Goal: Transaction & Acquisition: Obtain resource

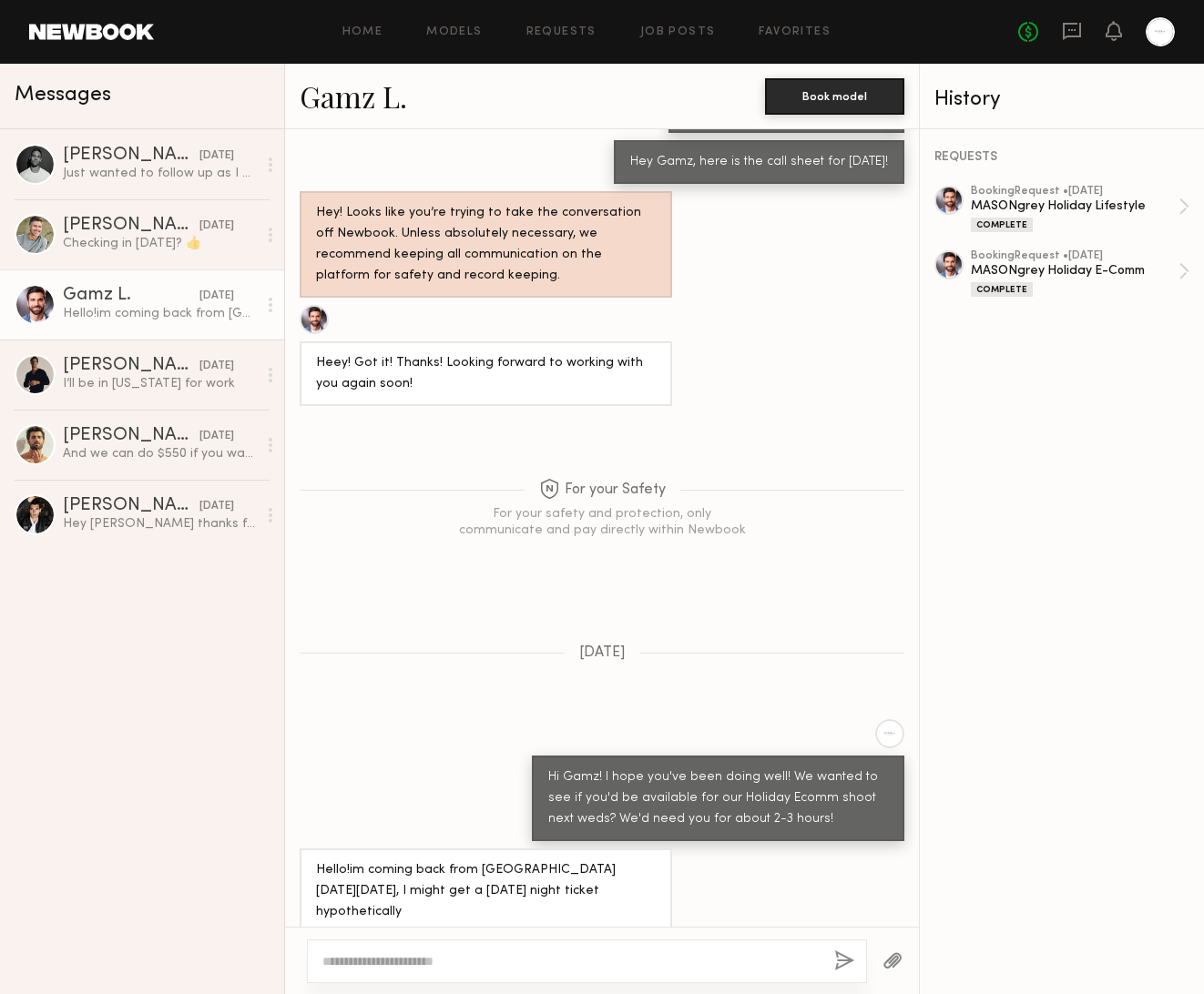
scroll to position [2691, 0]
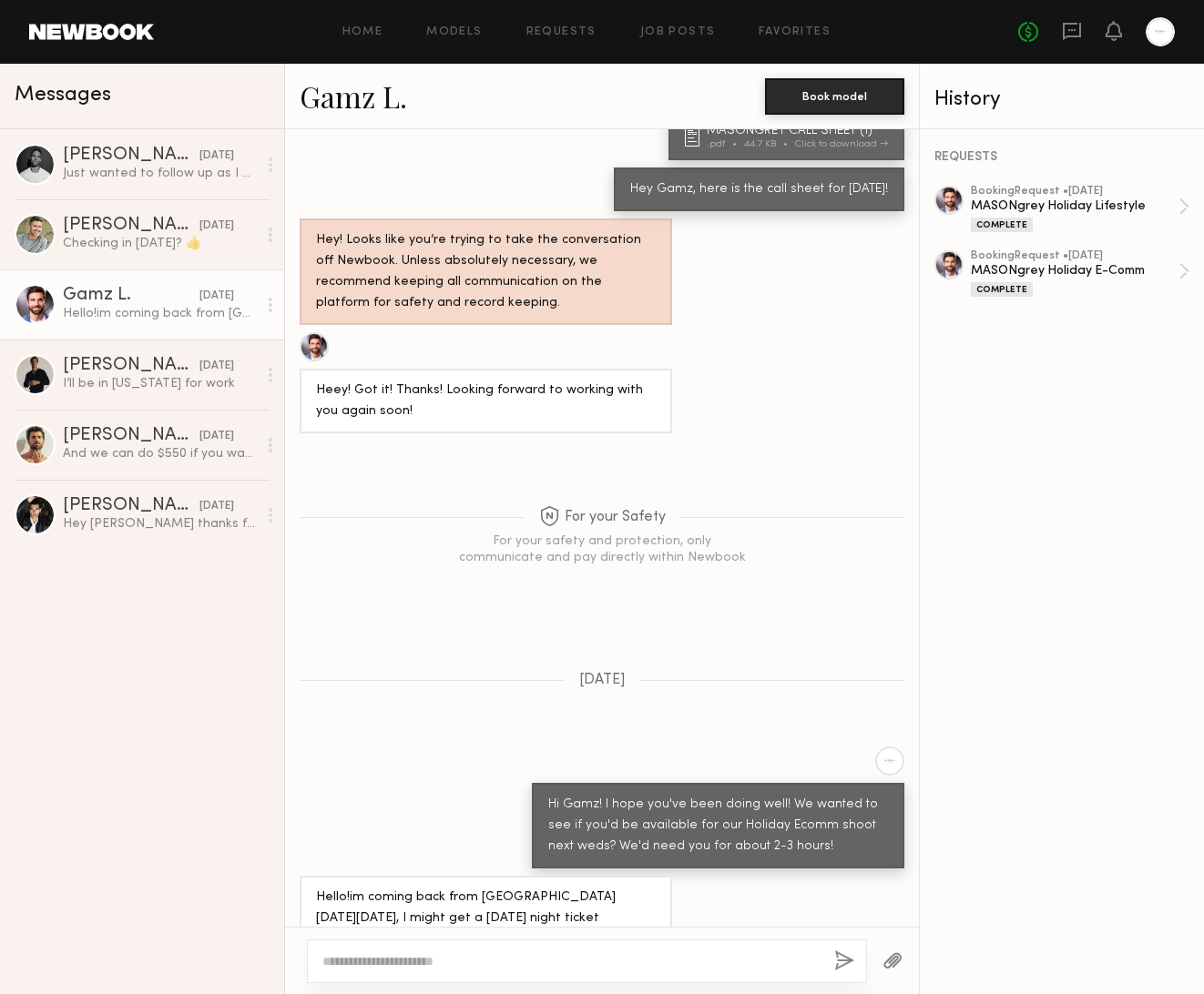
click at [74, 38] on link at bounding box center [91, 32] width 125 height 16
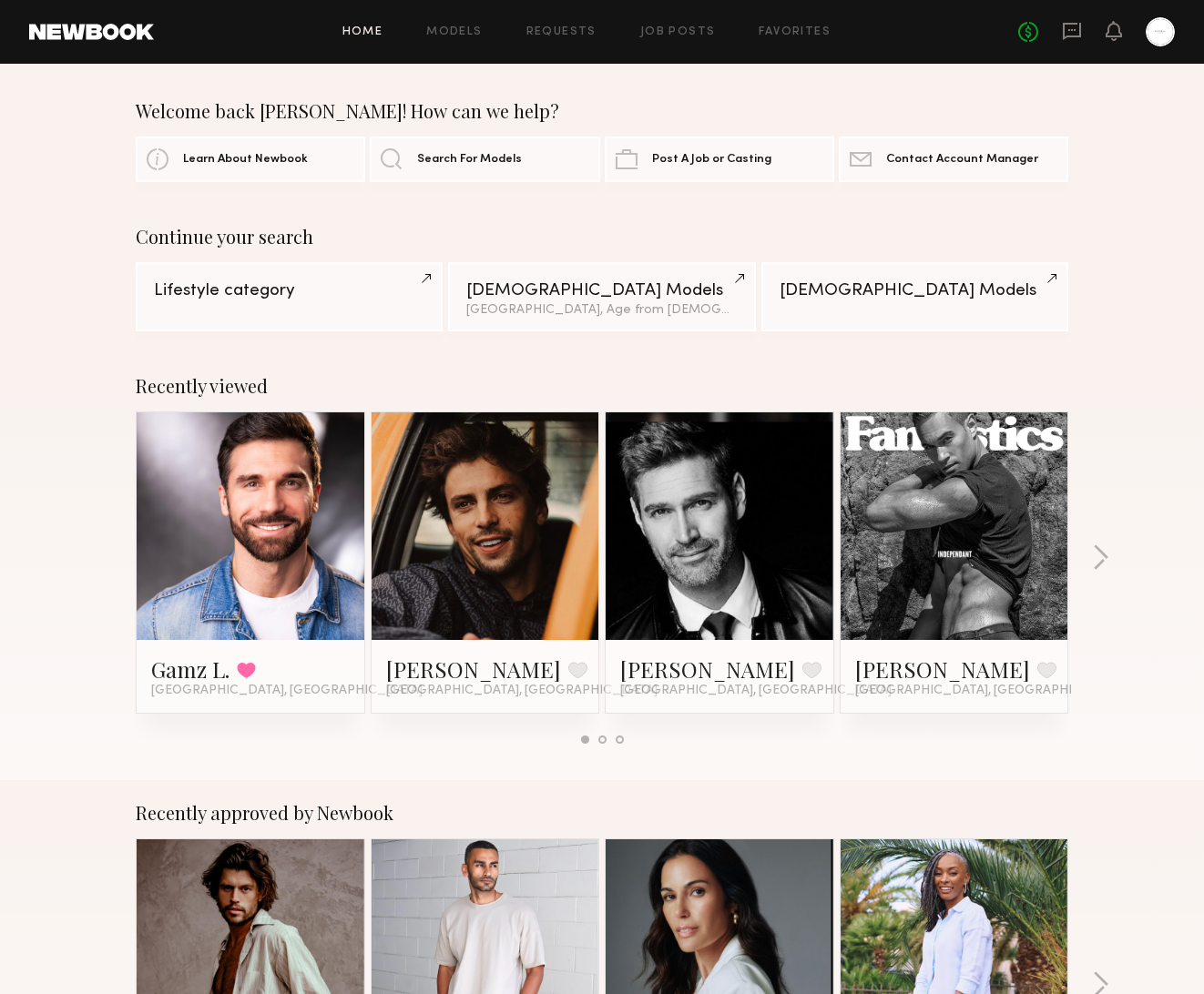
click at [468, 43] on div "Home Models Requests Job Posts Favorites Sign Out No fees up to $5,000" at bounding box center [665, 32] width 1021 height 29
click at [473, 31] on link "Models" at bounding box center [454, 33] width 56 height 11
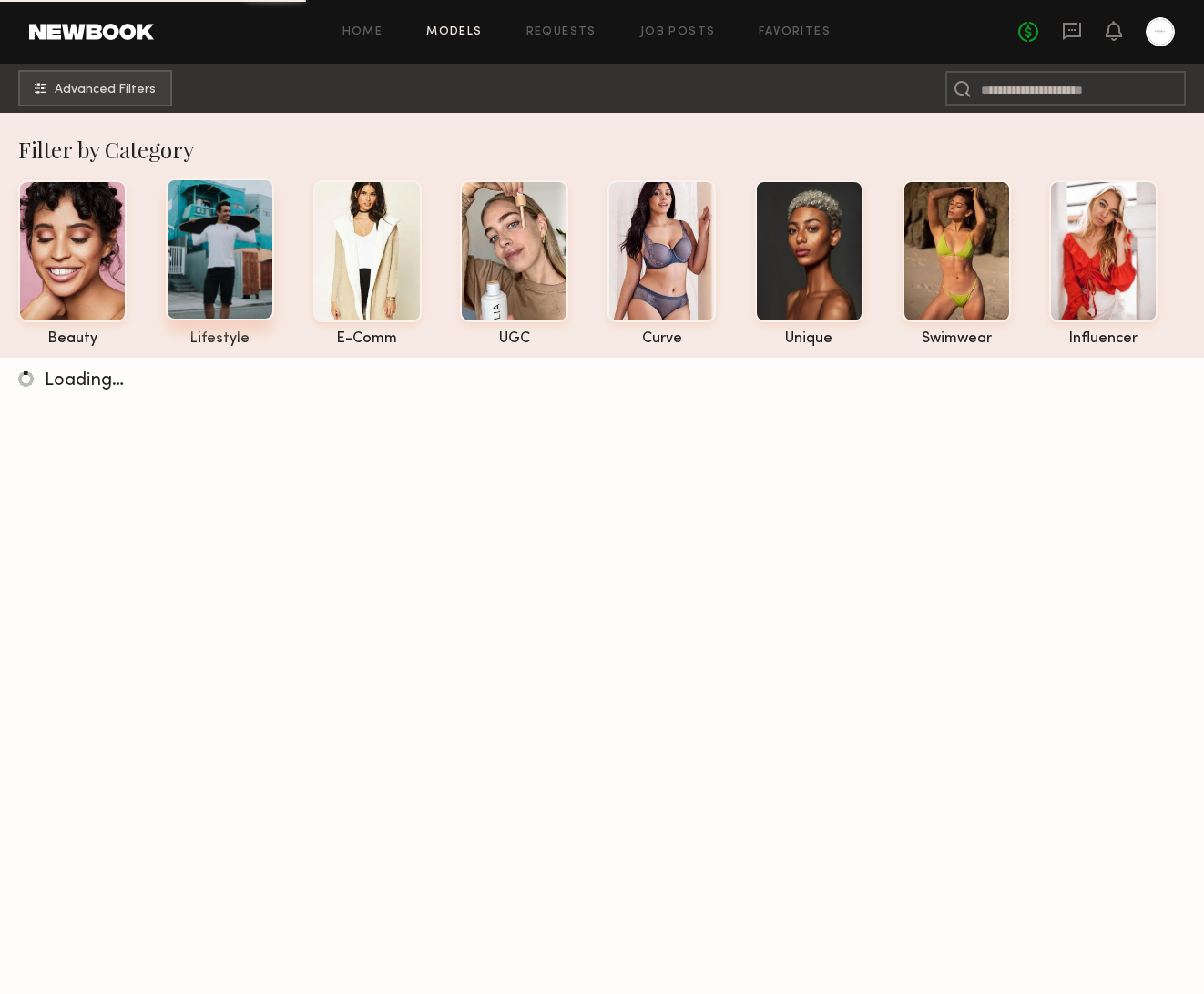
click at [229, 254] on div at bounding box center [219, 249] width 108 height 142
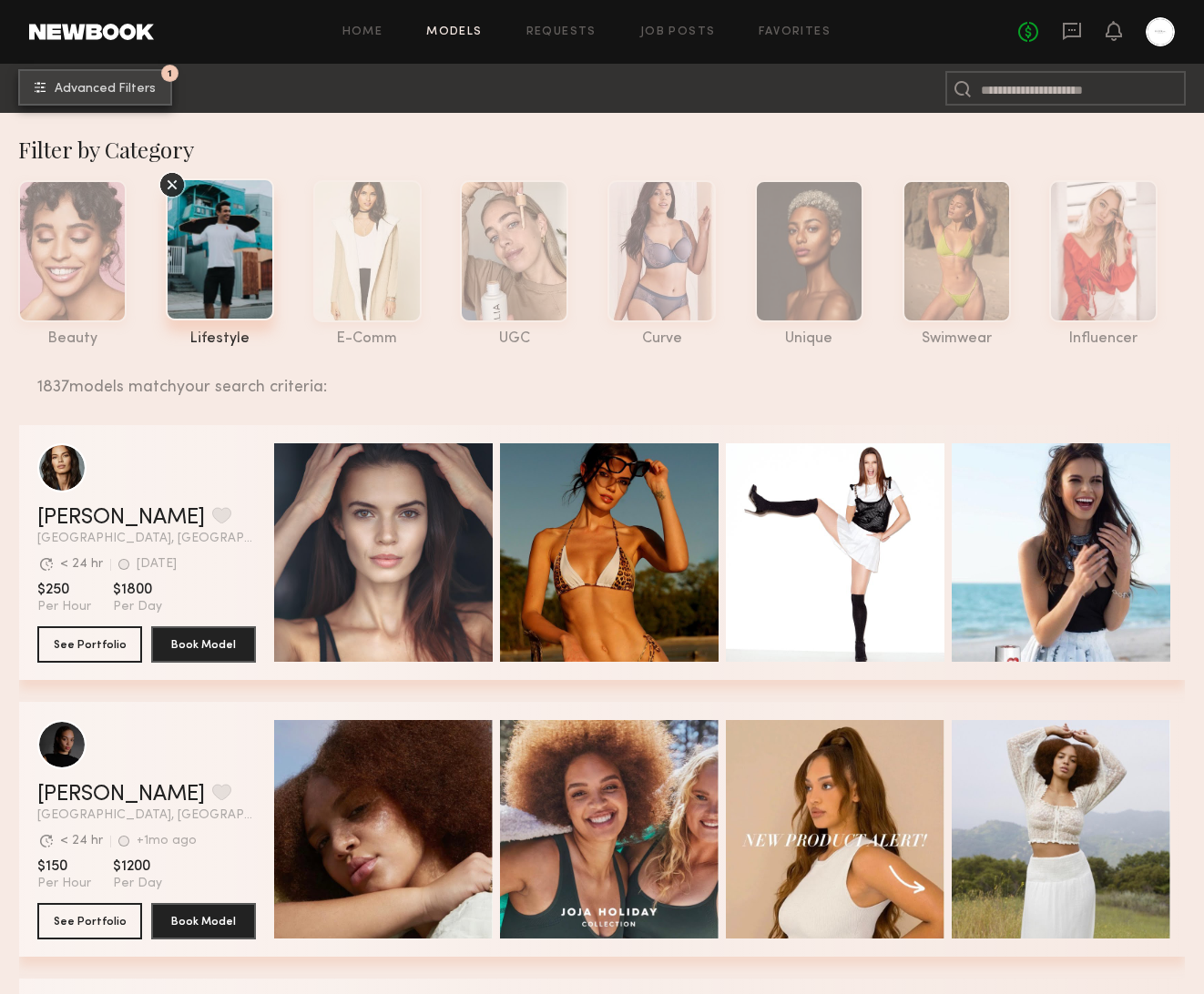
click at [96, 88] on span "Advanced Filters" at bounding box center [105, 89] width 102 height 12
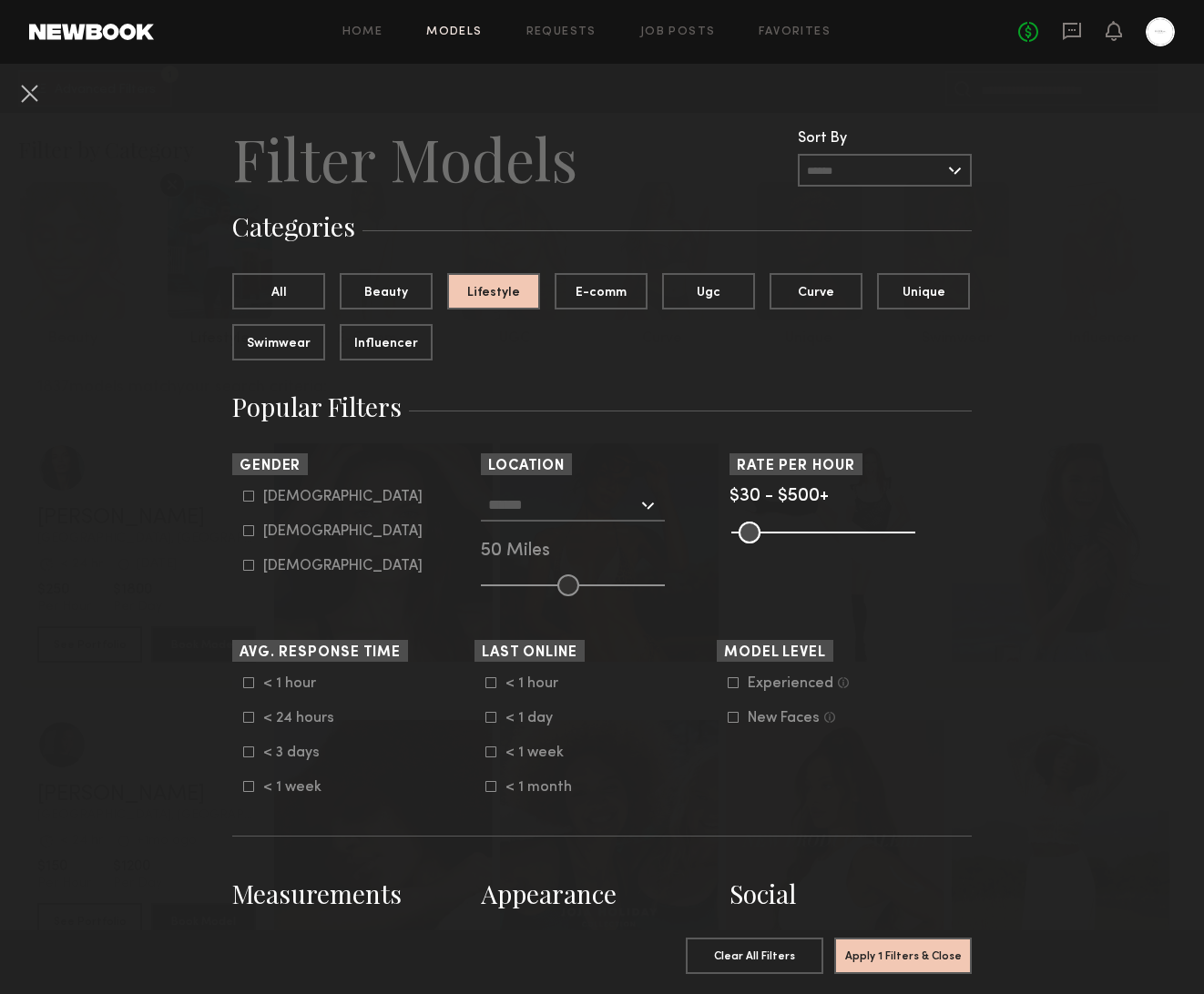
click at [583, 513] on input "text" at bounding box center [563, 505] width 149 height 31
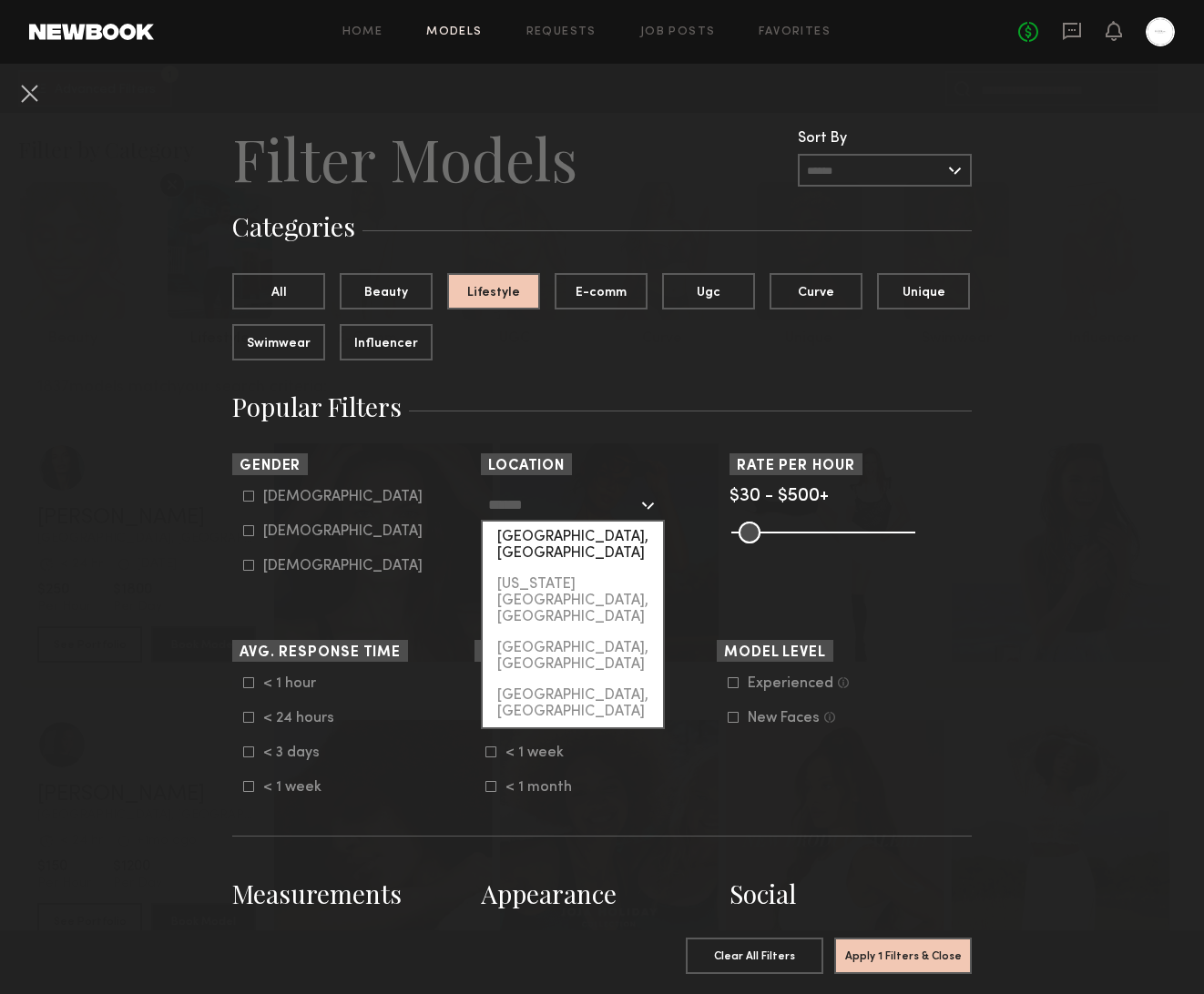
click at [585, 538] on div "[GEOGRAPHIC_DATA], [GEOGRAPHIC_DATA]" at bounding box center [573, 545] width 180 height 47
type input "**********"
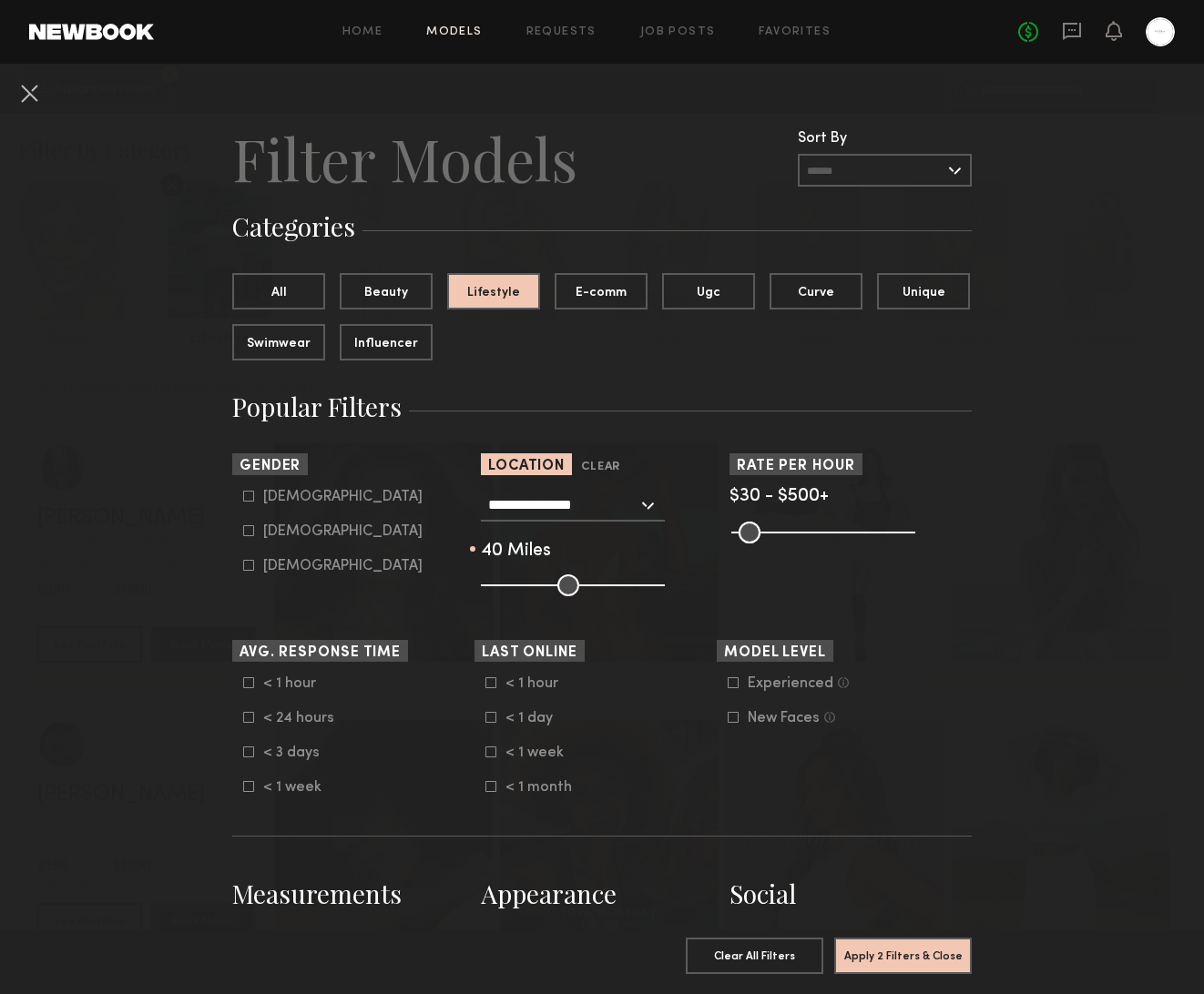
type input "**"
click at [548, 581] on input "range" at bounding box center [573, 585] width 184 height 22
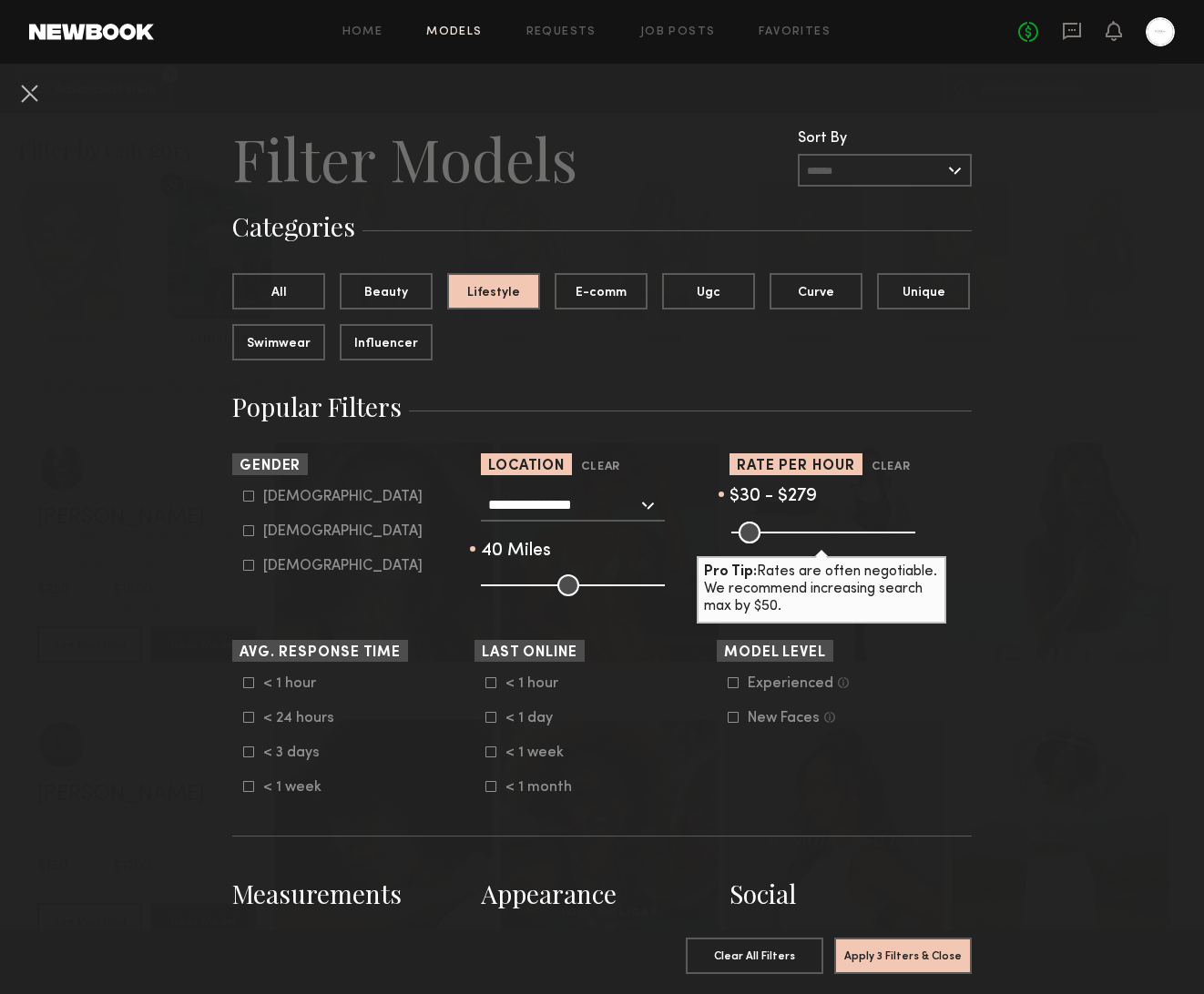
type input "***"
drag, startPoint x: 898, startPoint y: 524, endPoint x: 750, endPoint y: 521, distance: 148.0
click at [826, 528] on input "range" at bounding box center [824, 532] width 184 height 22
drag, startPoint x: 740, startPoint y: 528, endPoint x: 777, endPoint y: 527, distance: 37.0
type input "***"
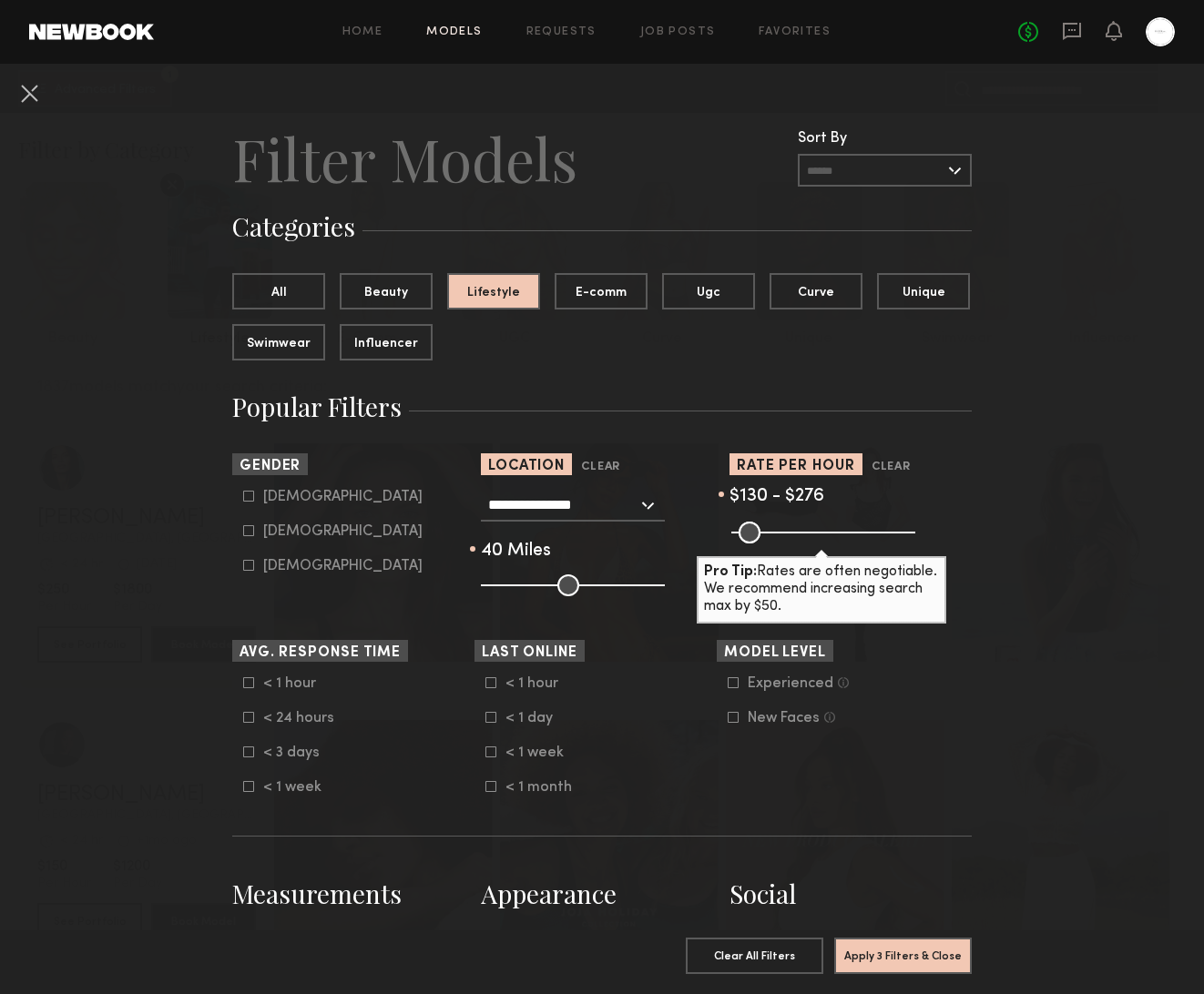
click at [777, 527] on input "range" at bounding box center [824, 532] width 184 height 22
type input "***"
click at [818, 528] on input "range" at bounding box center [824, 532] width 184 height 22
click at [253, 528] on icon at bounding box center [249, 531] width 10 height 10
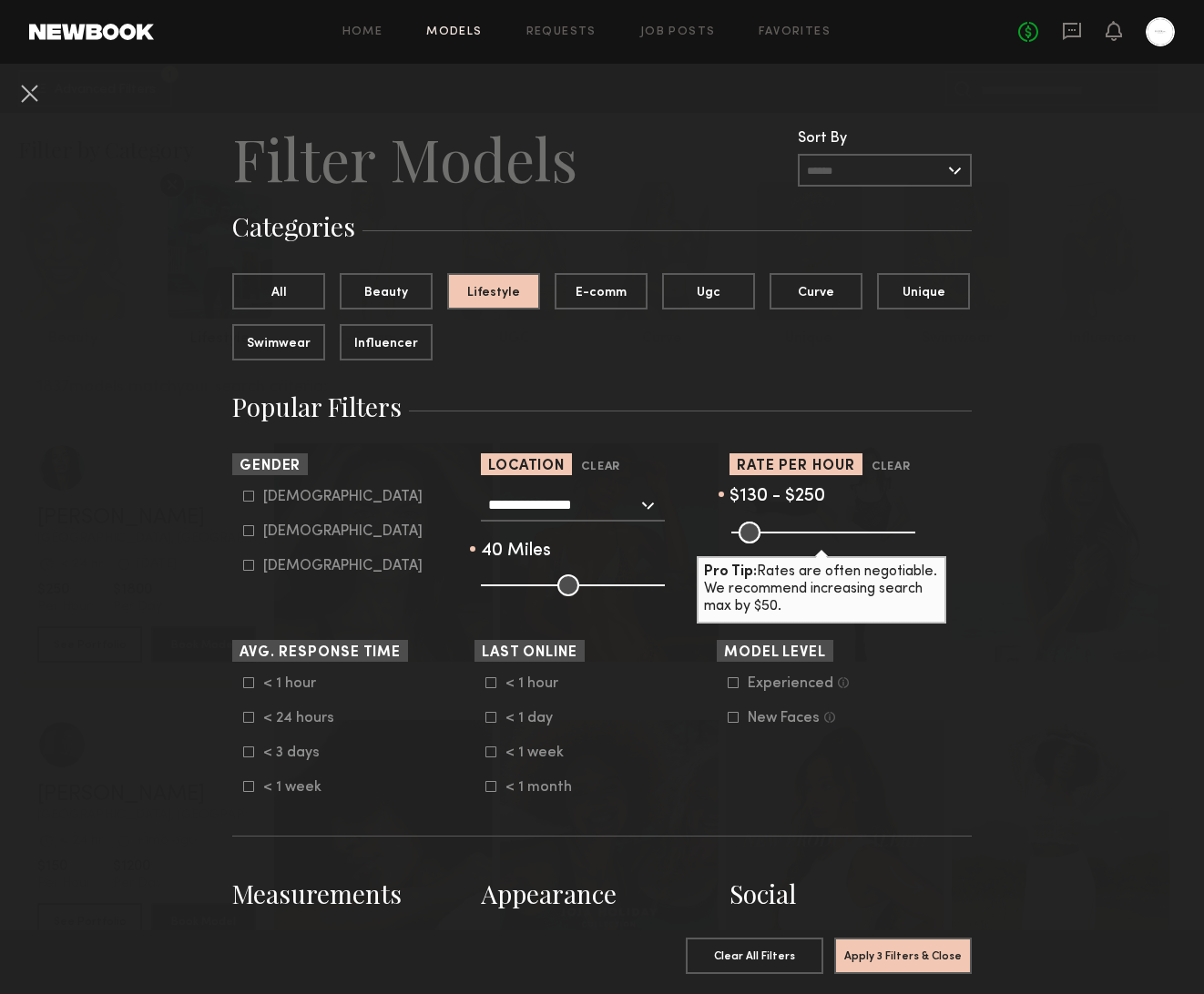
type input "**"
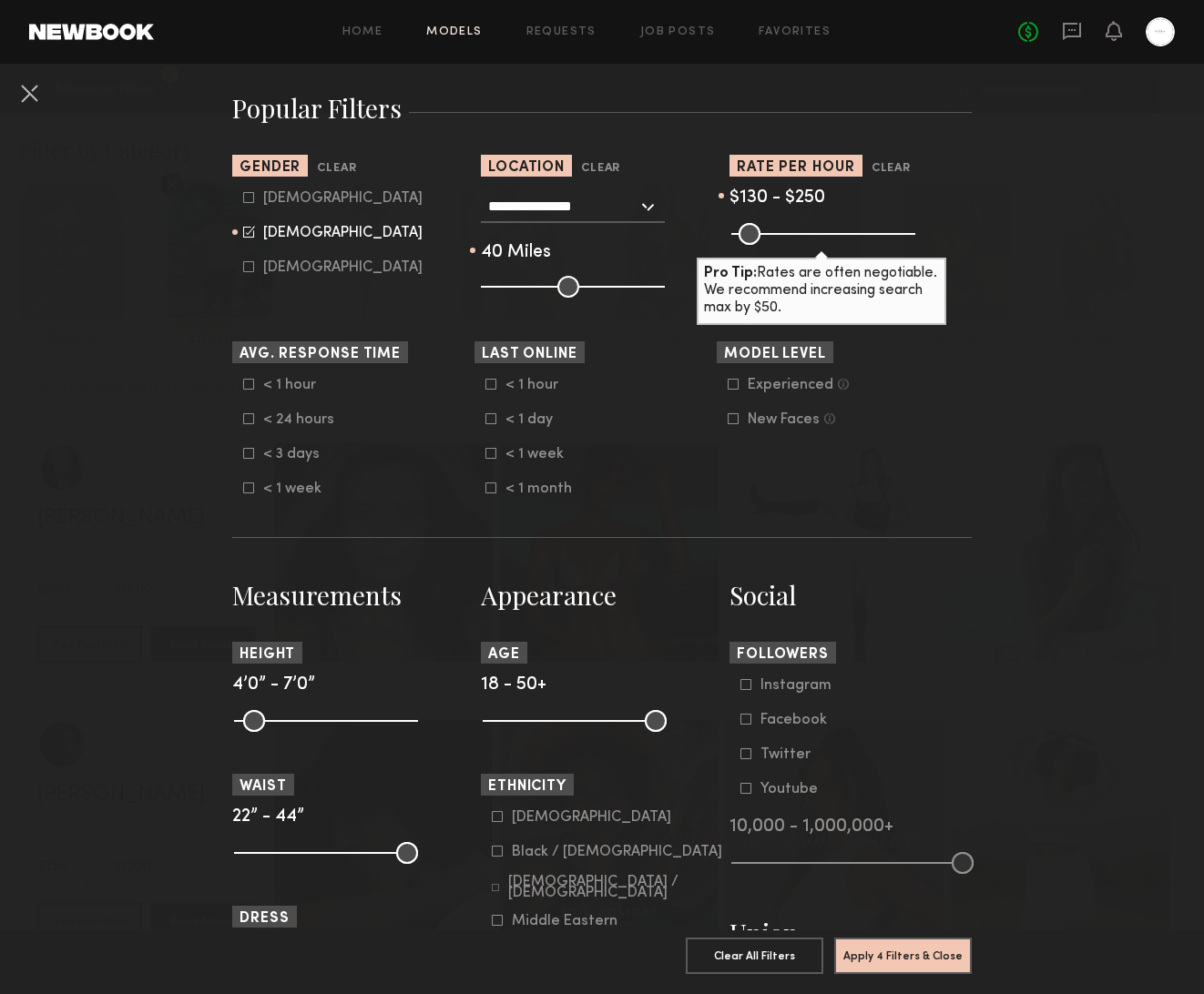
scroll to position [347, 0]
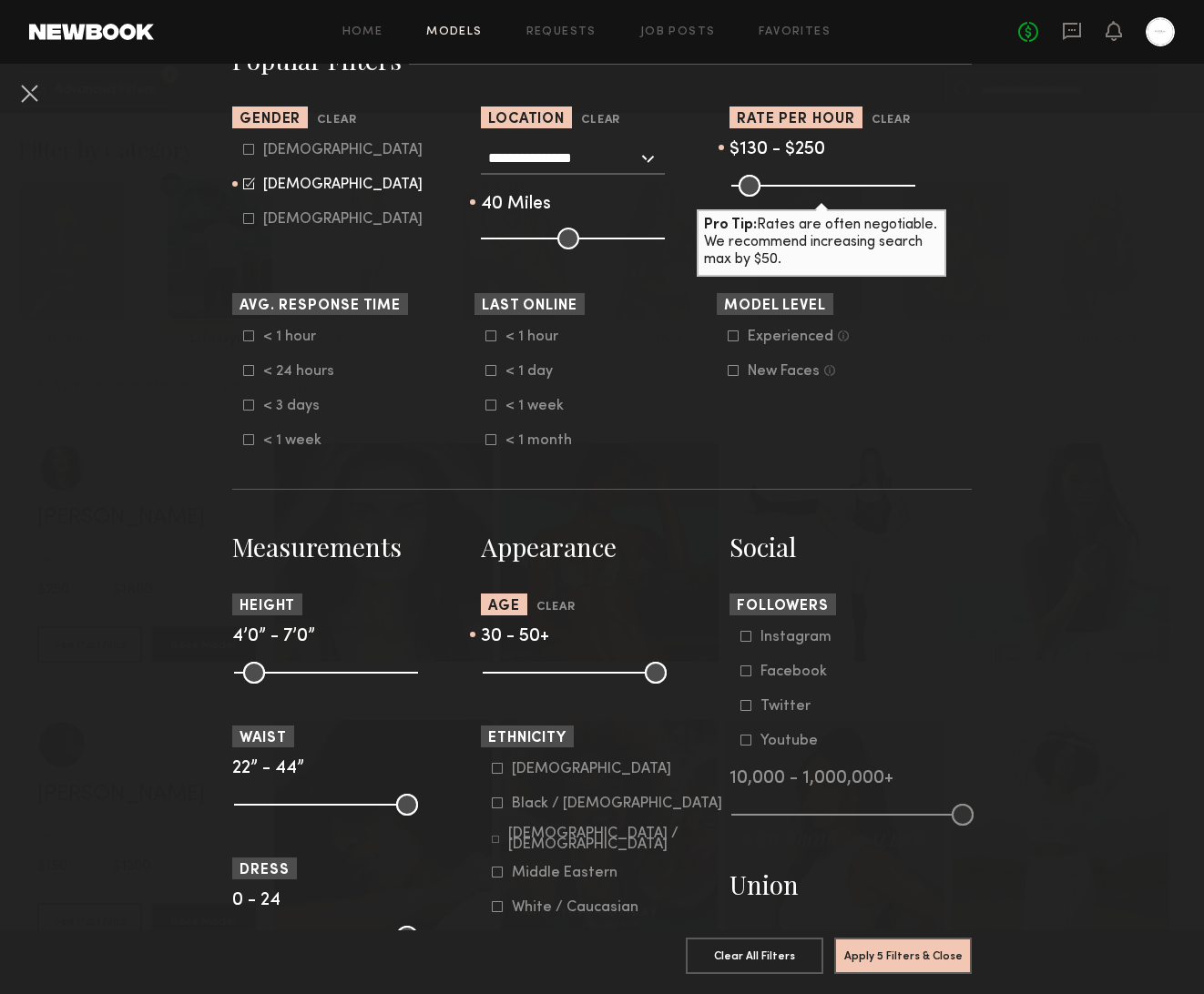
drag, startPoint x: 501, startPoint y: 677, endPoint x: 554, endPoint y: 681, distance: 53.2
type input "**"
click at [554, 681] on input "range" at bounding box center [575, 672] width 184 height 22
drag, startPoint x: 653, startPoint y: 669, endPoint x: 603, endPoint y: 673, distance: 50.2
type input "**"
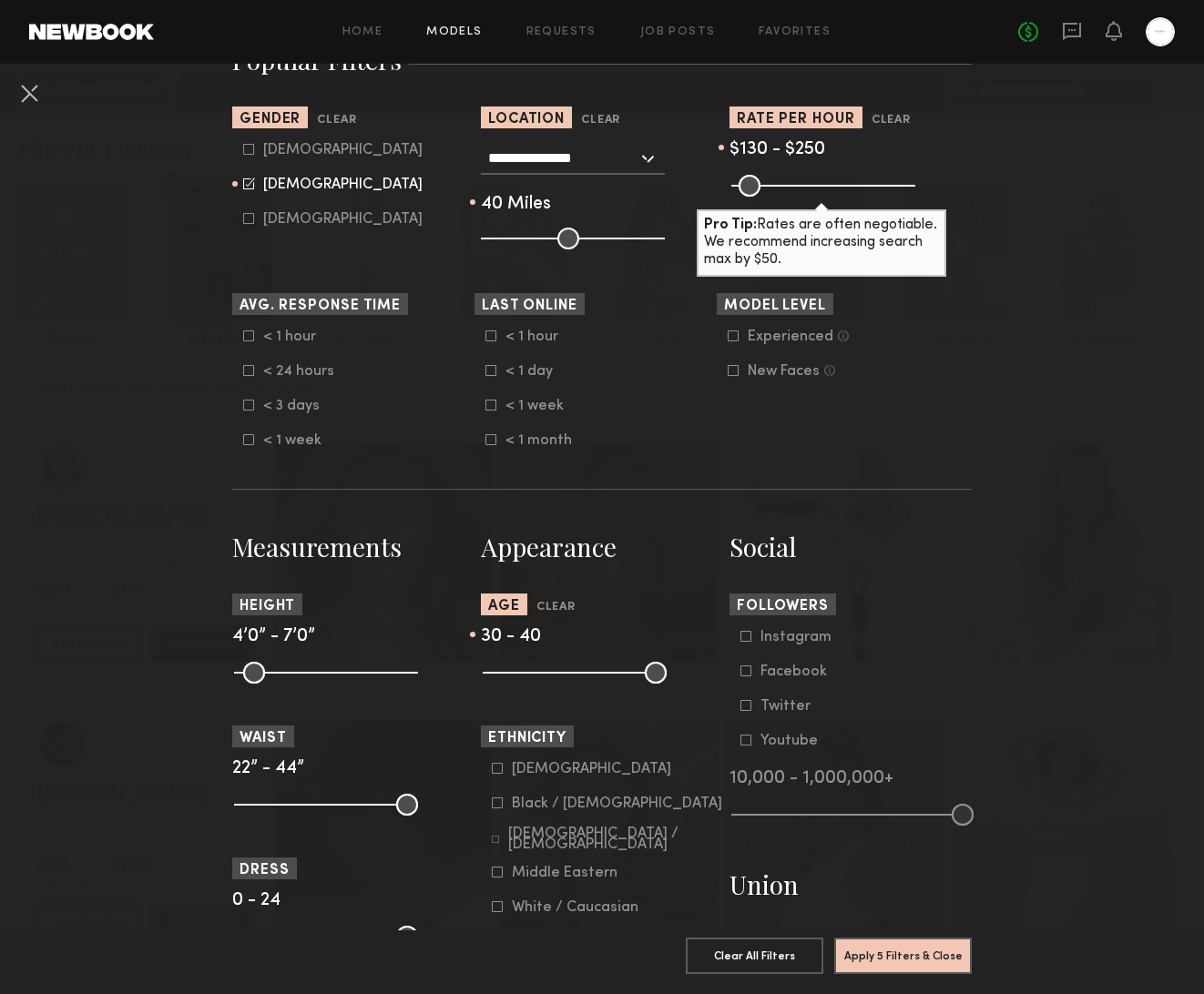
click at [603, 673] on input "range" at bounding box center [575, 672] width 184 height 22
drag, startPoint x: 372, startPoint y: 809, endPoint x: 291, endPoint y: 804, distance: 81.2
type input "**"
click at [291, 804] on input "range" at bounding box center [326, 804] width 184 height 22
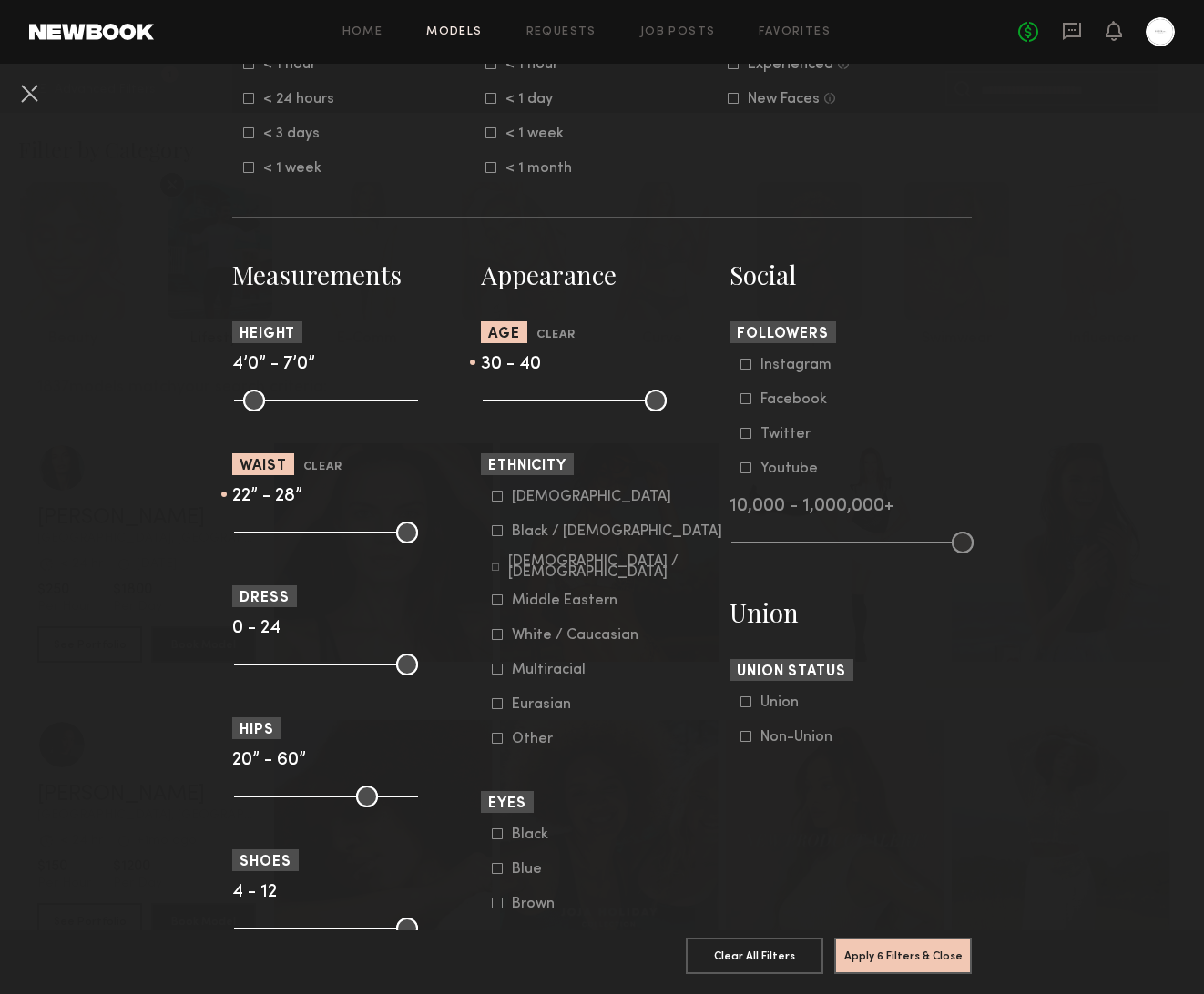
scroll to position [649, 0]
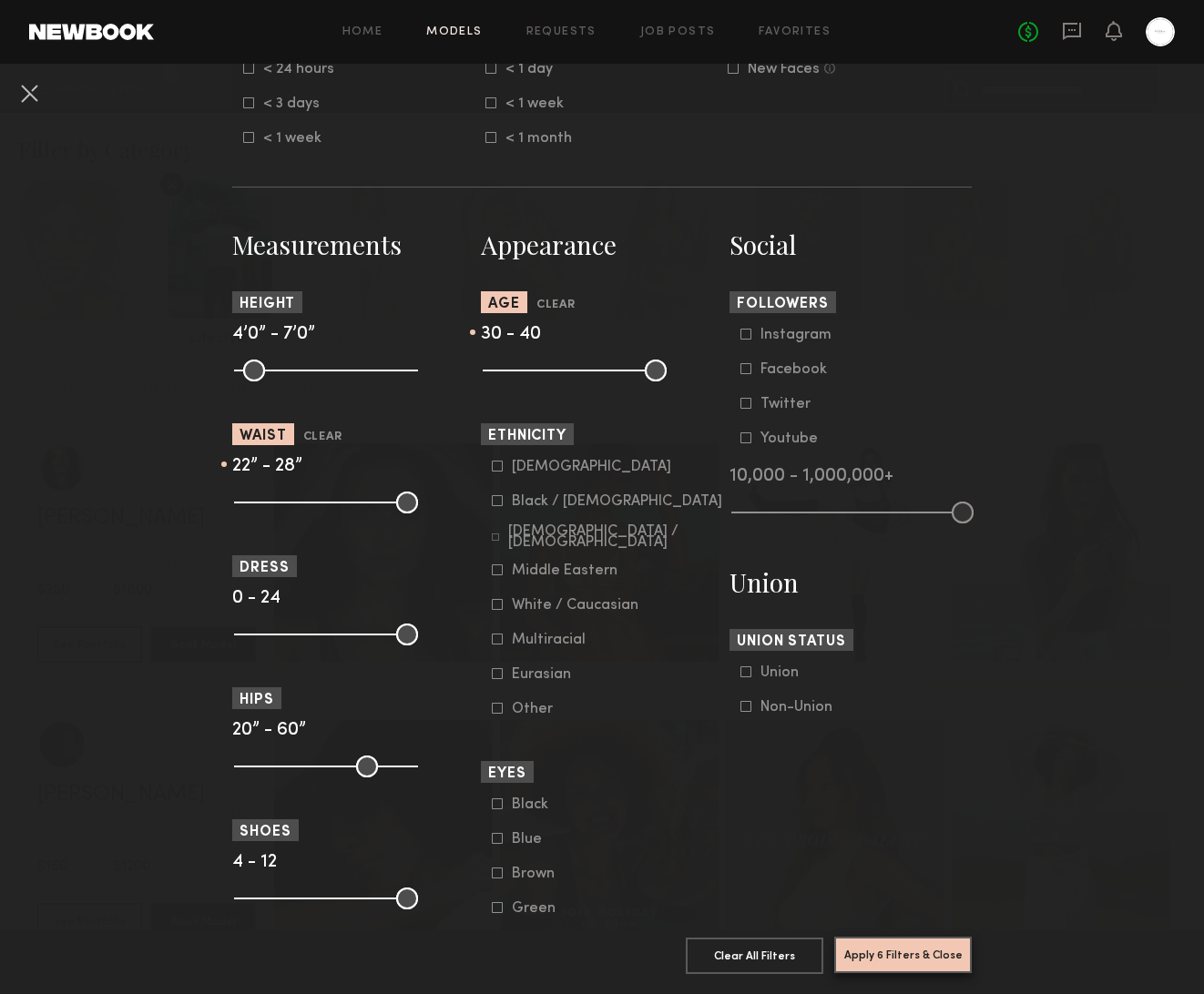
click at [920, 951] on button "Apply 6 Filters & Close" at bounding box center [903, 955] width 138 height 36
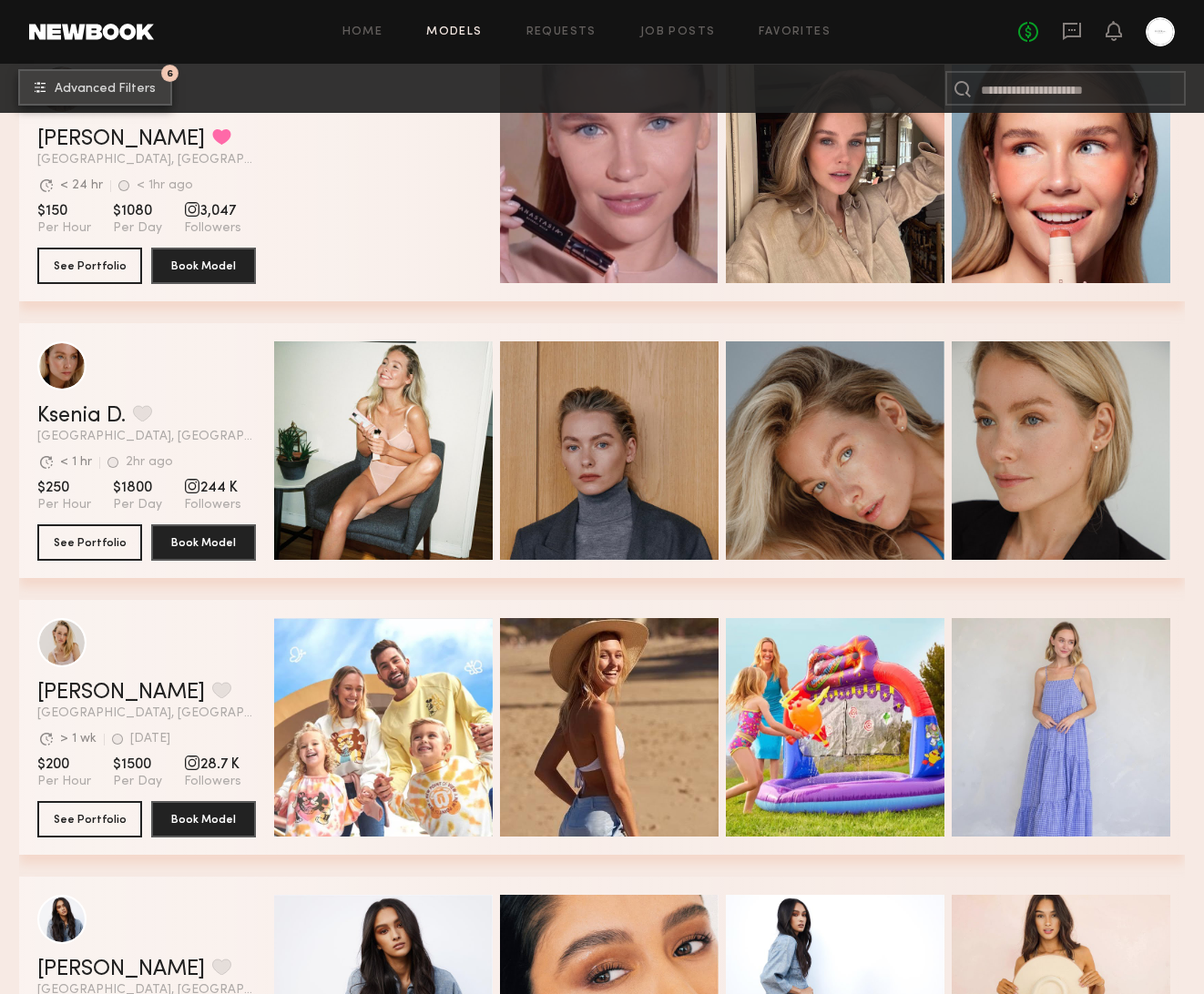
scroll to position [305, 0]
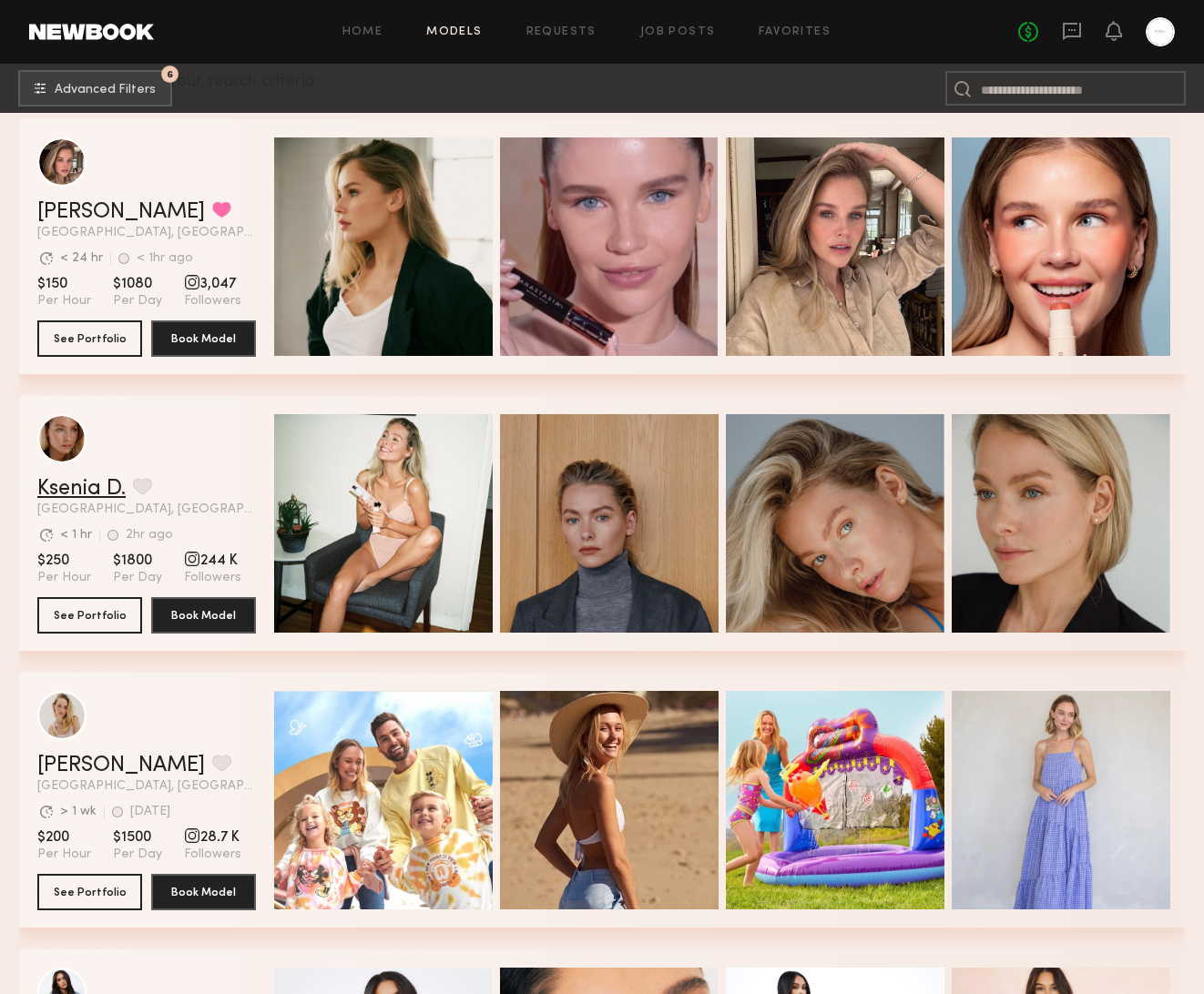
click at [99, 498] on link "Ksenia D." at bounding box center [81, 488] width 88 height 22
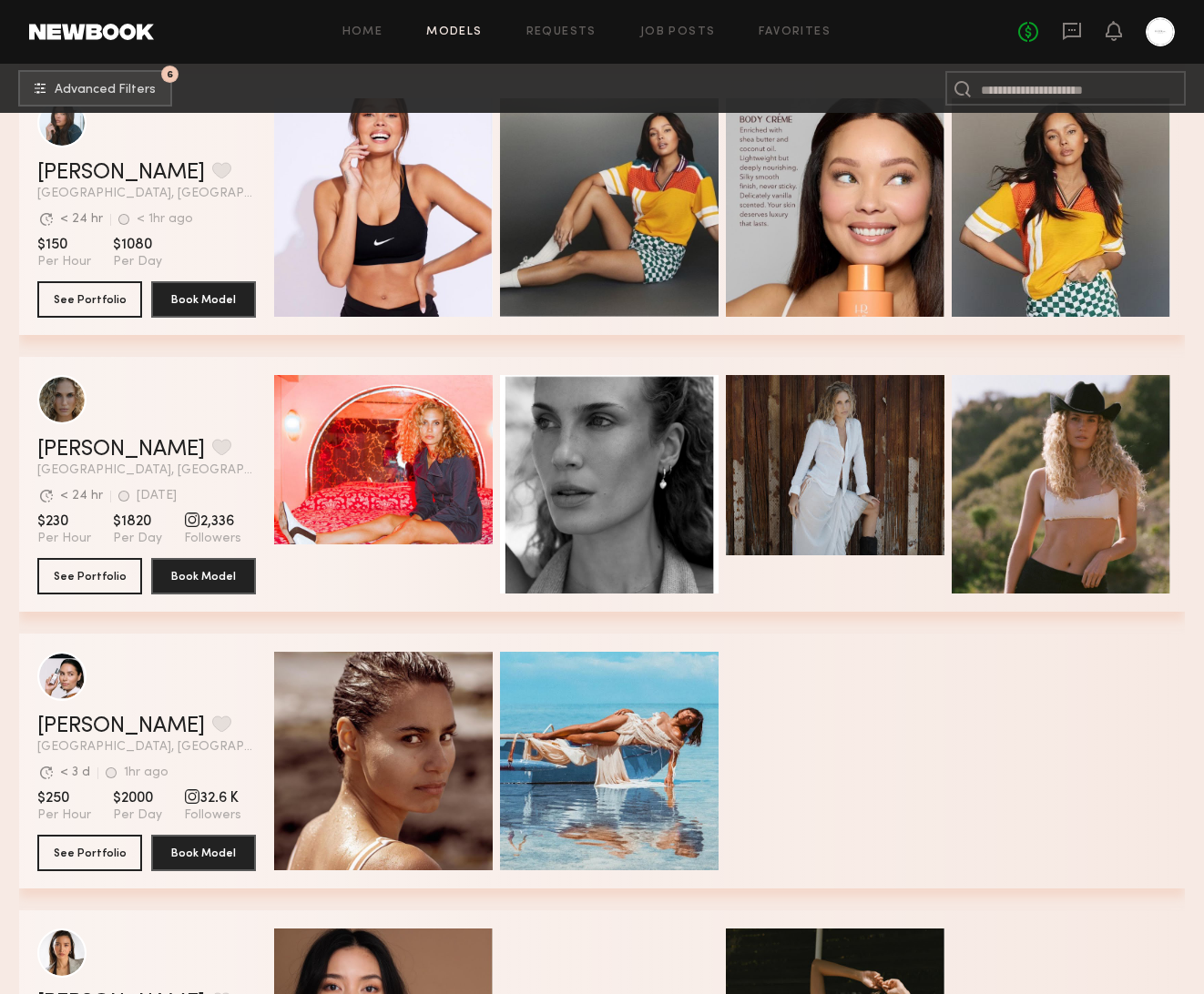
scroll to position [7952, 0]
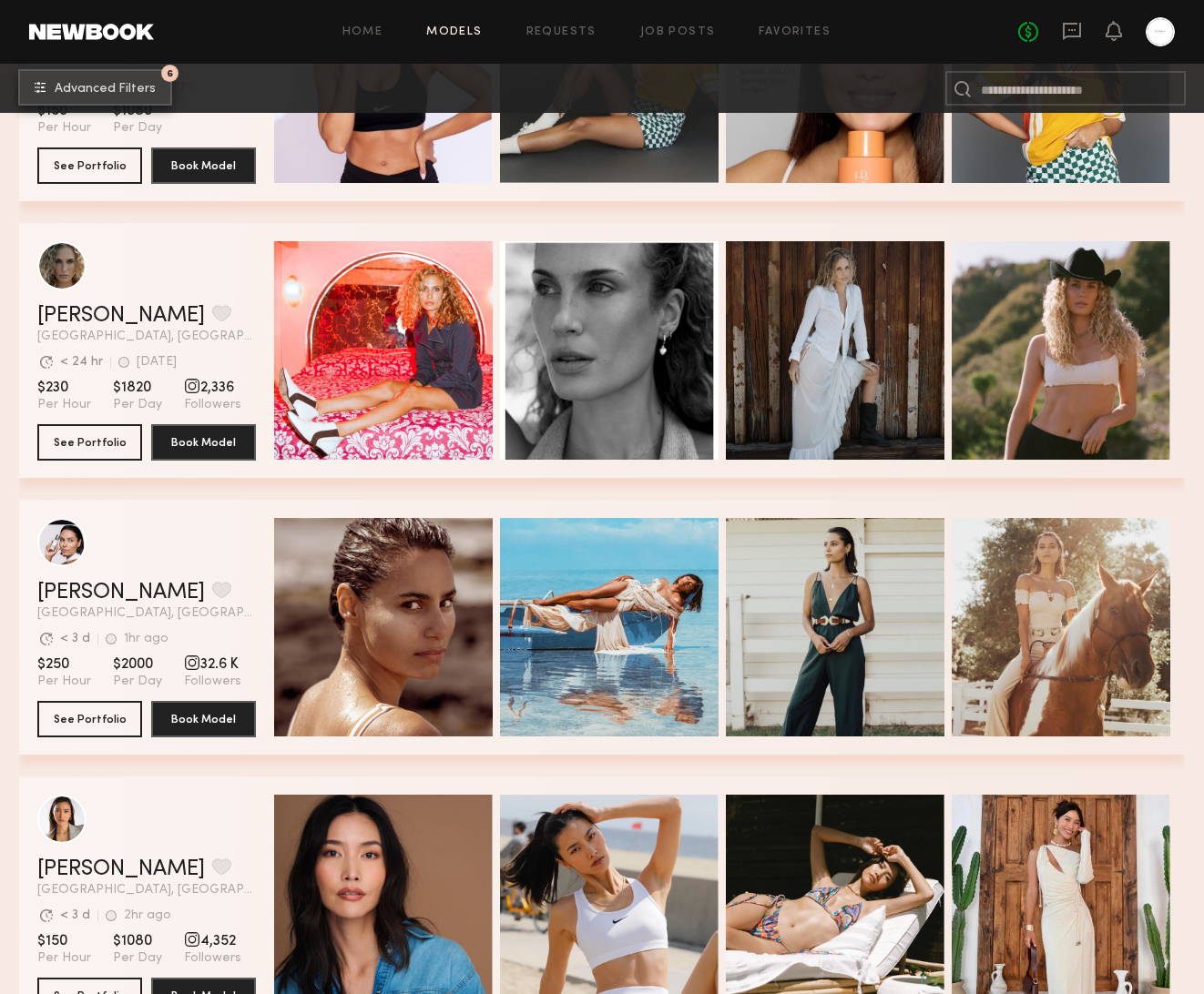
click at [114, 86] on span "Advanced Filters" at bounding box center [105, 89] width 102 height 12
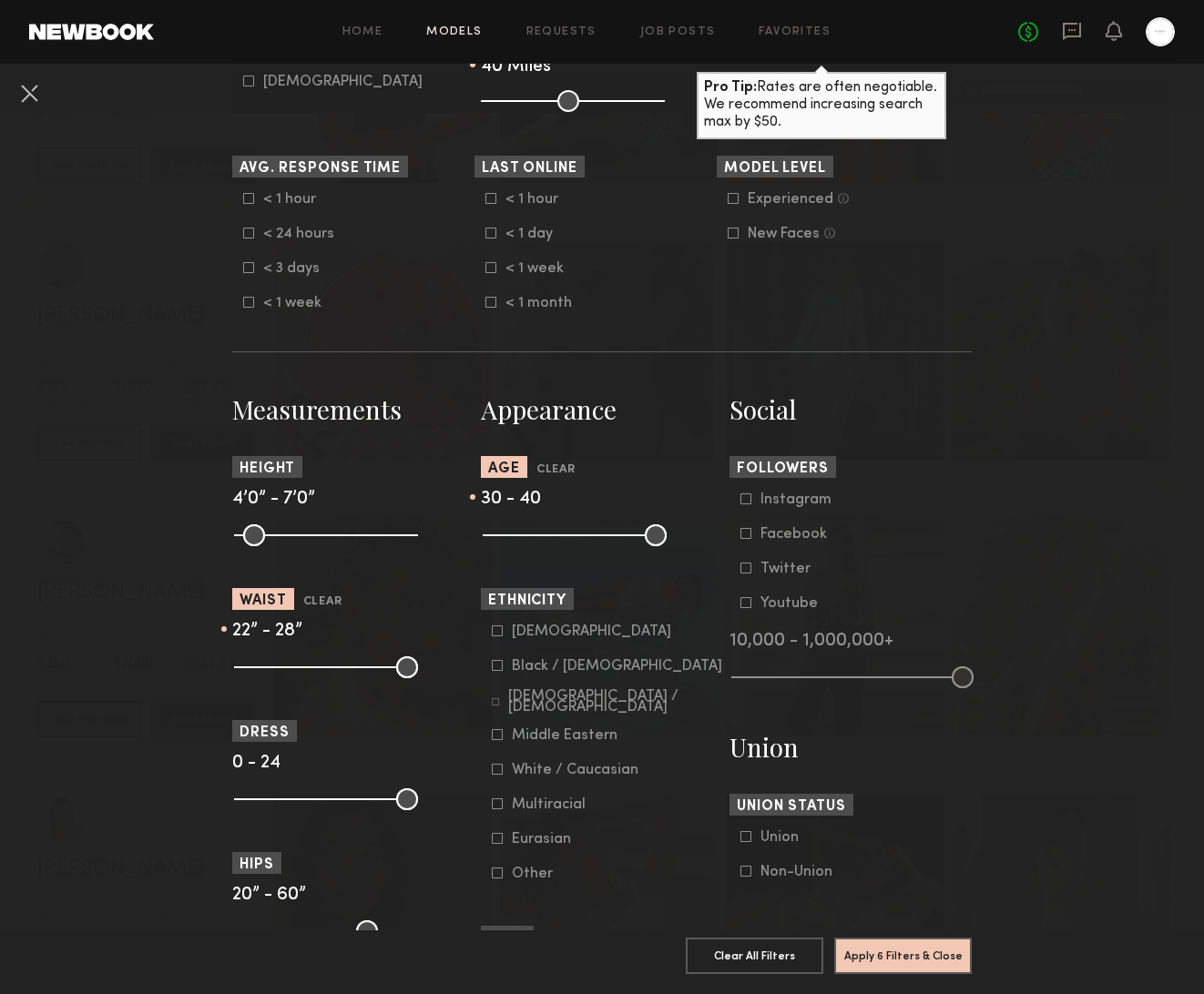
scroll to position [583, 0]
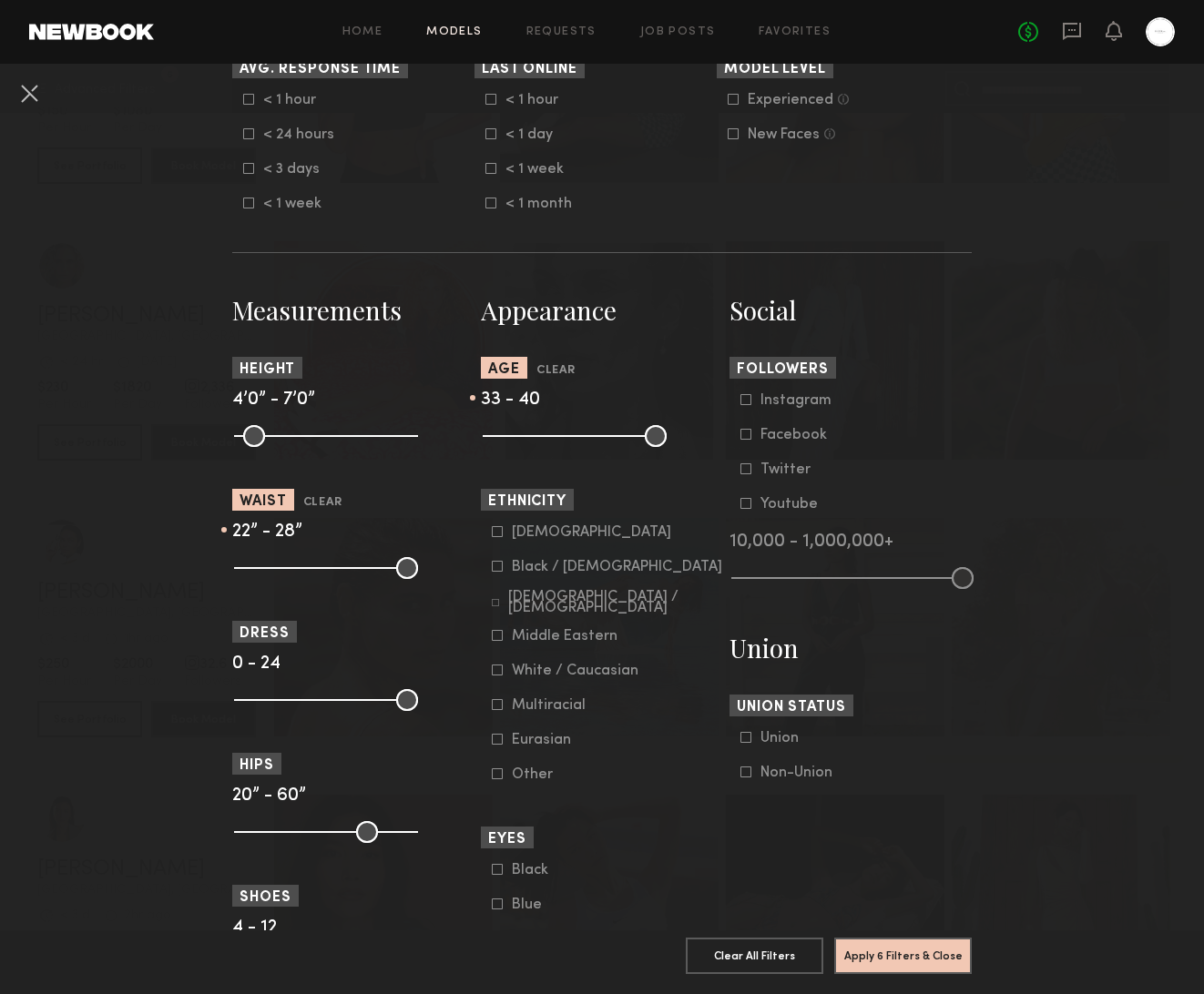
drag, startPoint x: 549, startPoint y: 444, endPoint x: 571, endPoint y: 442, distance: 22.1
type input "**"
click at [571, 442] on input "range" at bounding box center [575, 436] width 184 height 22
click at [899, 962] on button "Apply 6 Filters & Close" at bounding box center [903, 955] width 138 height 36
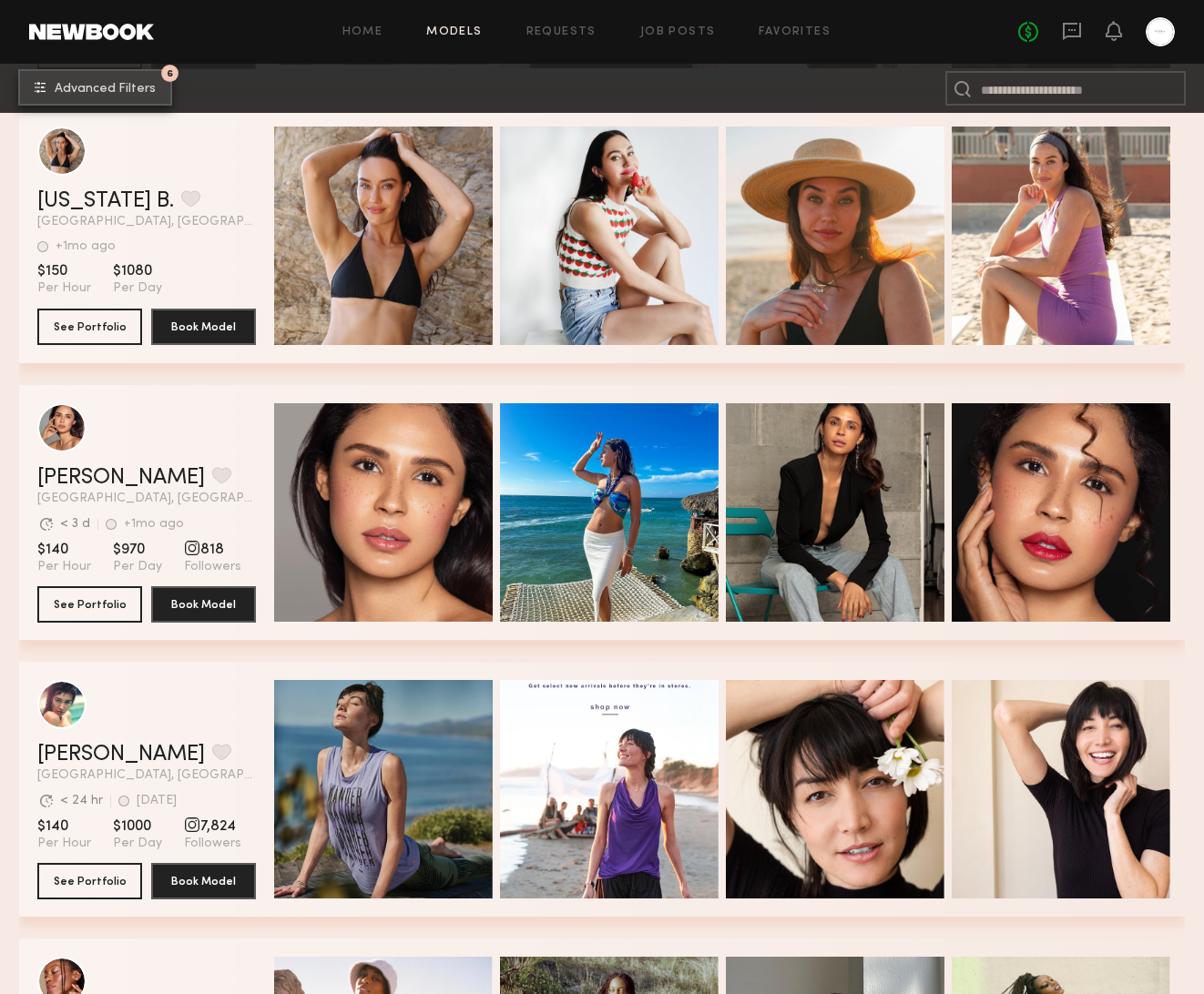
scroll to position [4734, 0]
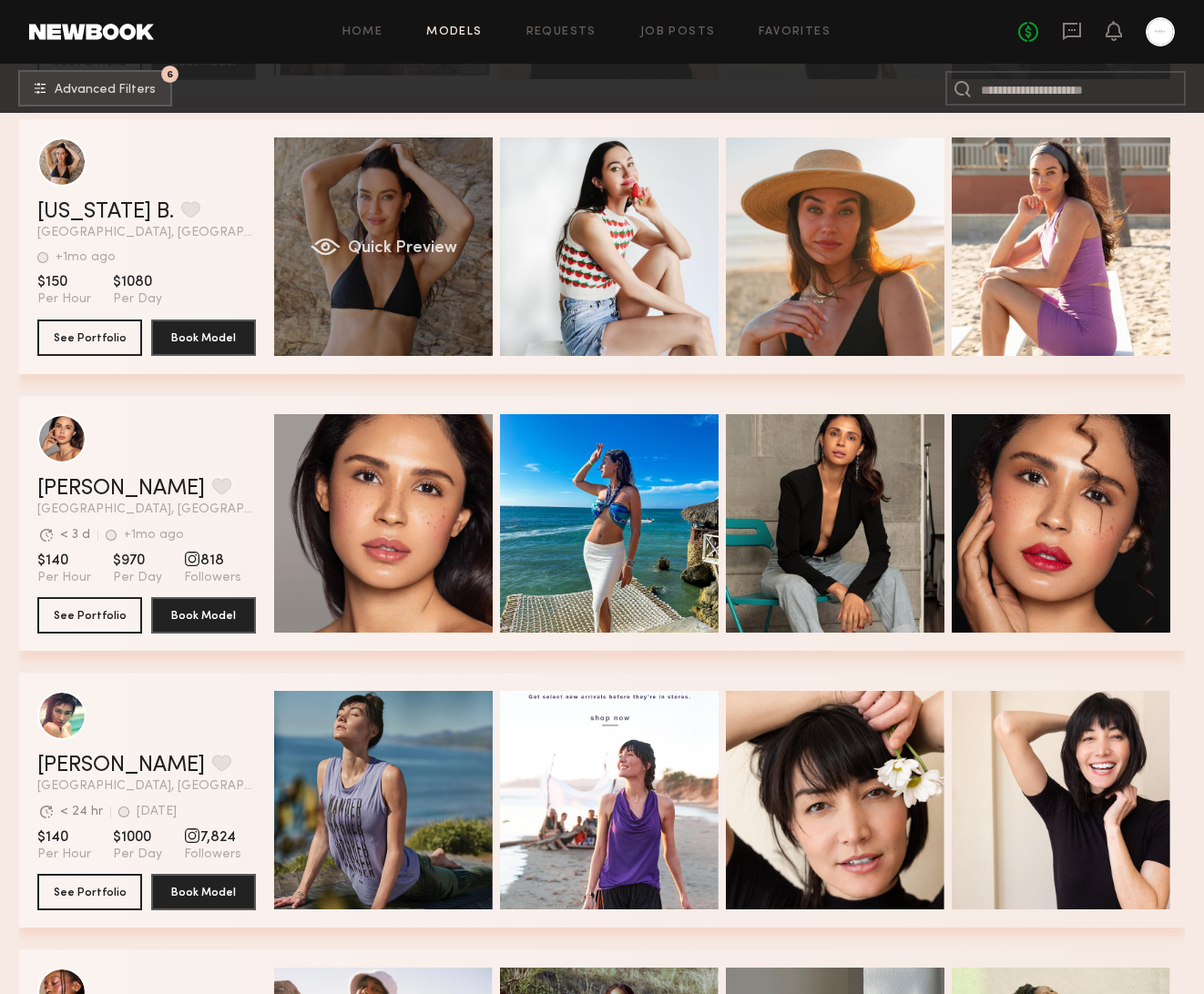
click at [422, 270] on div "Quick Preview" at bounding box center [383, 247] width 218 height 218
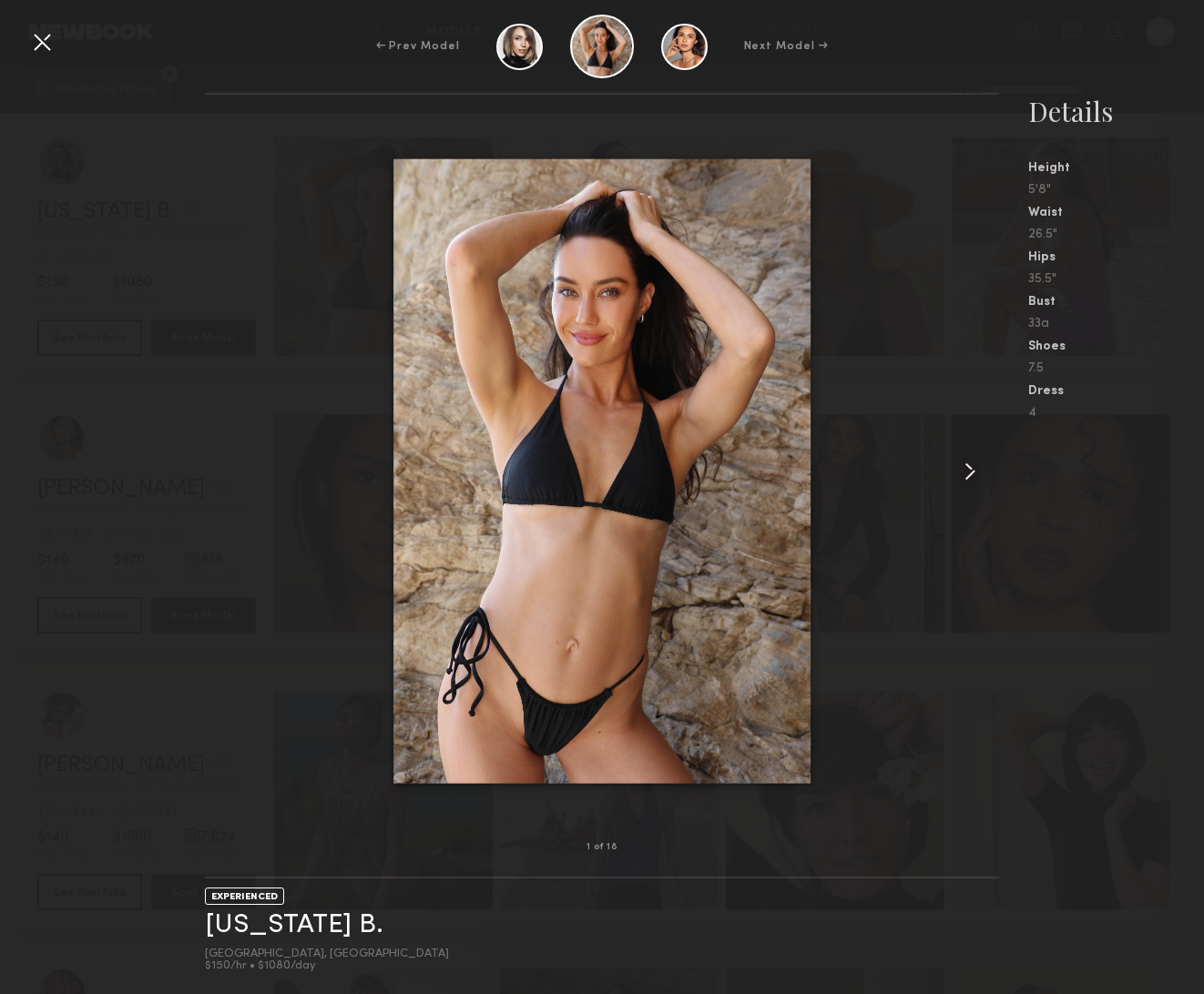
click at [972, 472] on common-icon at bounding box center [969, 471] width 29 height 29
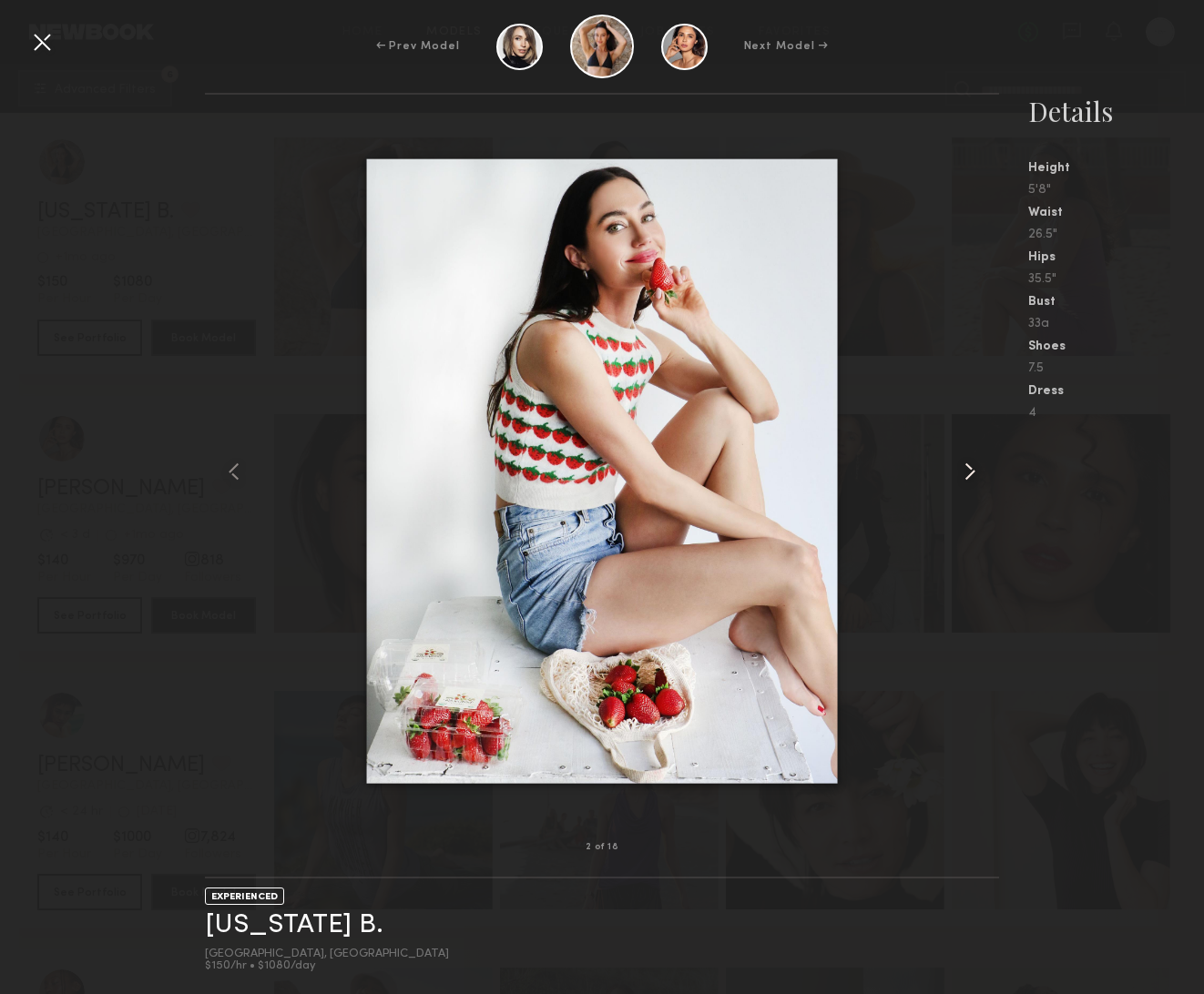
click at [970, 469] on common-icon at bounding box center [969, 471] width 29 height 29
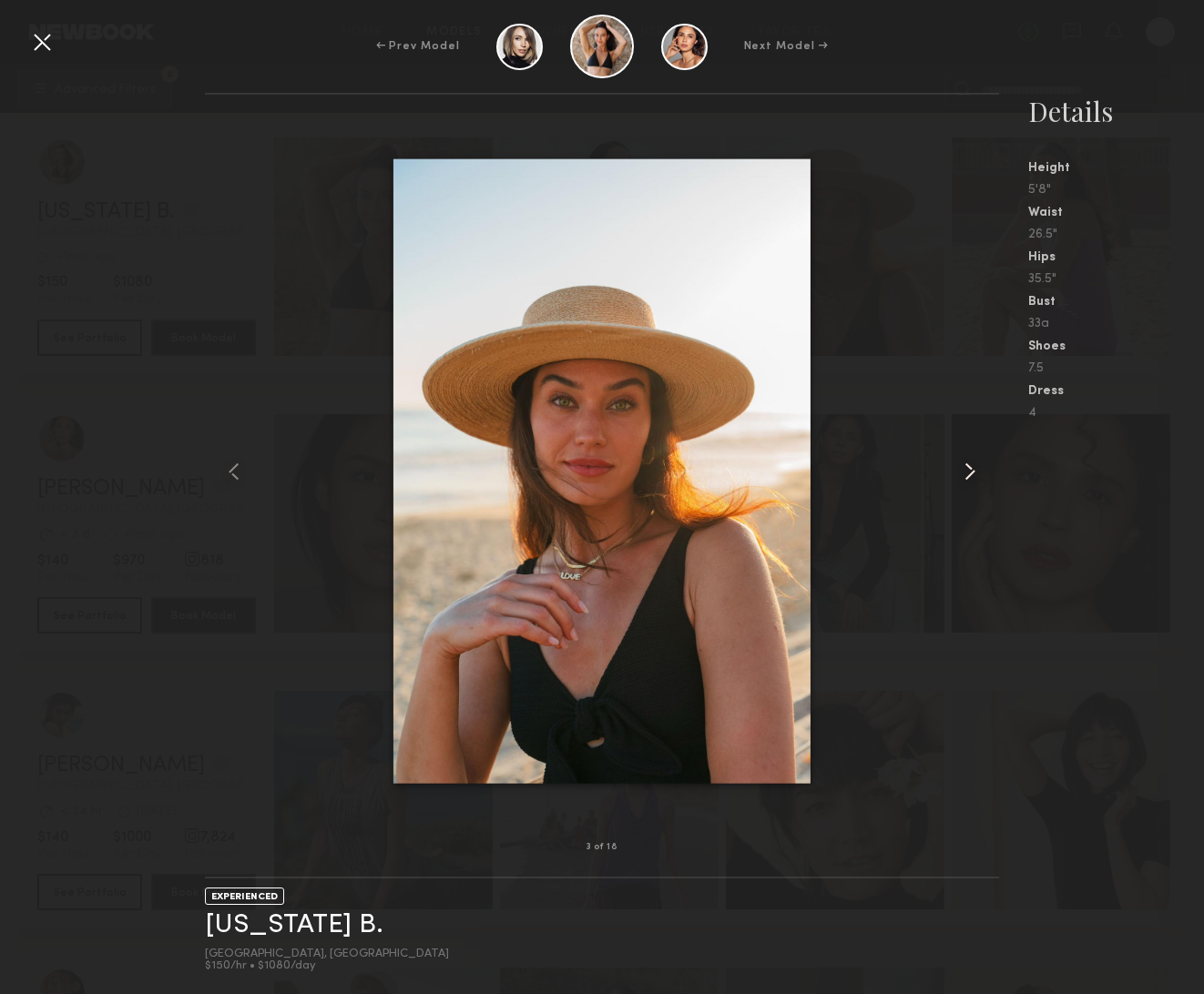
click at [970, 469] on common-icon at bounding box center [969, 471] width 29 height 29
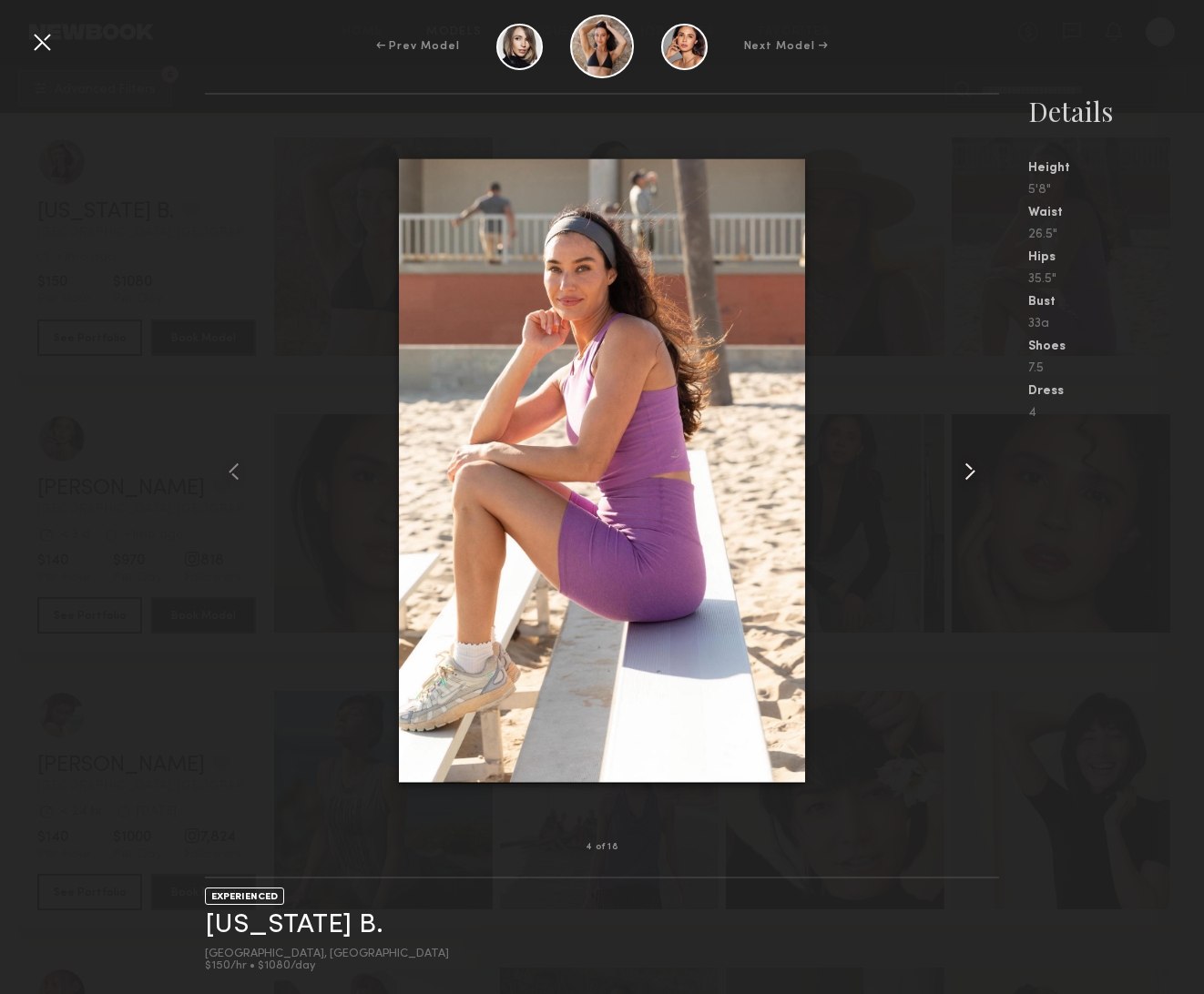
click at [970, 469] on common-icon at bounding box center [969, 471] width 29 height 29
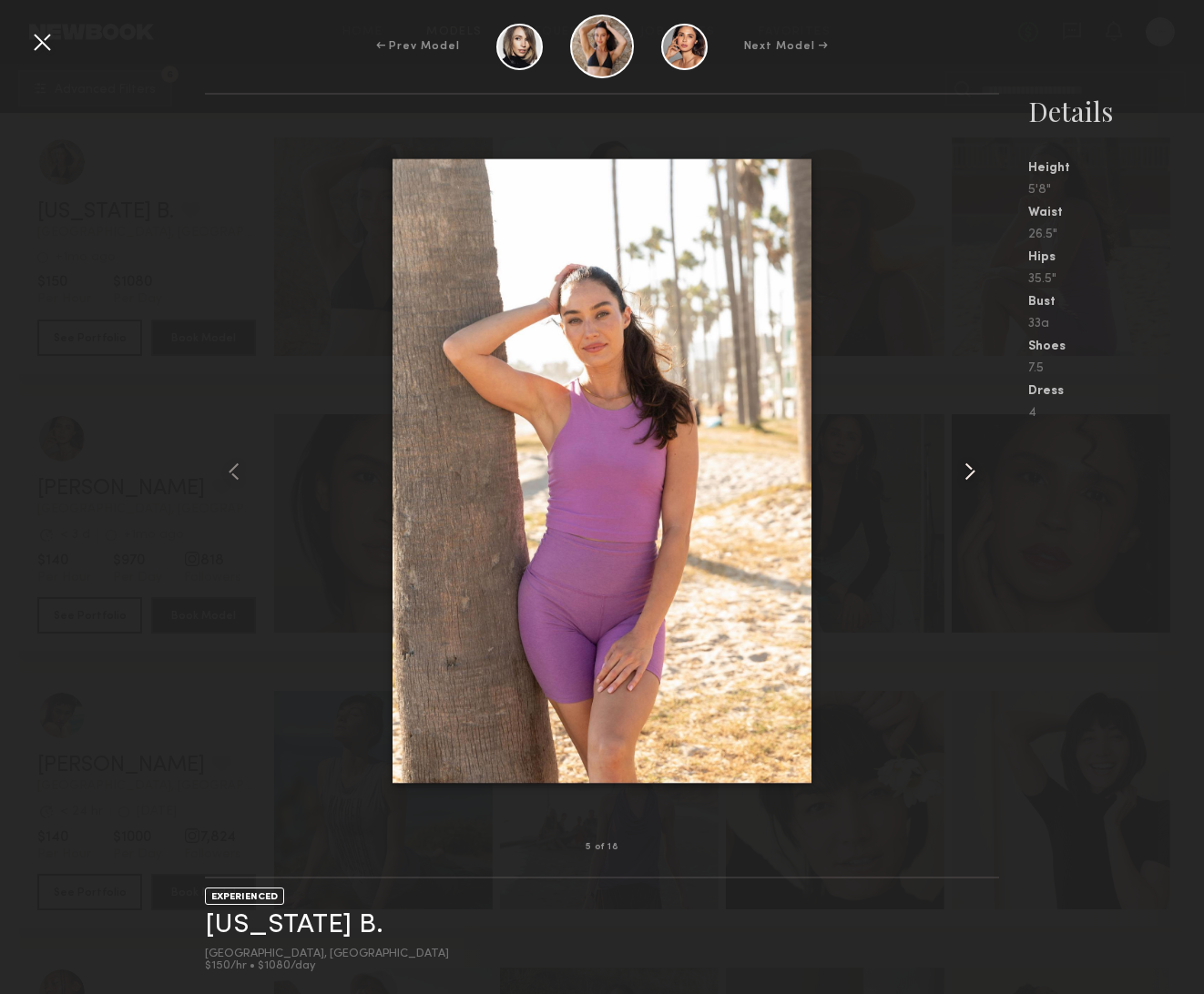
click at [970, 469] on common-icon at bounding box center [969, 471] width 29 height 29
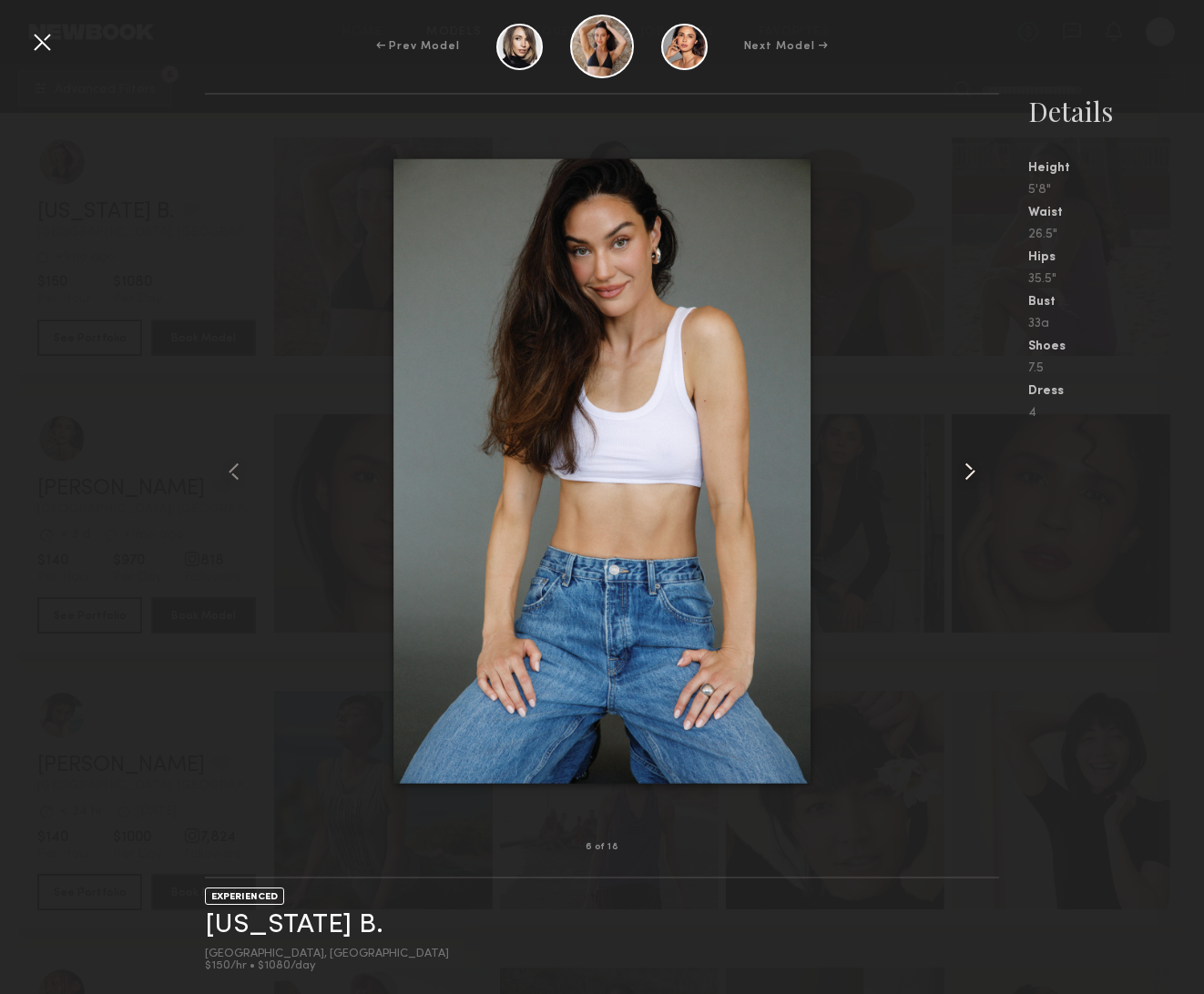
click at [970, 469] on common-icon at bounding box center [969, 471] width 29 height 29
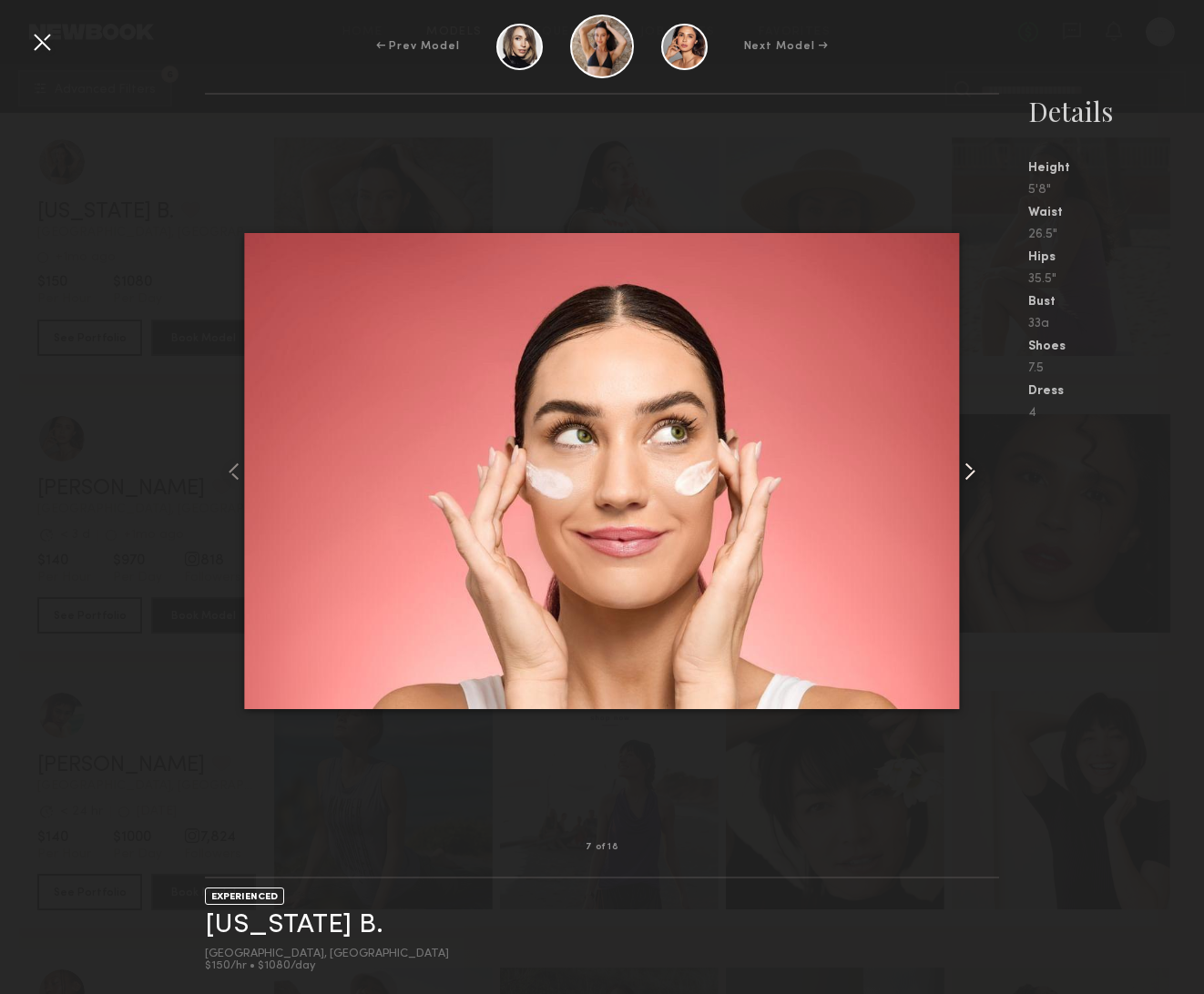
click at [970, 469] on common-icon at bounding box center [969, 471] width 29 height 29
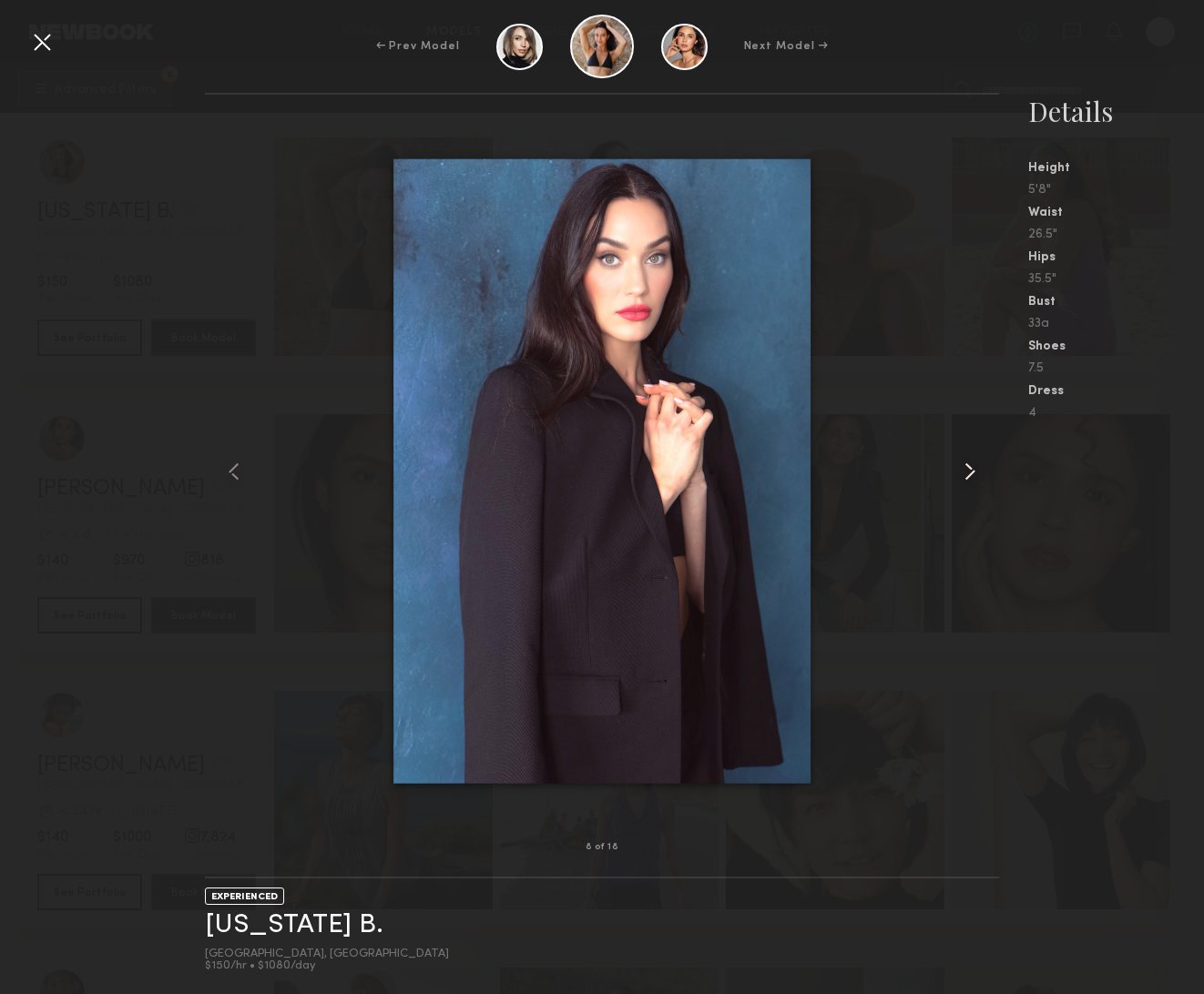
click at [970, 469] on common-icon at bounding box center [969, 471] width 29 height 29
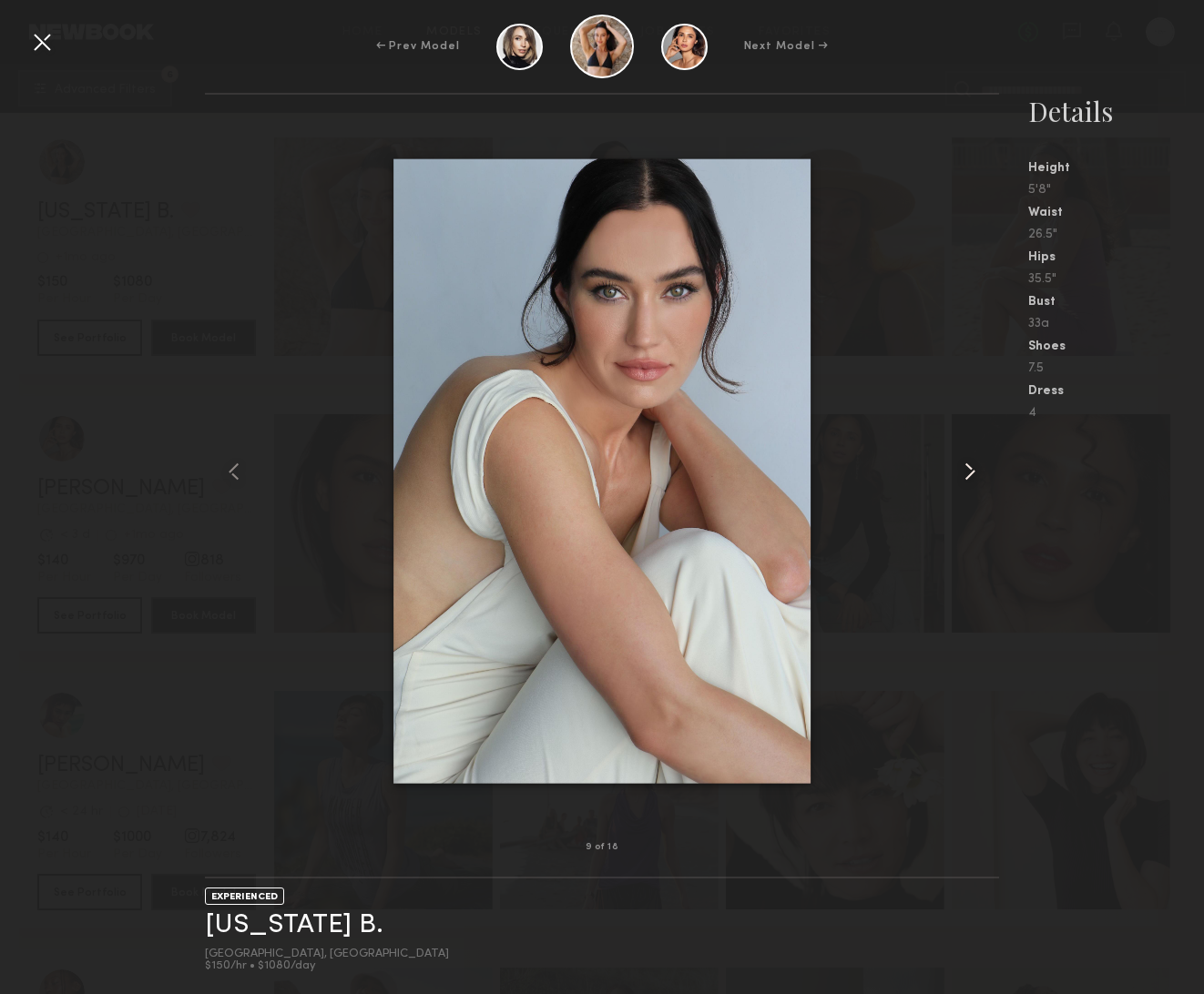
click at [970, 469] on common-icon at bounding box center [969, 471] width 29 height 29
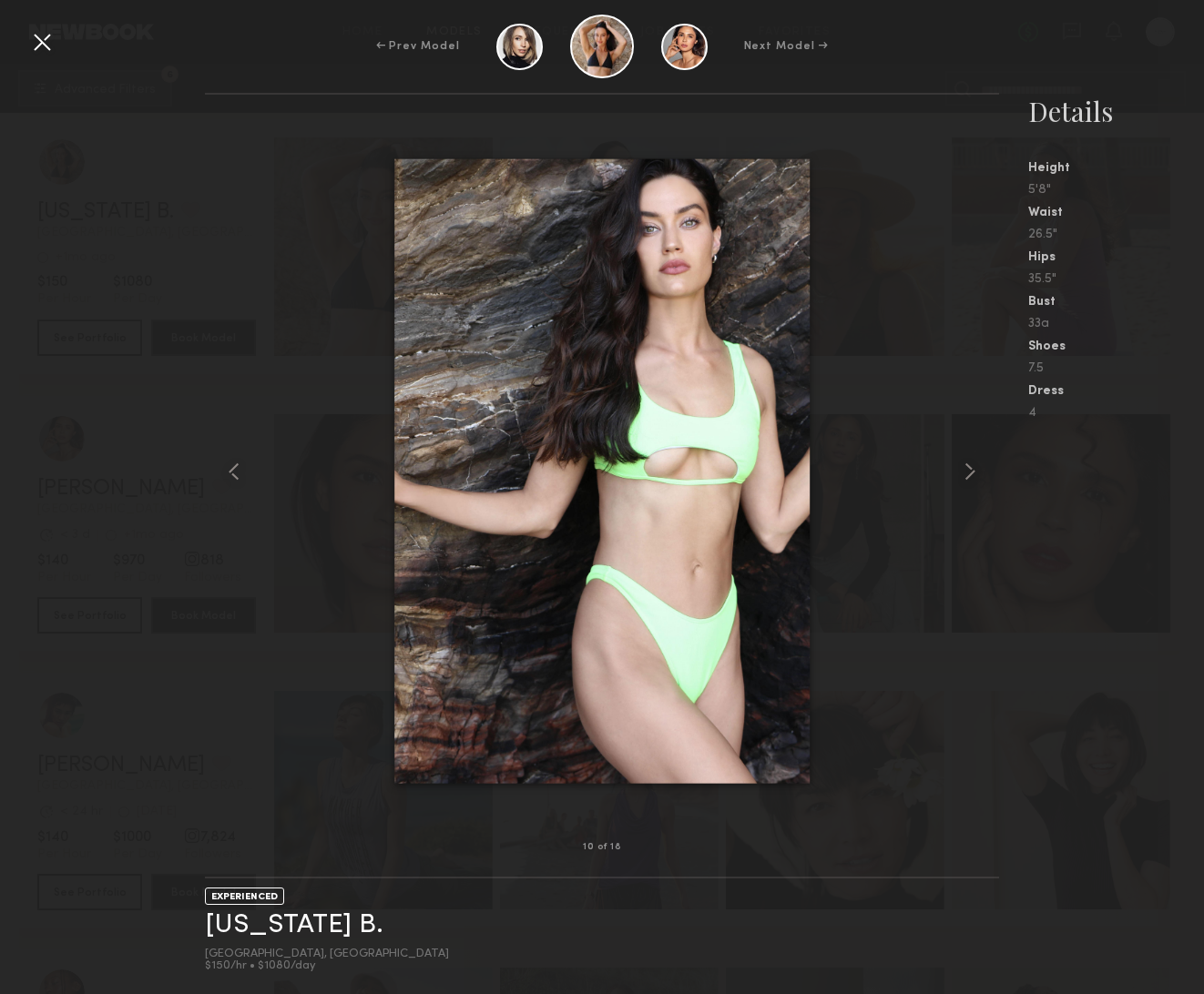
click at [1124, 484] on nb-gallery-model-stats "Details Height 5'8" Waist 26.5" Hips 35.5" Bust 33a Shoes 7.5 Dress 4" at bounding box center [1102, 543] width 205 height 901
click at [42, 37] on div at bounding box center [42, 42] width 29 height 29
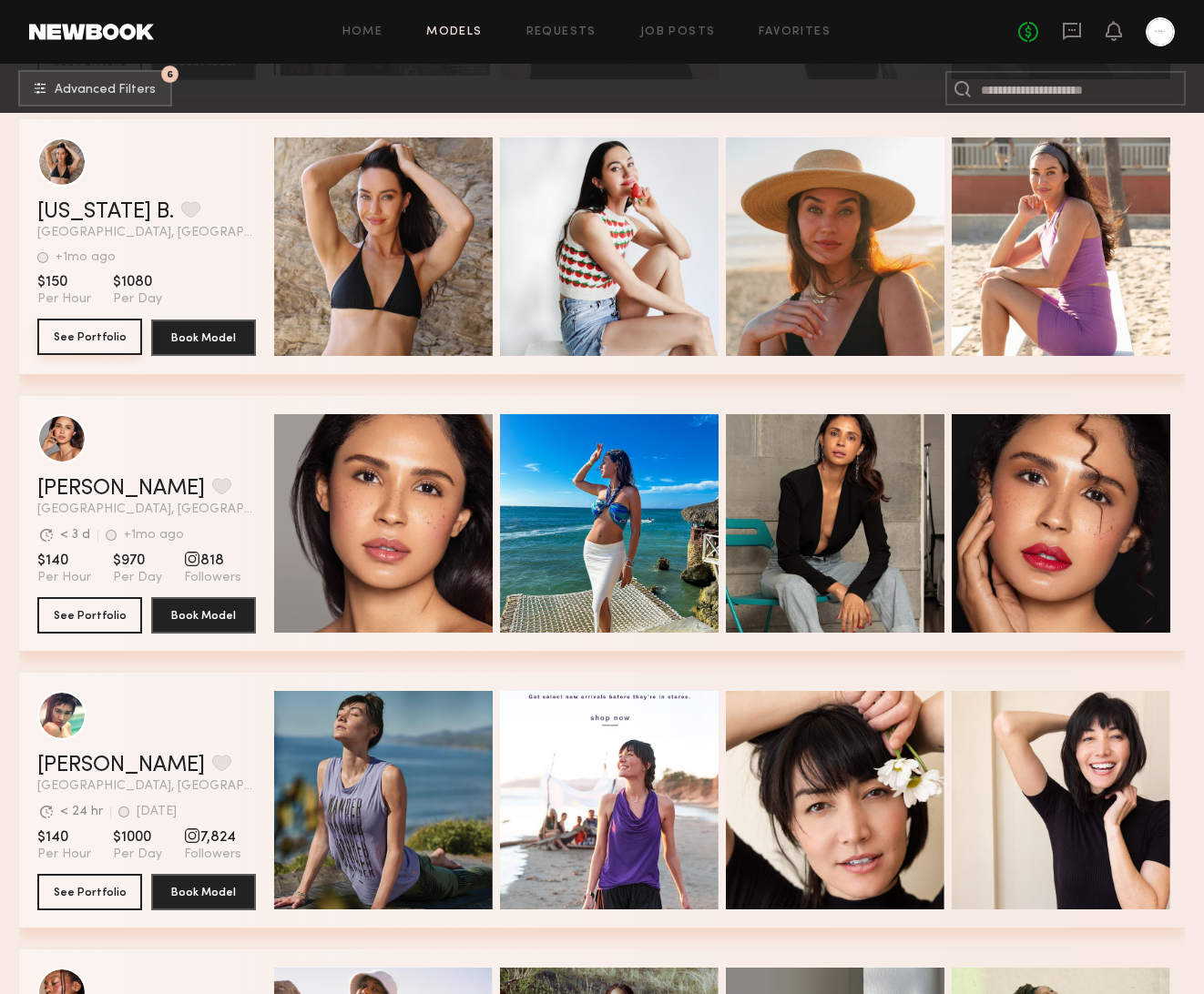
click at [110, 330] on button "See Portfolio" at bounding box center [89, 337] width 104 height 36
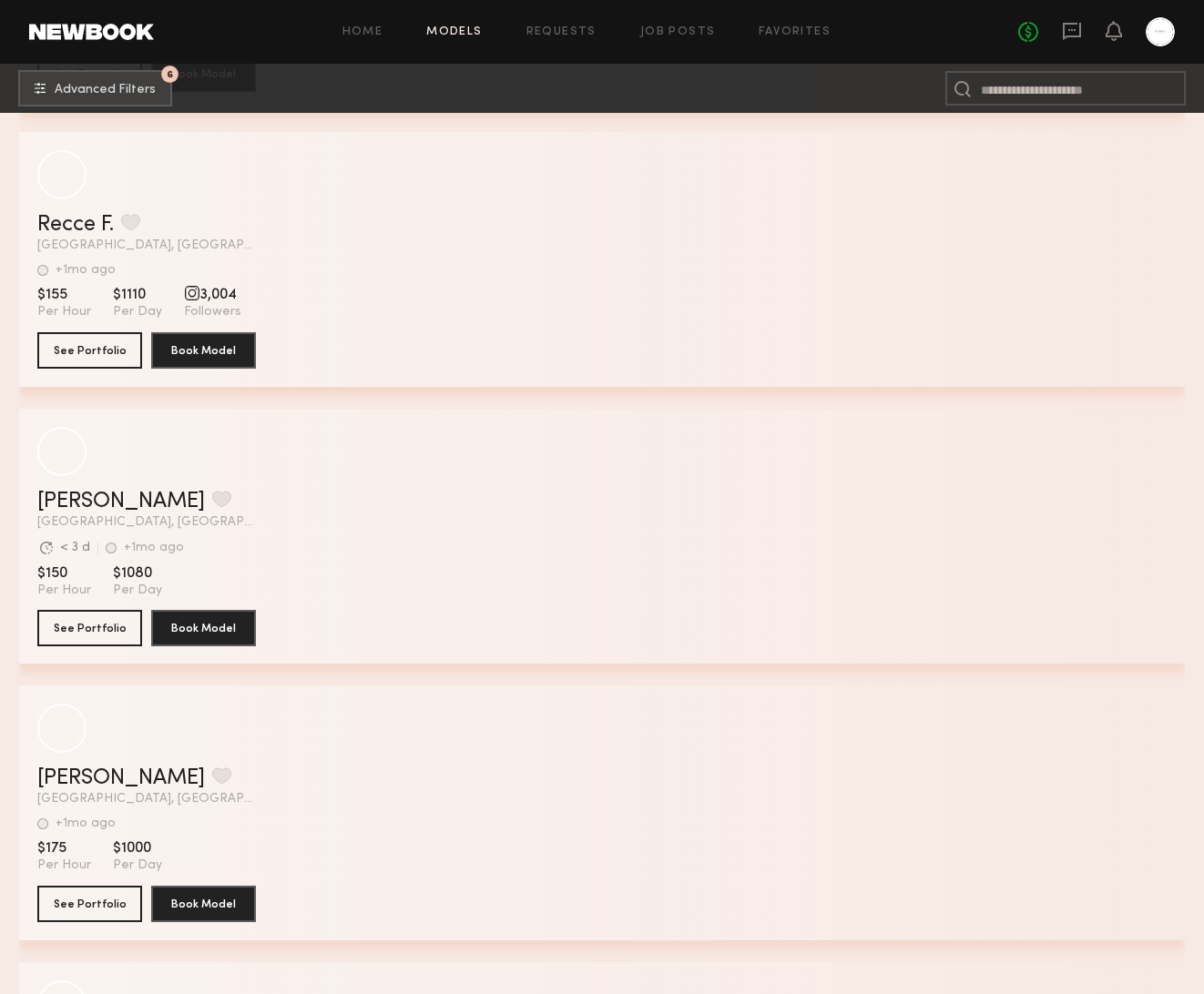
scroll to position [21048, 0]
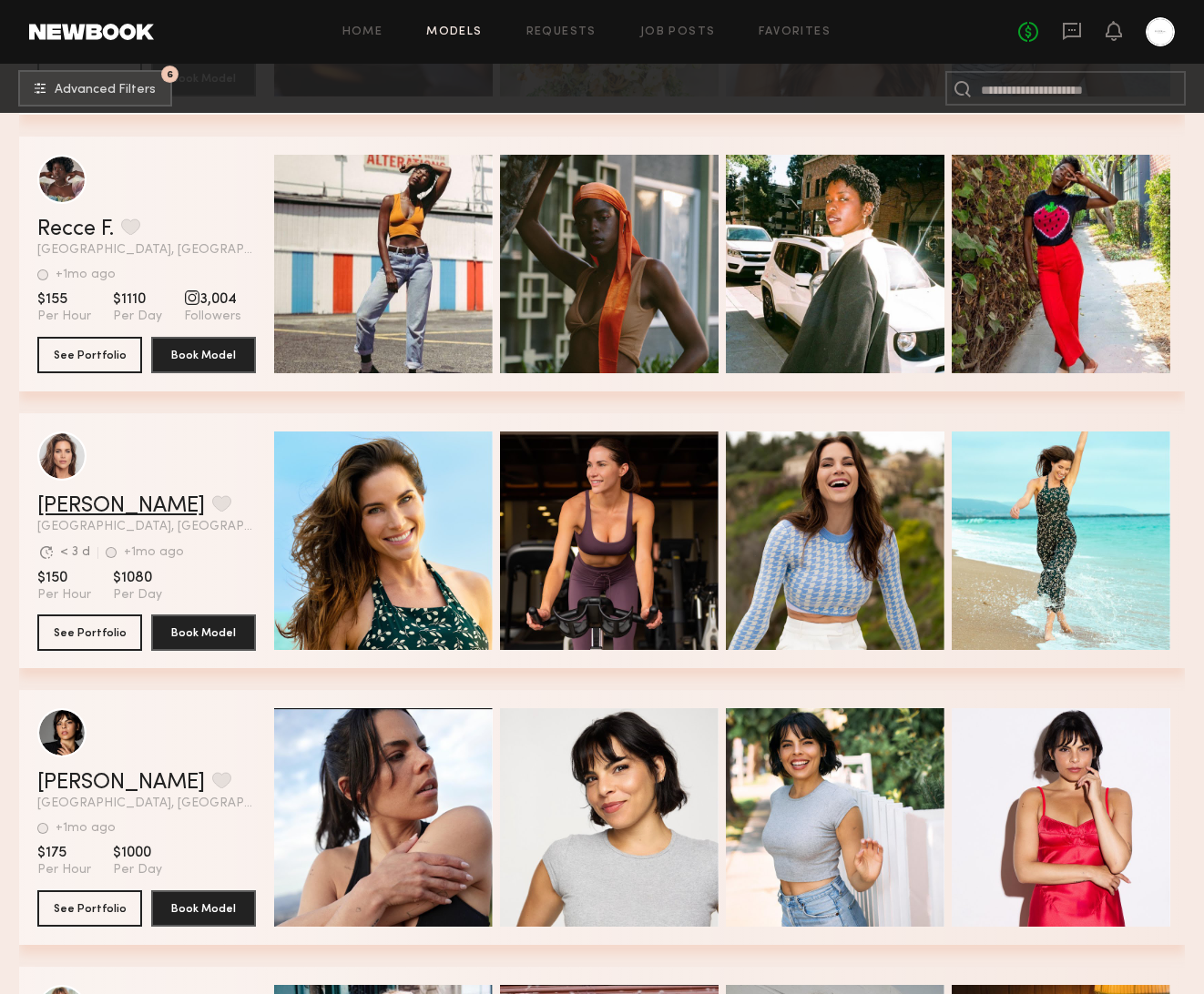
click at [56, 501] on link "Jillian T." at bounding box center [121, 506] width 168 height 22
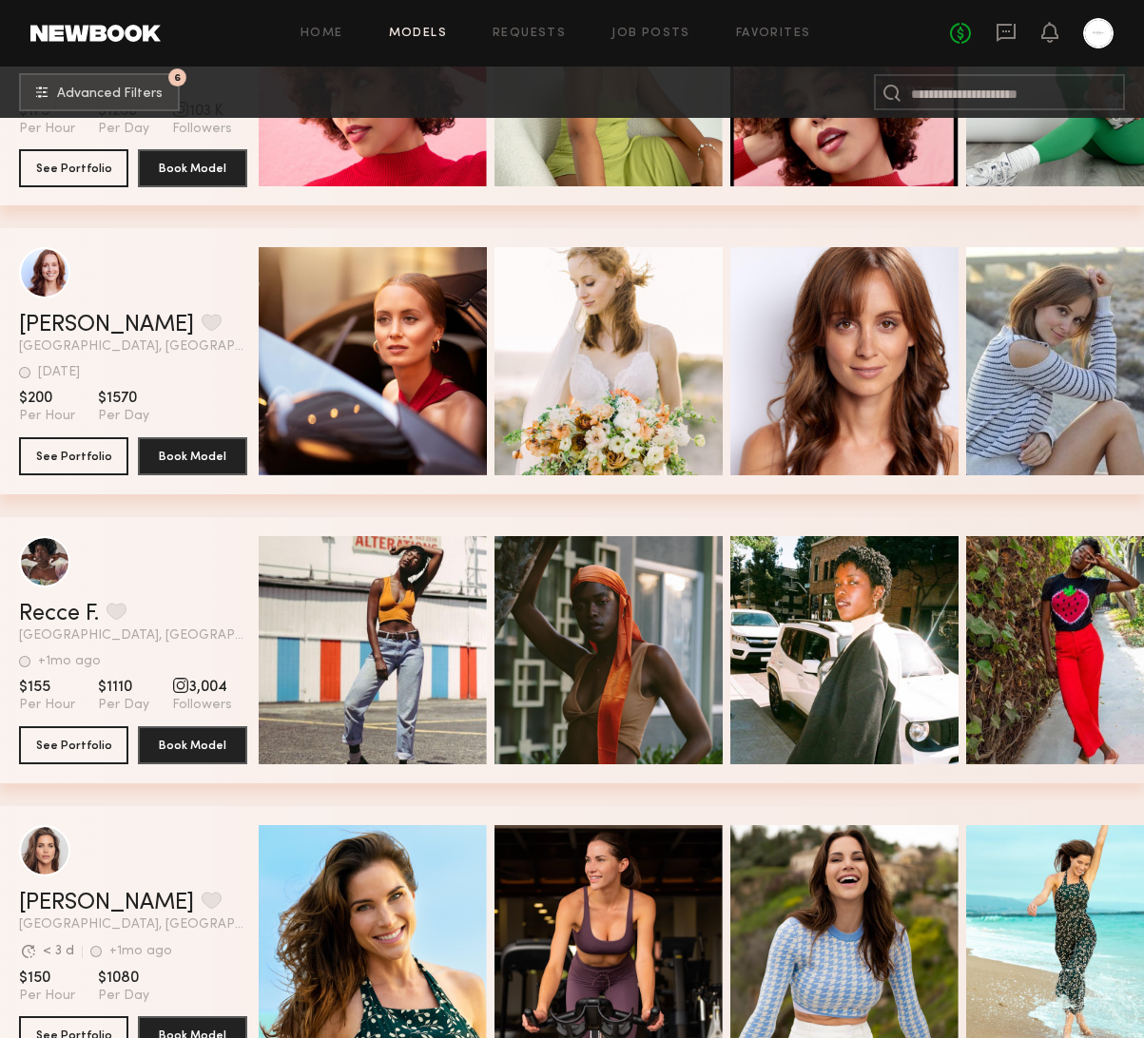
scroll to position [21849, 0]
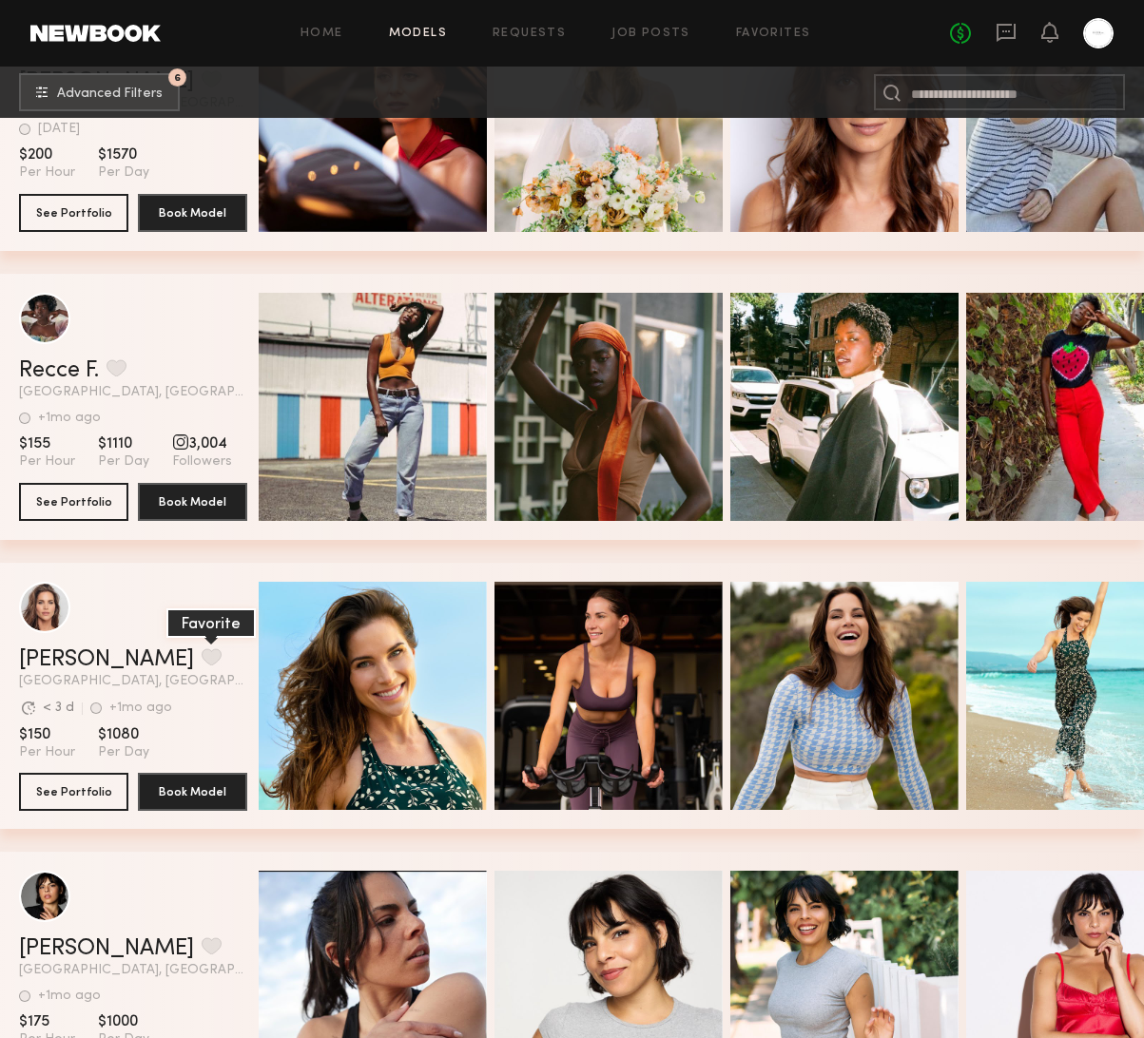
click at [202, 649] on button "grid" at bounding box center [212, 656] width 20 height 17
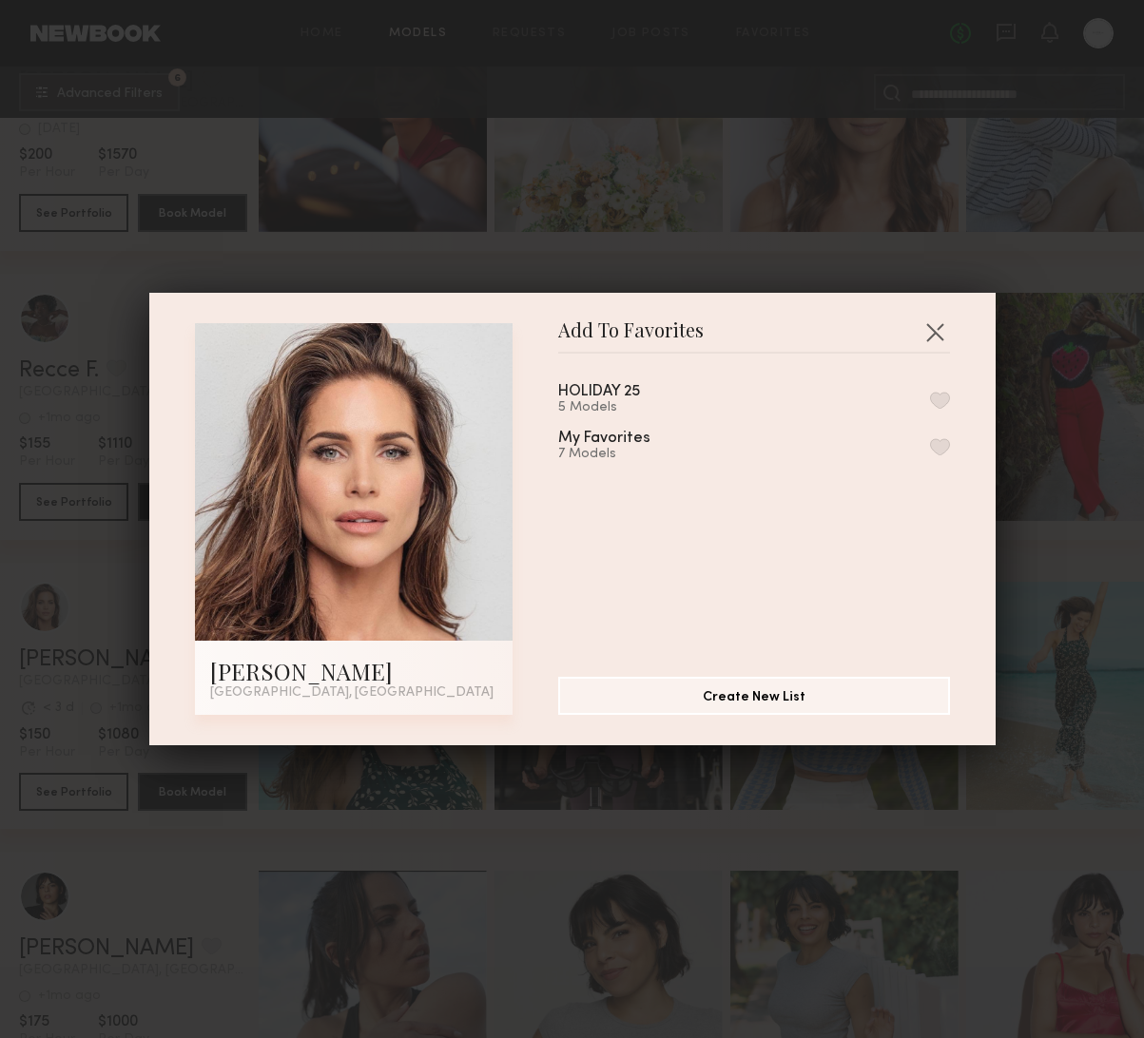
drag, startPoint x: 617, startPoint y: 388, endPoint x: 736, endPoint y: 383, distance: 118.9
click at [618, 388] on div "HOLIDAY 25" at bounding box center [599, 392] width 82 height 16
click at [943, 392] on button "button" at bounding box center [940, 400] width 20 height 17
click at [925, 322] on button "button" at bounding box center [934, 332] width 30 height 30
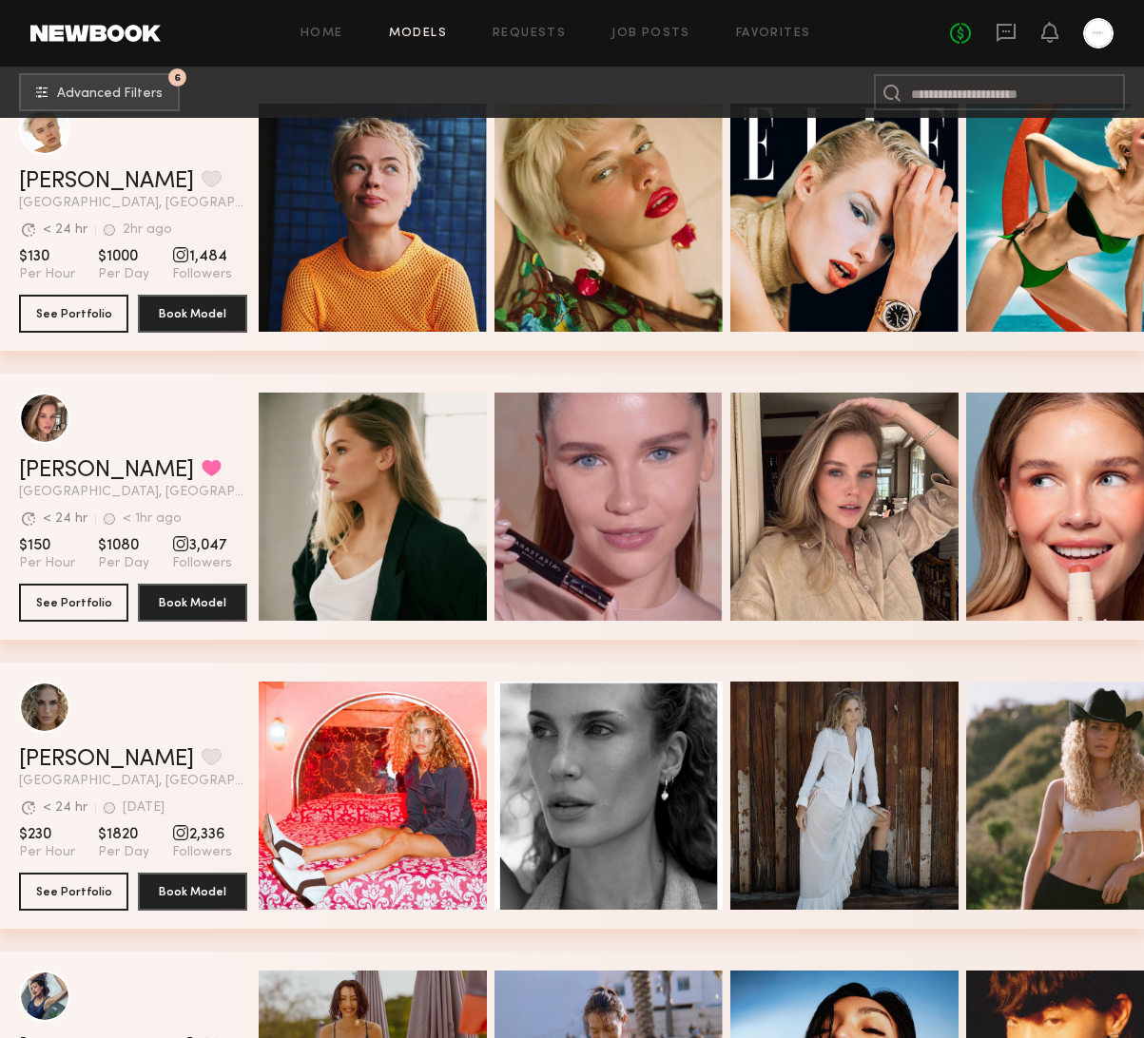
scroll to position [1693, 0]
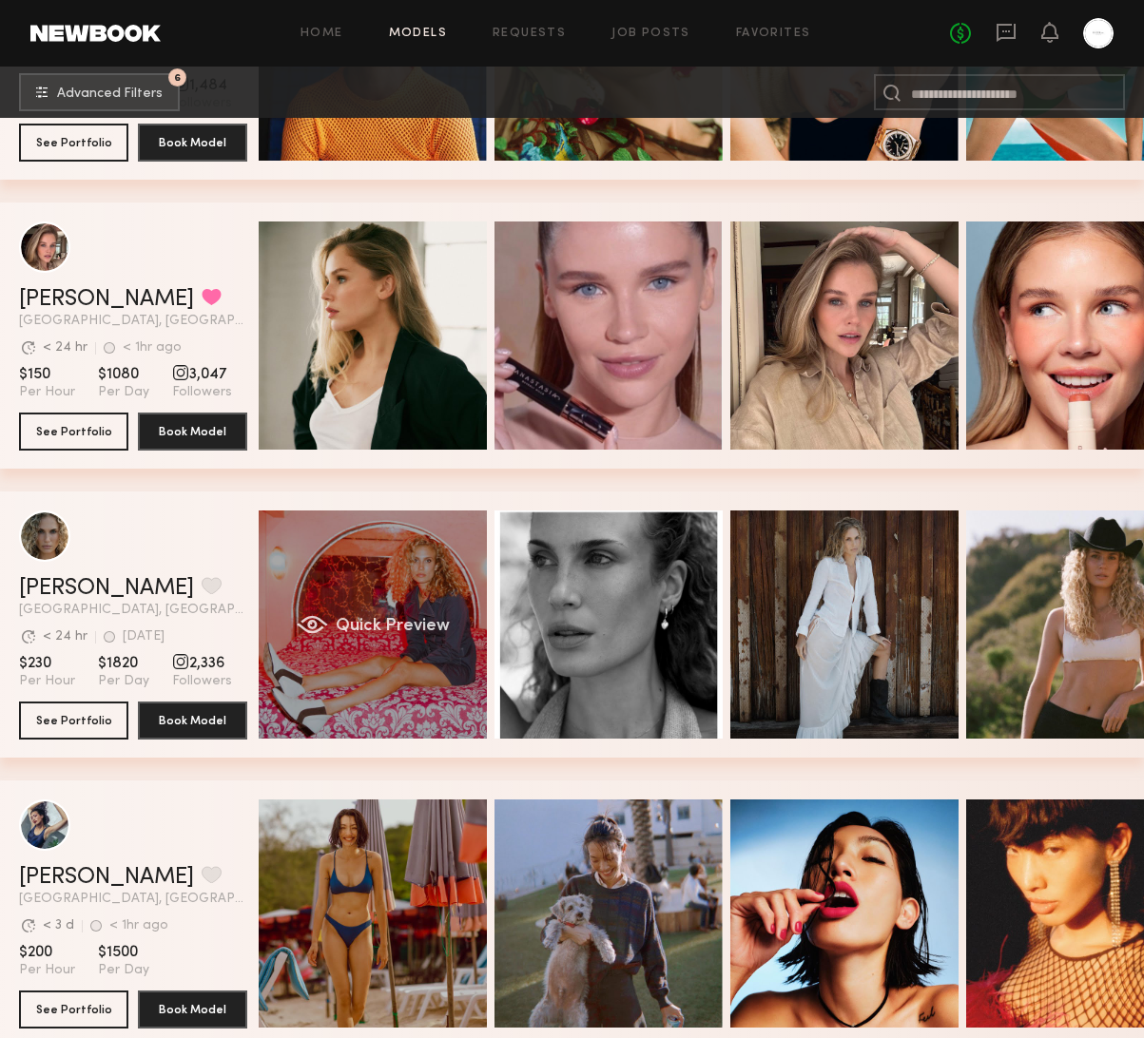
click at [381, 623] on span "Quick Preview" at bounding box center [393, 626] width 114 height 17
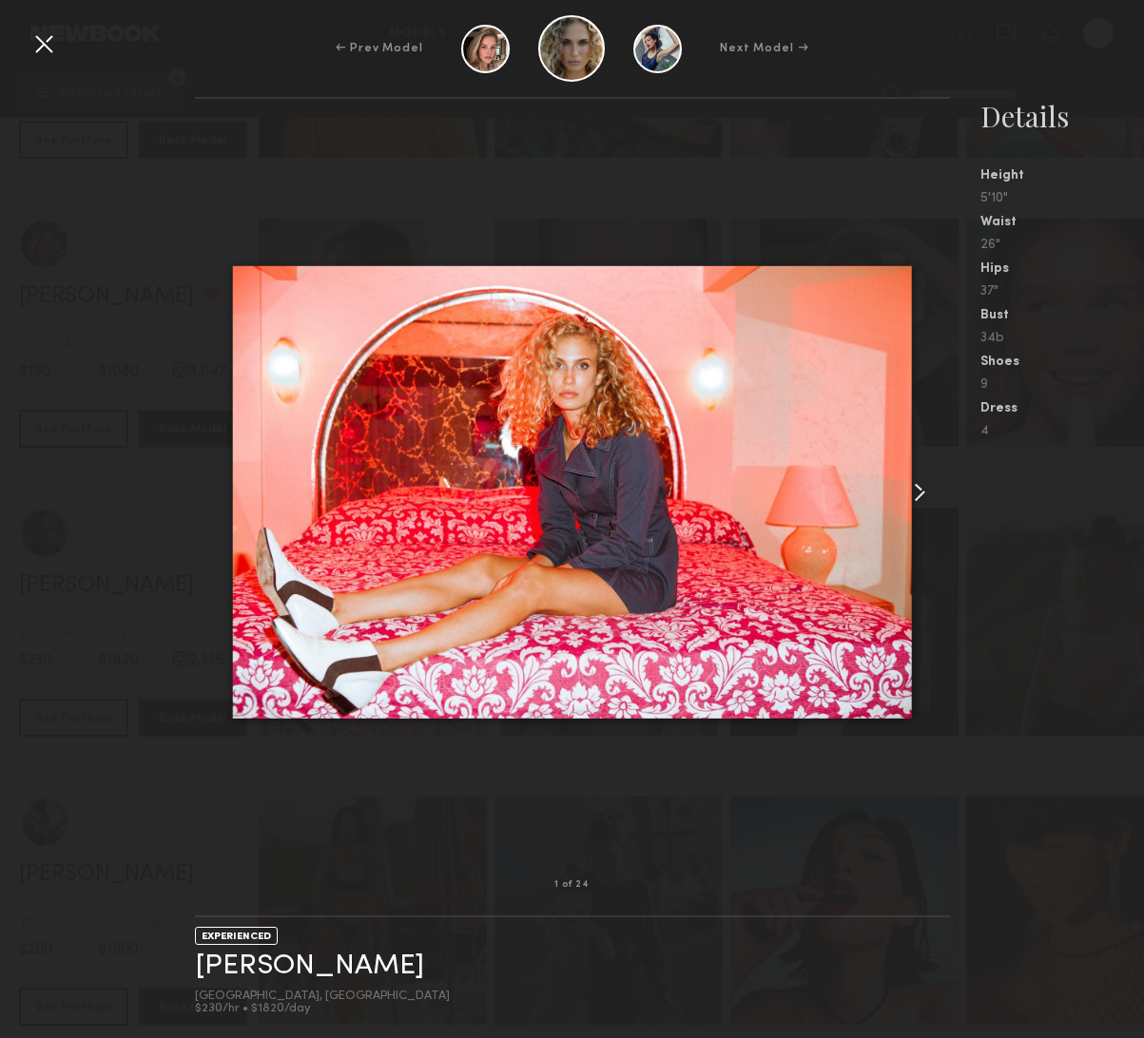
click at [914, 484] on common-icon at bounding box center [919, 492] width 30 height 30
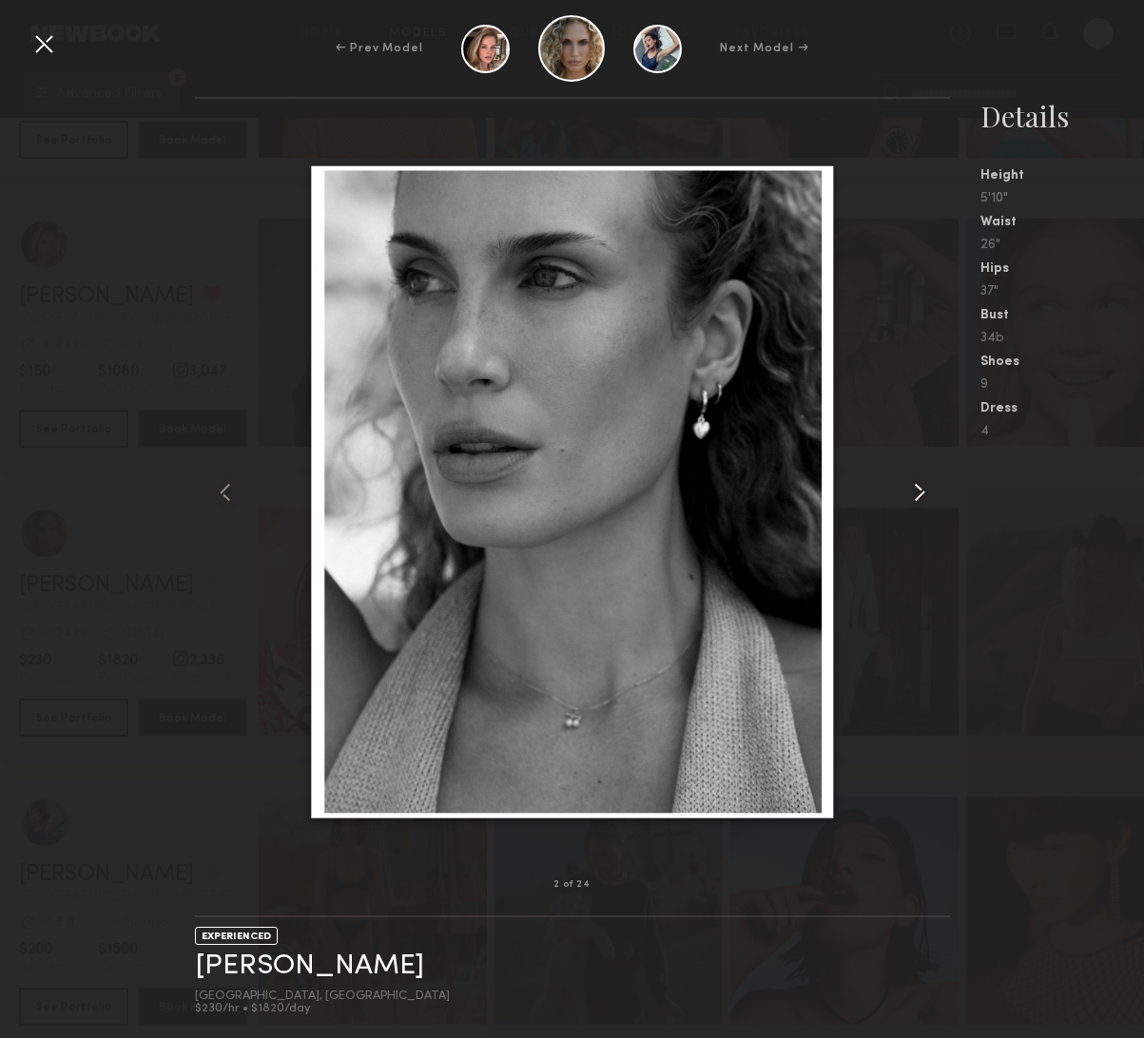
click at [922, 495] on common-icon at bounding box center [919, 492] width 30 height 30
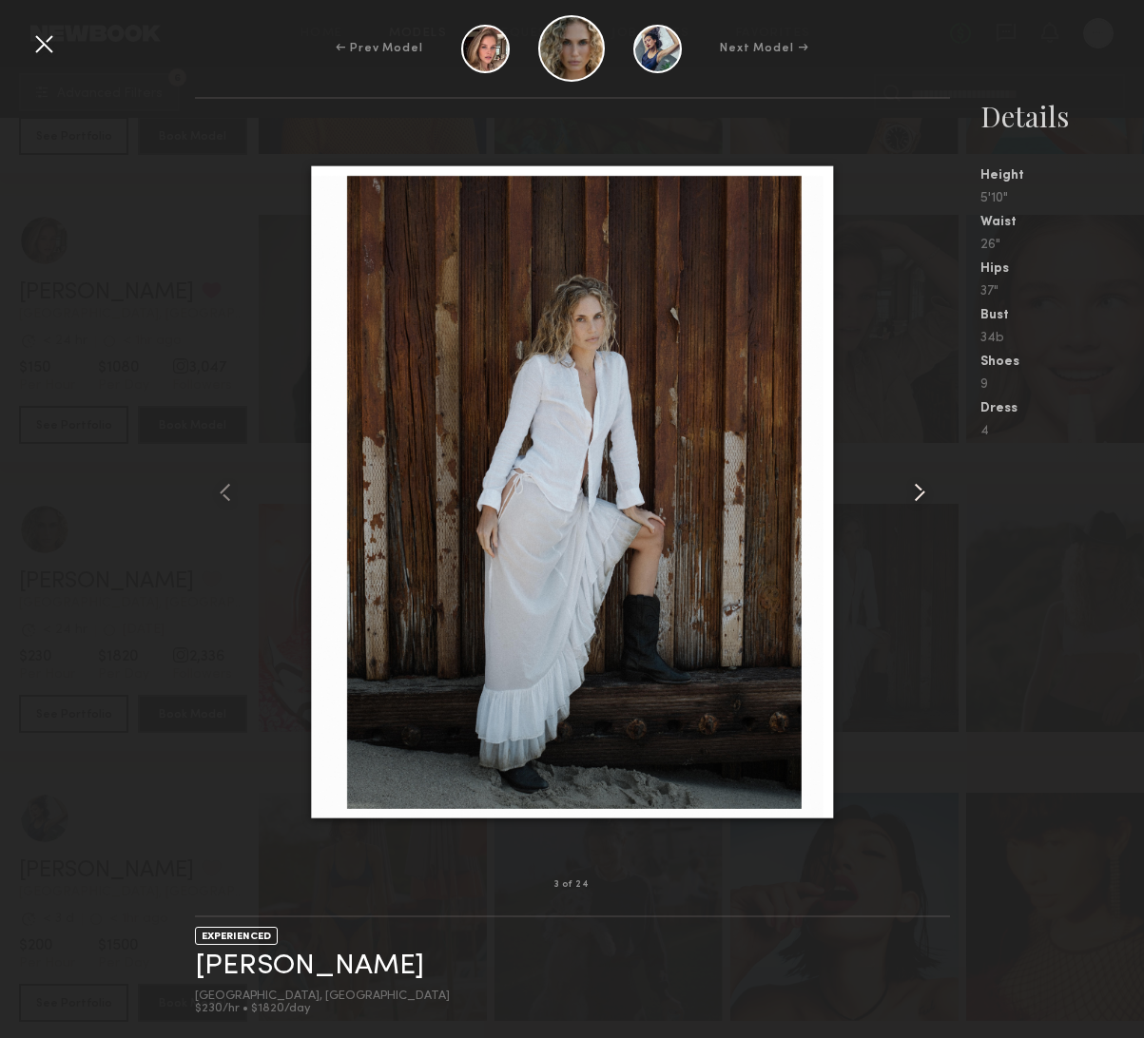
scroll to position [1696, 0]
click at [920, 495] on common-icon at bounding box center [919, 492] width 30 height 30
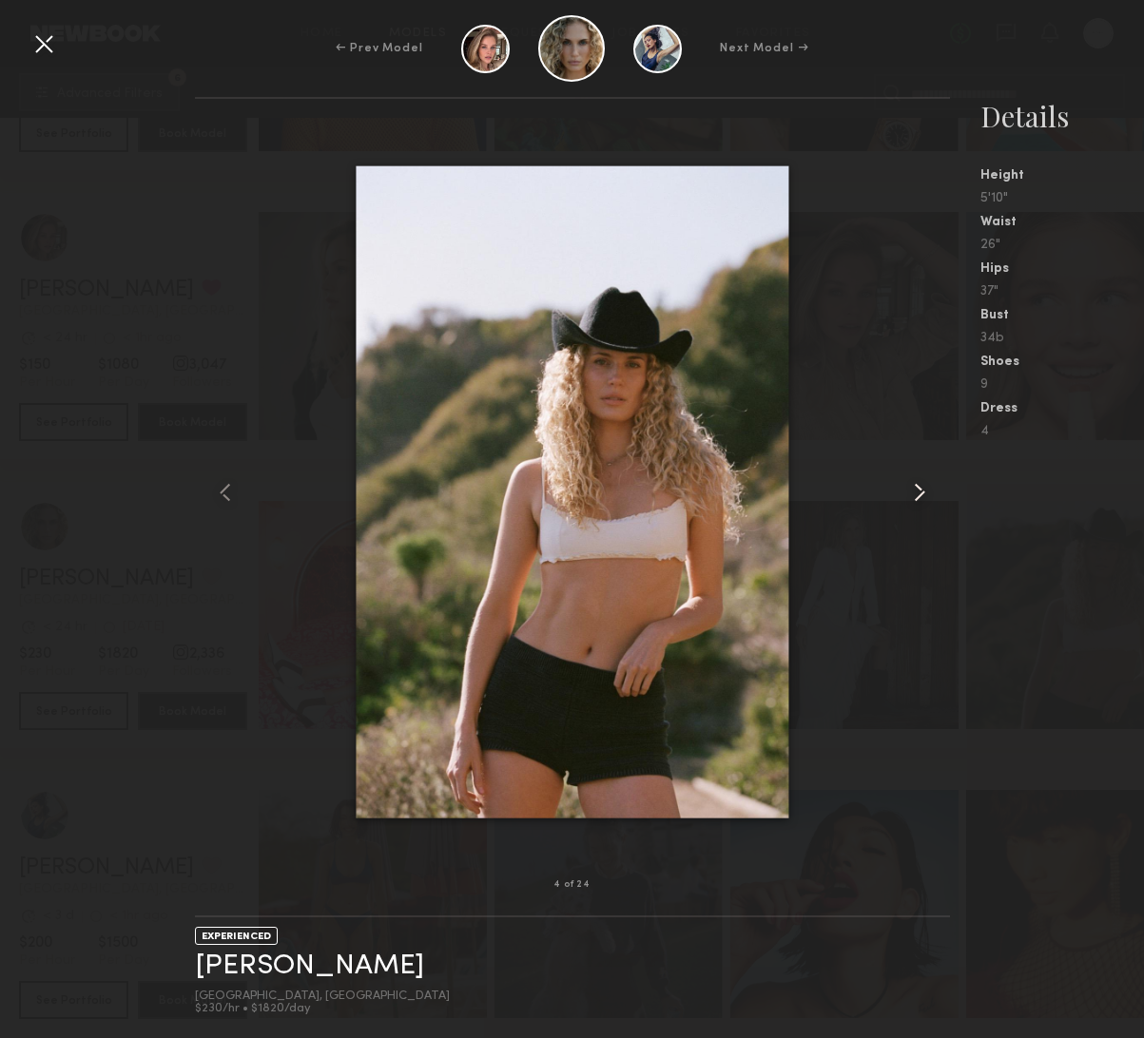
click at [921, 495] on common-icon at bounding box center [919, 492] width 30 height 30
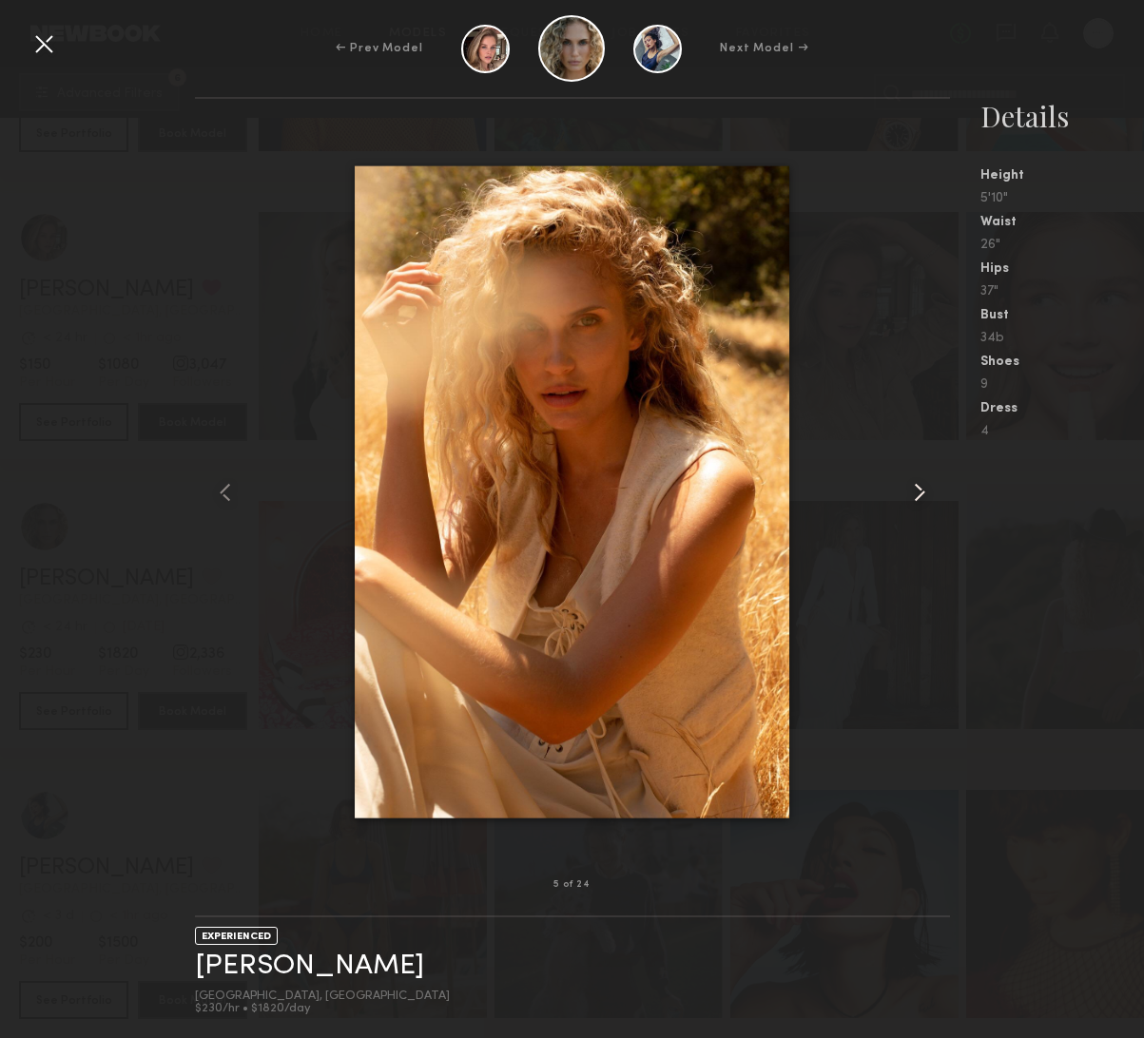
click at [921, 495] on common-icon at bounding box center [919, 492] width 30 height 30
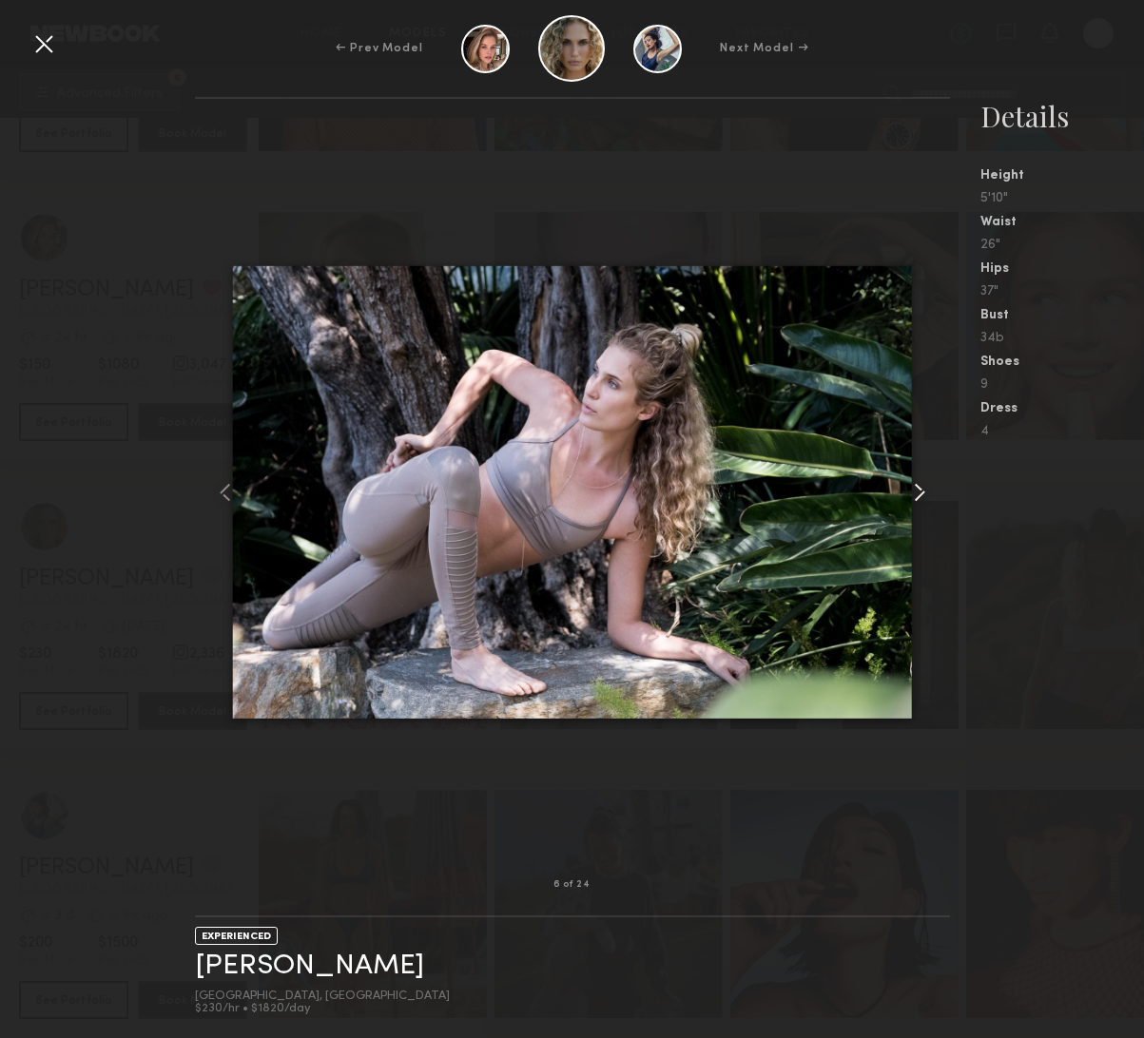
click at [921, 495] on common-icon at bounding box center [919, 492] width 30 height 30
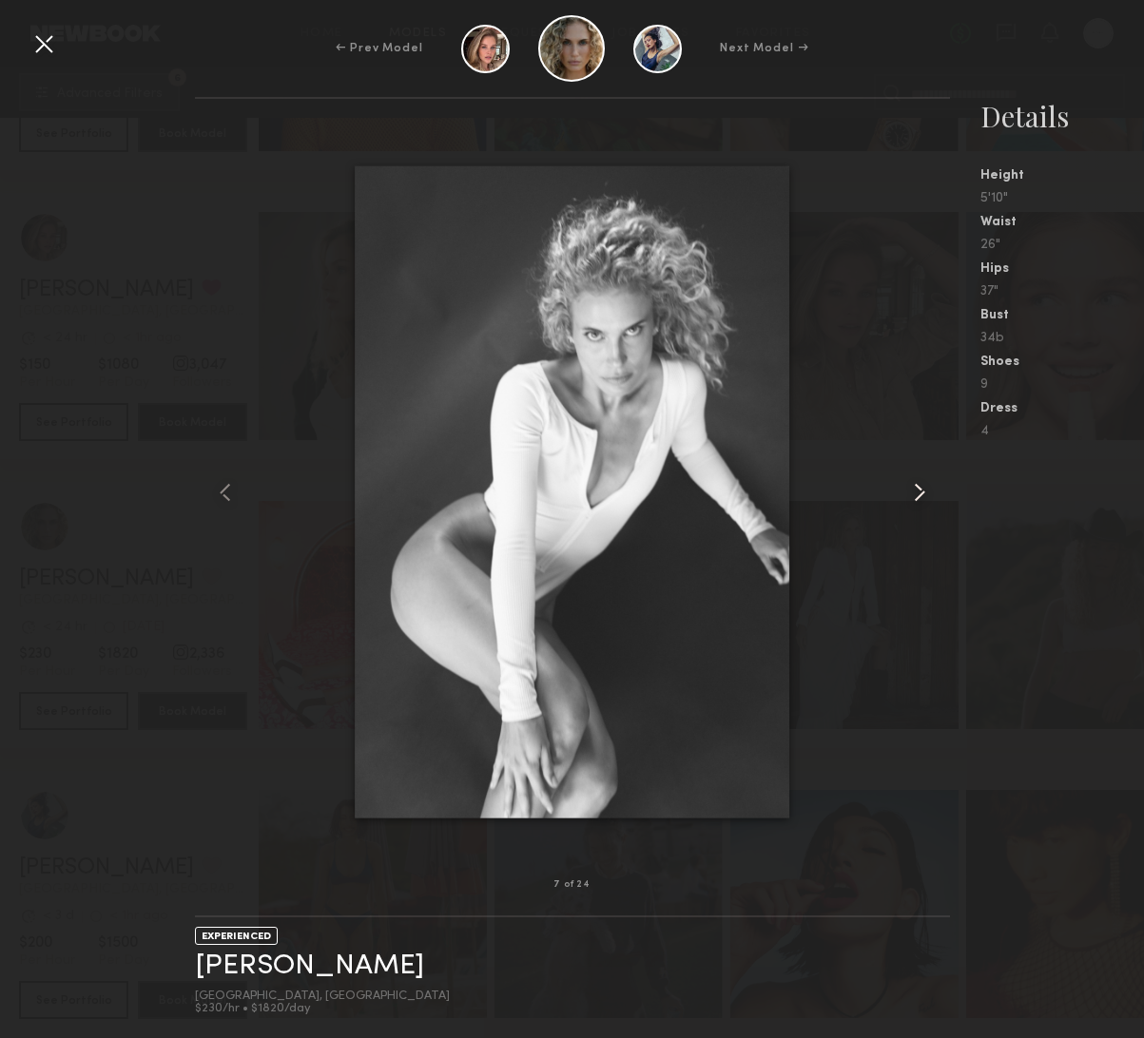
click at [921, 495] on common-icon at bounding box center [919, 492] width 30 height 30
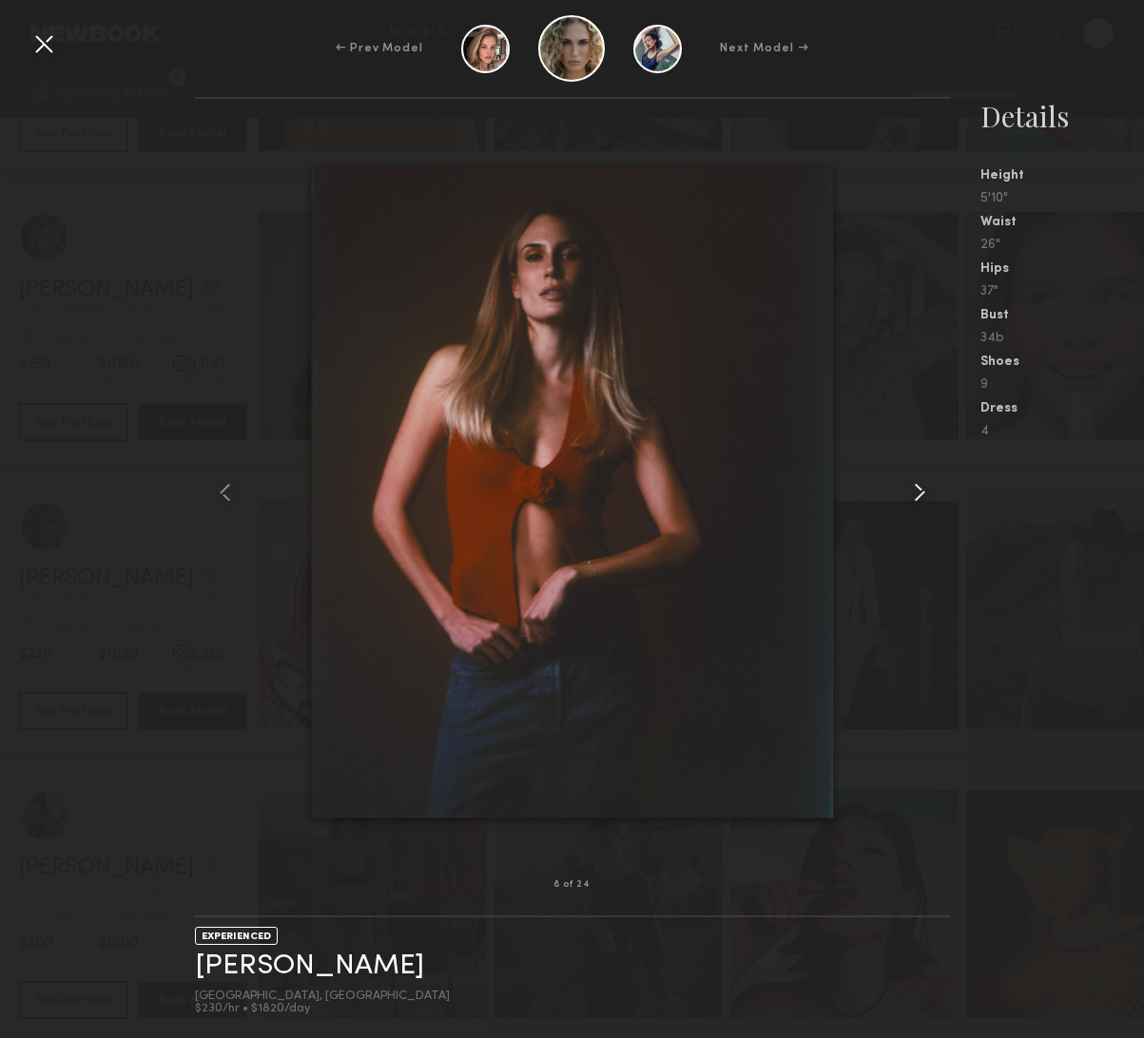
click at [921, 495] on common-icon at bounding box center [919, 492] width 30 height 30
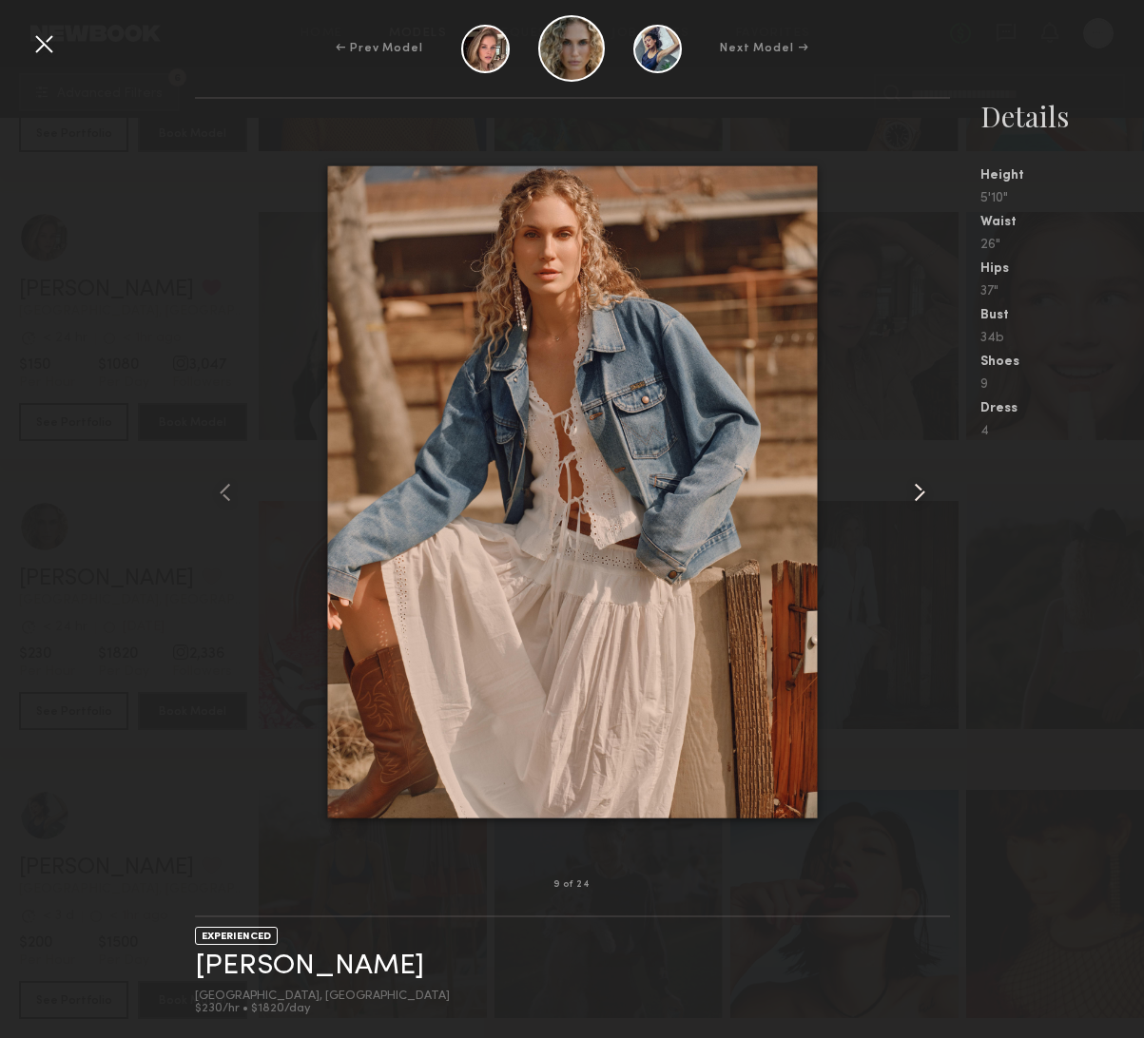
click at [922, 495] on common-icon at bounding box center [919, 492] width 30 height 30
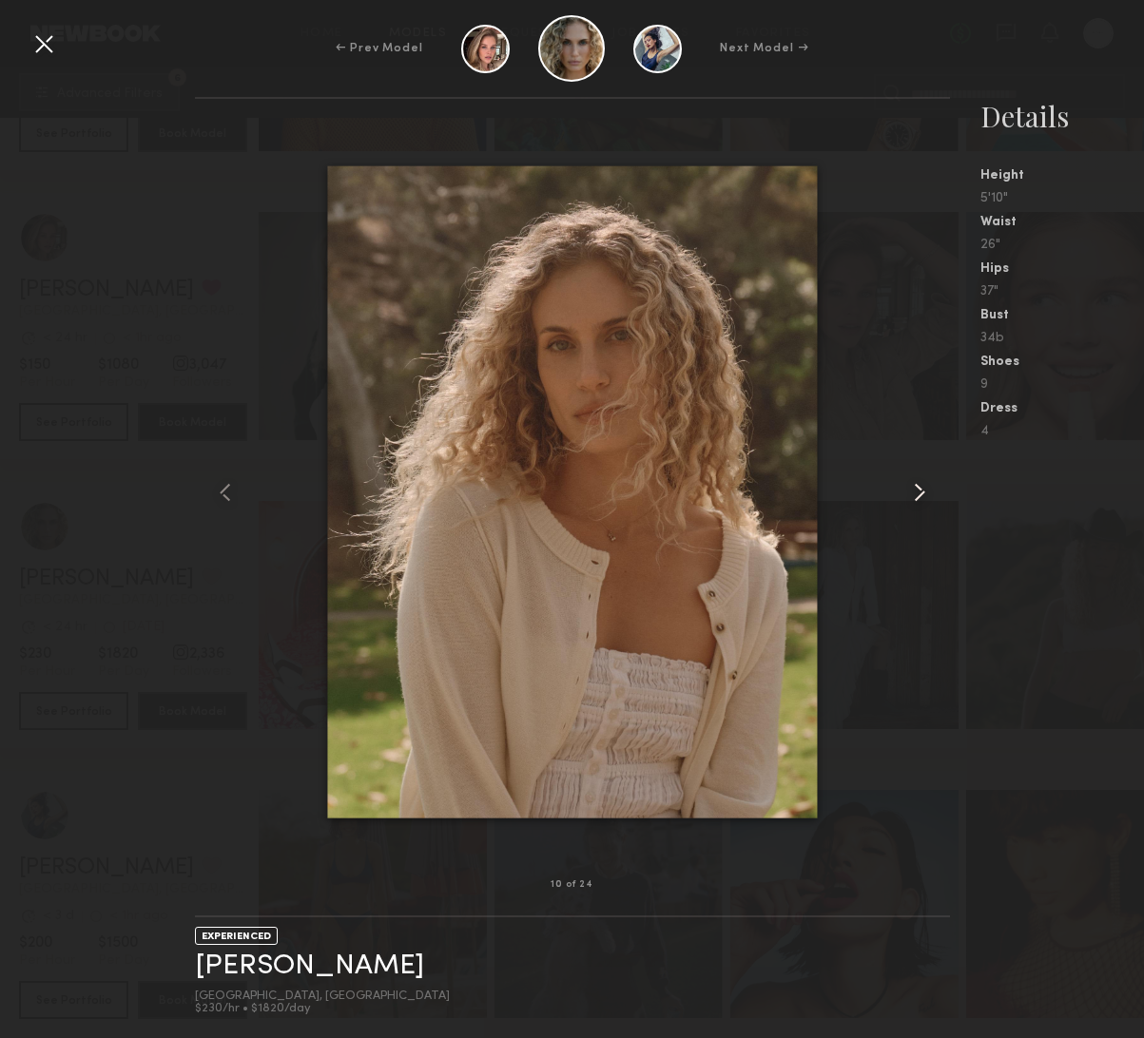
click at [920, 495] on common-icon at bounding box center [919, 492] width 30 height 30
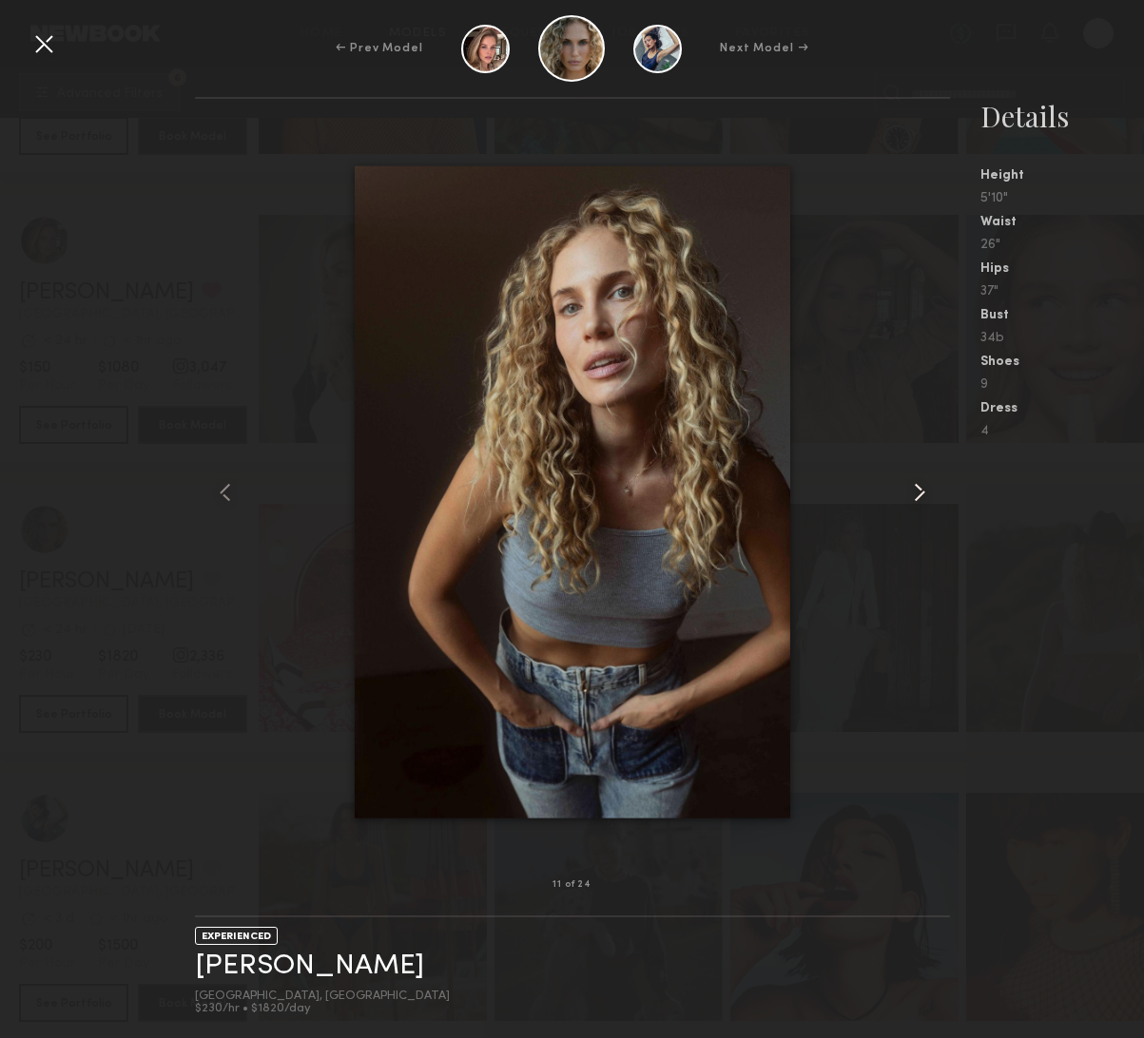
click at [919, 495] on common-icon at bounding box center [919, 492] width 30 height 30
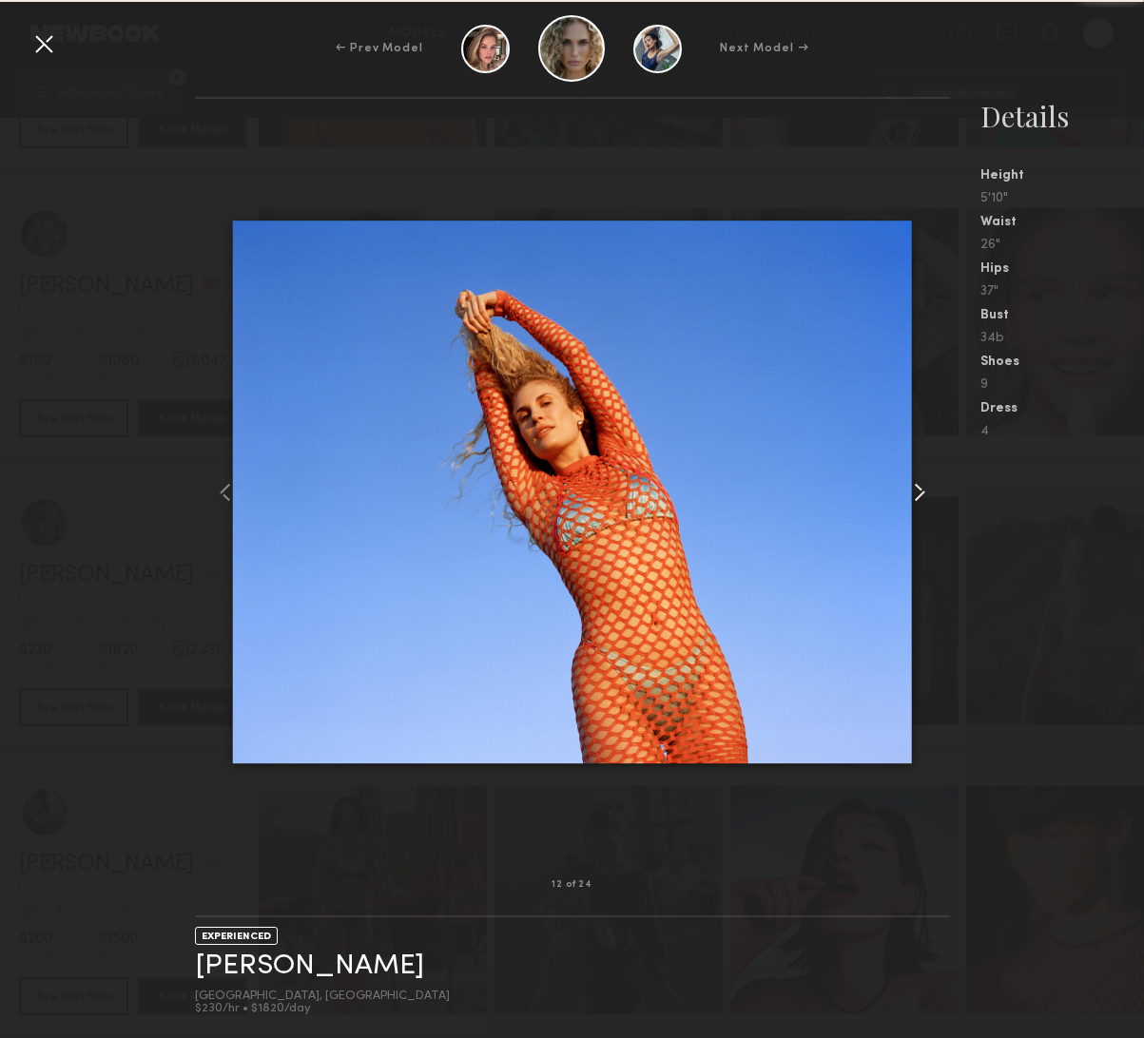
click at [964, 500] on nb-gallery-model-stats "Details Height 5'10" Waist 26" Hips 37" Bust 34b Shoes 9 Dress 4" at bounding box center [1047, 567] width 195 height 941
click at [56, 46] on div at bounding box center [44, 44] width 30 height 30
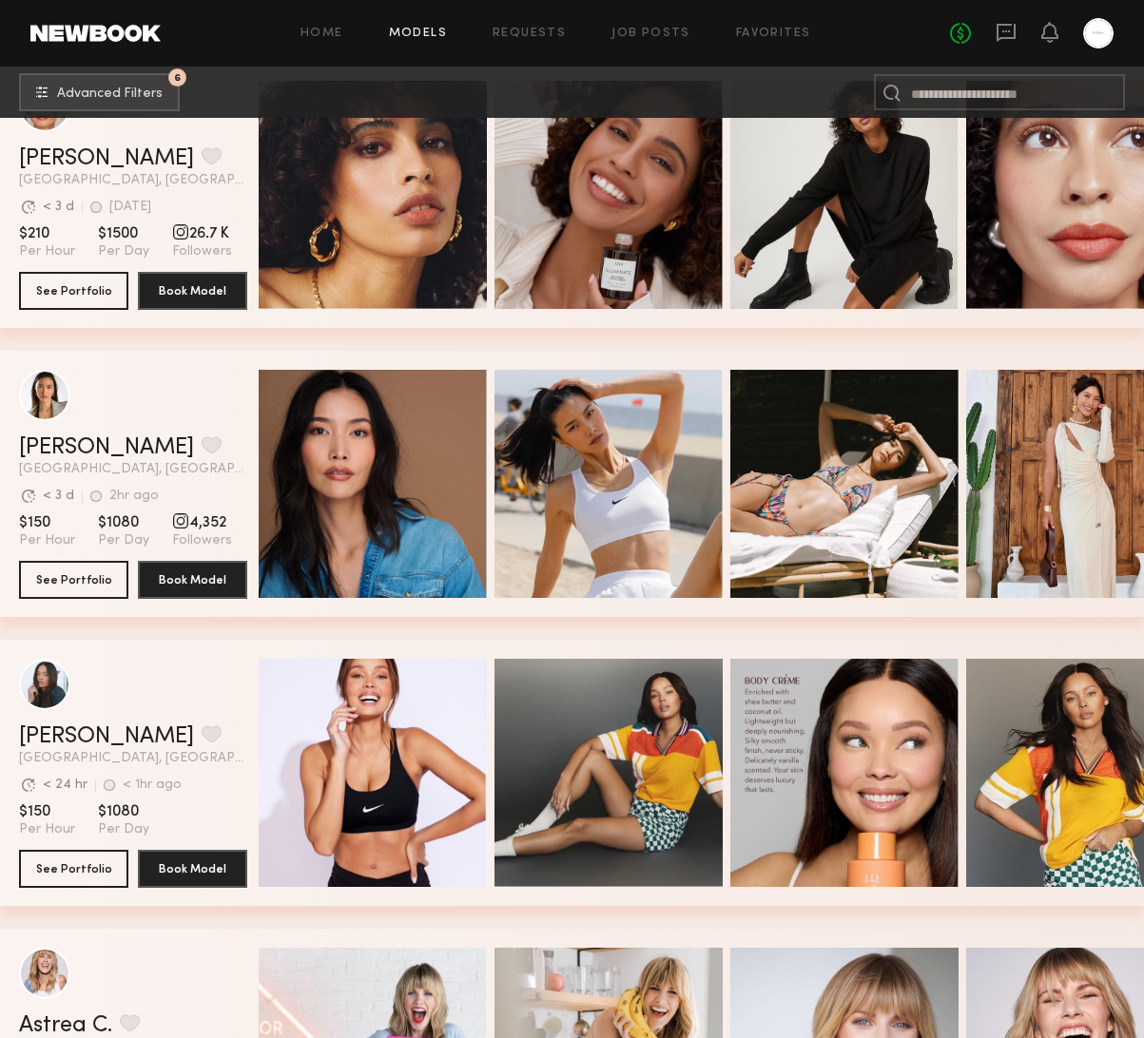
scroll to position [0, 0]
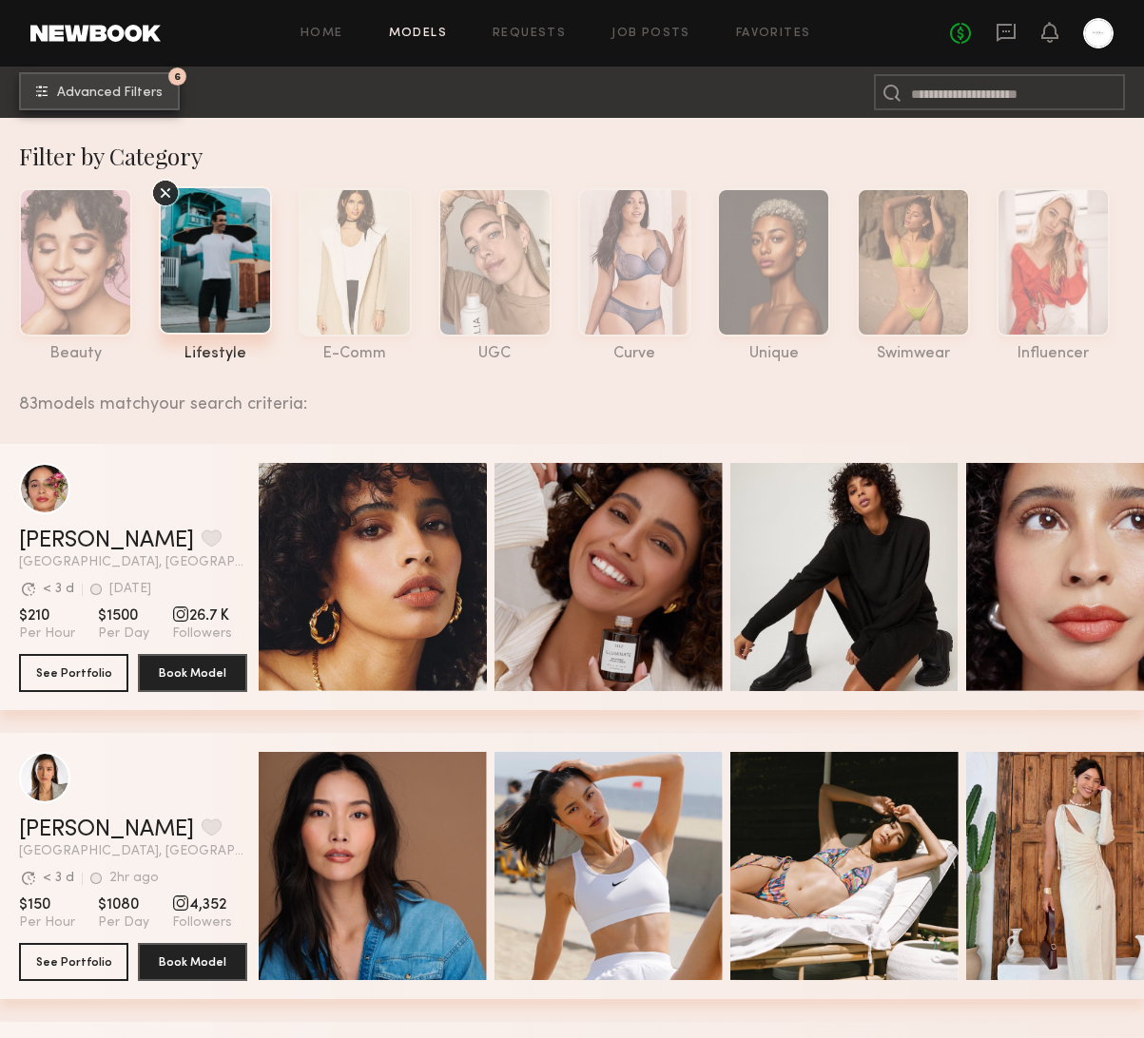
click at [130, 96] on span "Advanced Filters" at bounding box center [110, 93] width 106 height 13
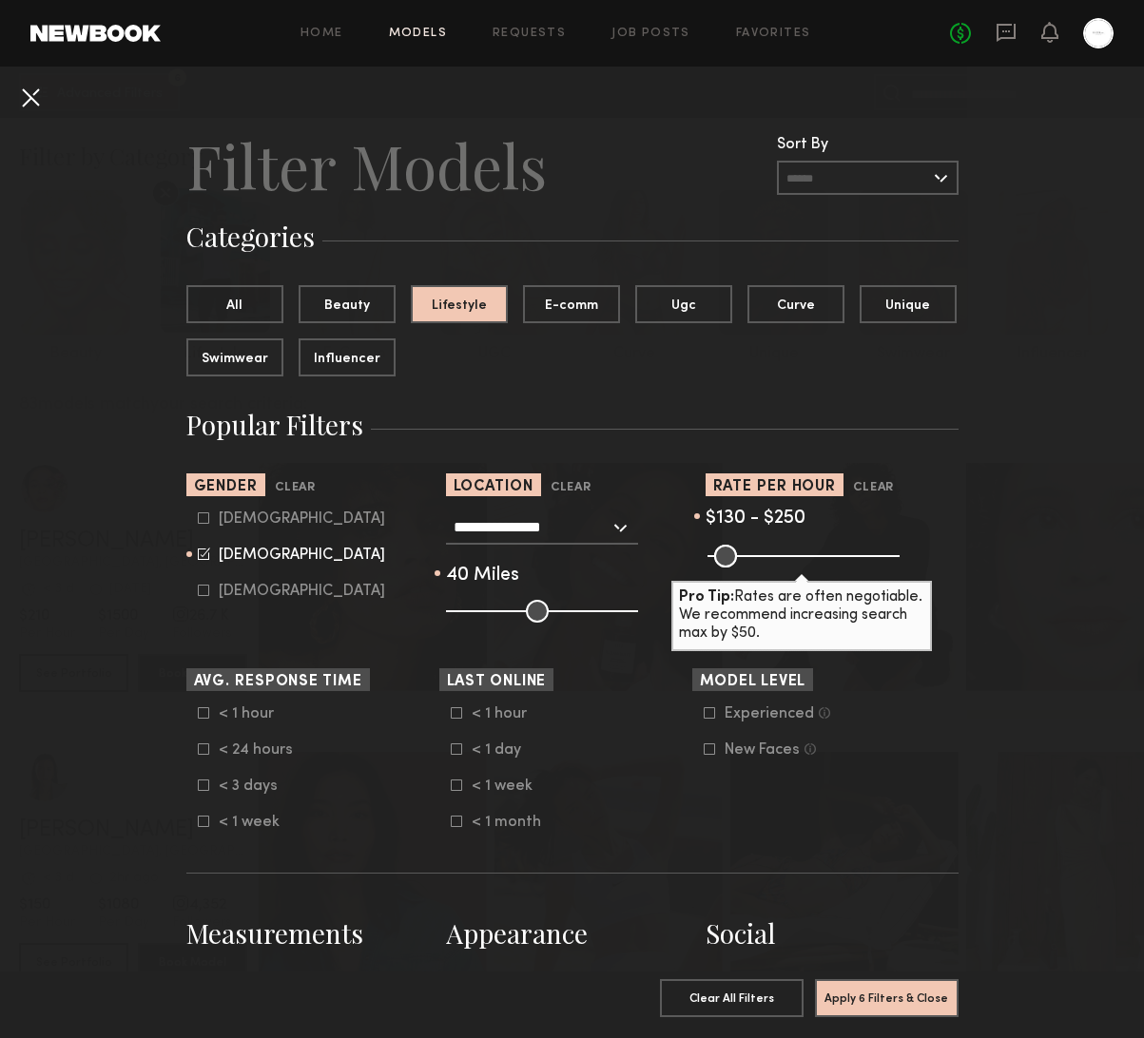
click at [23, 104] on button at bounding box center [30, 97] width 30 height 30
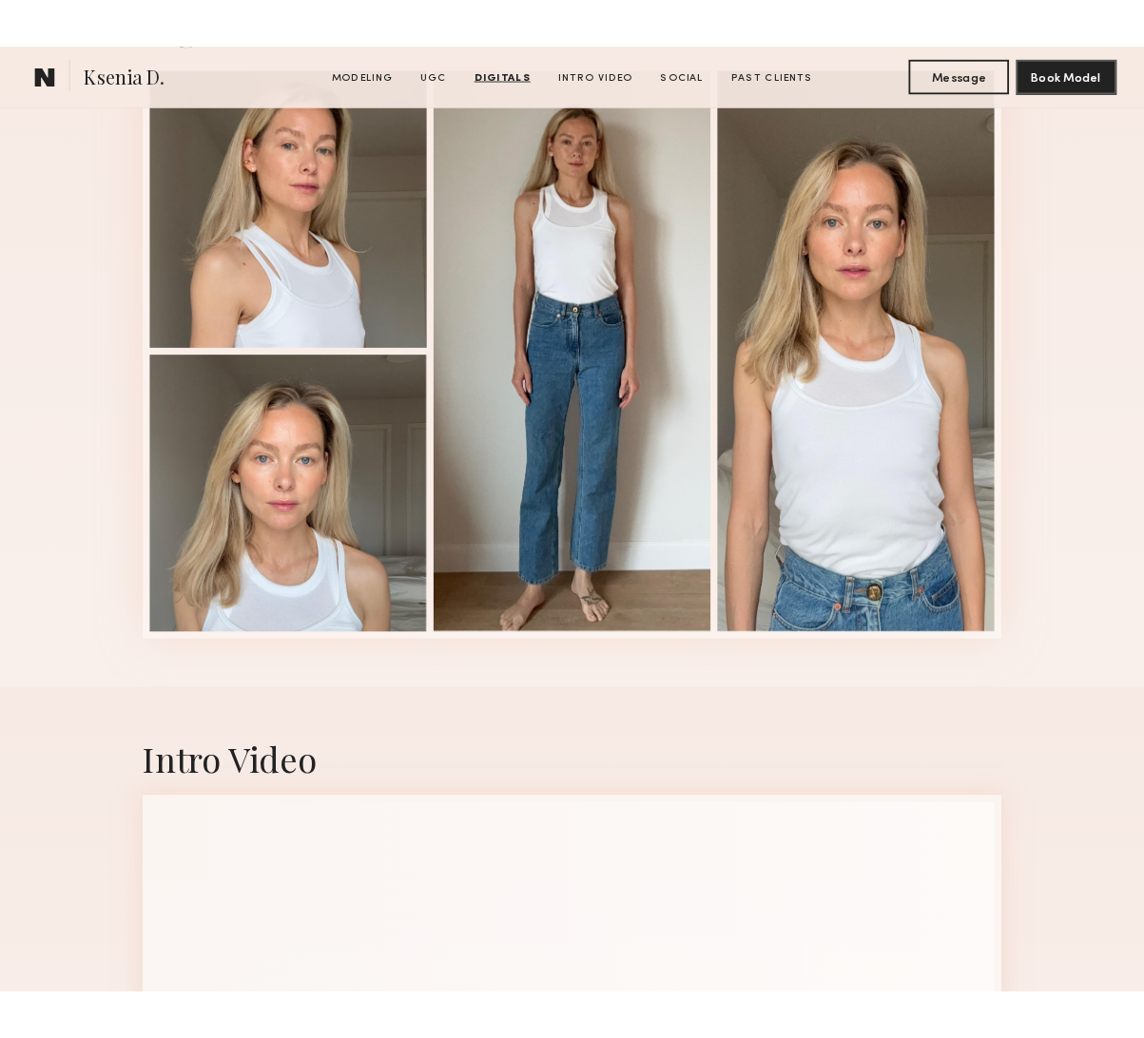
scroll to position [3336, 0]
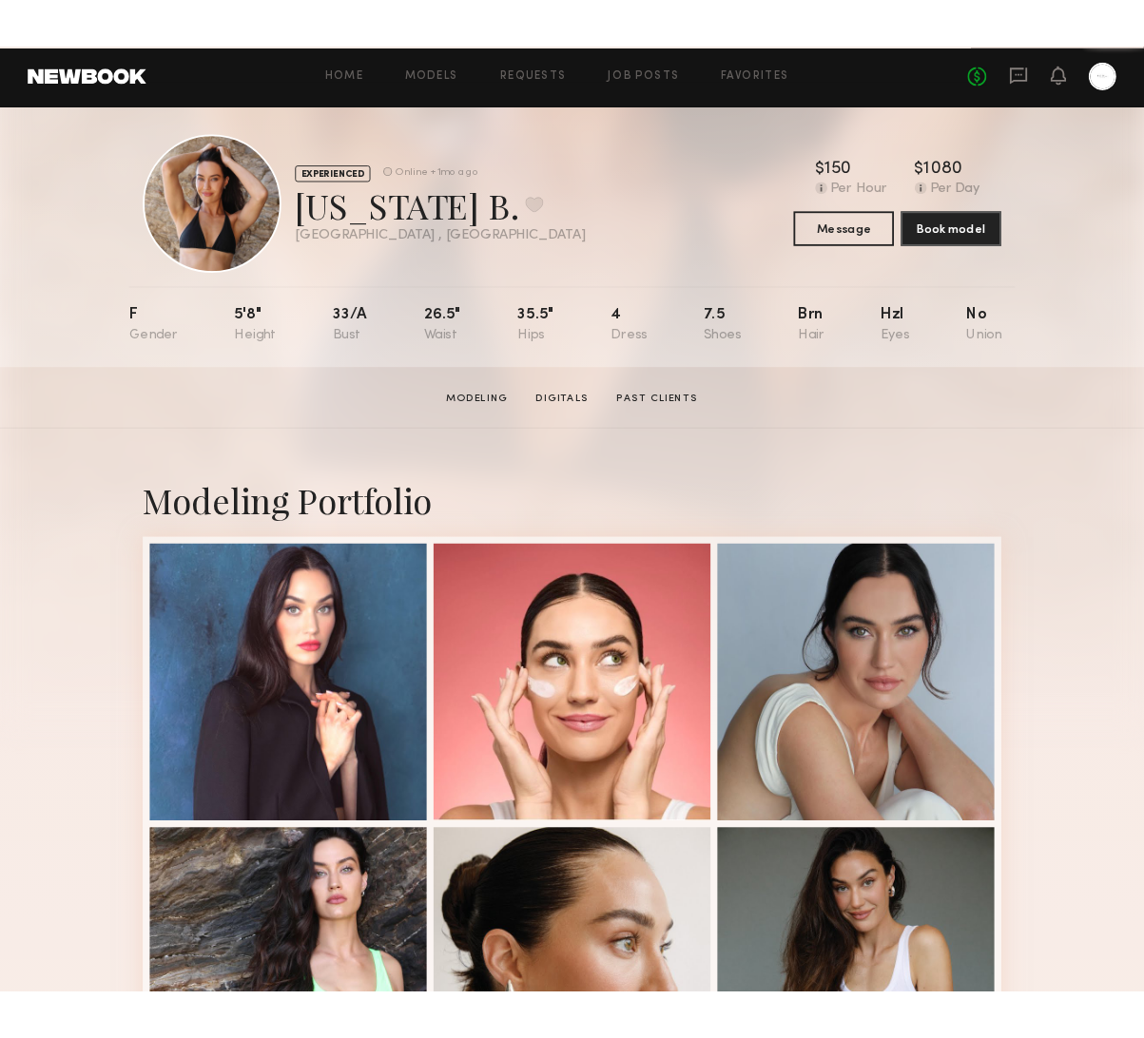
scroll to position [13, 0]
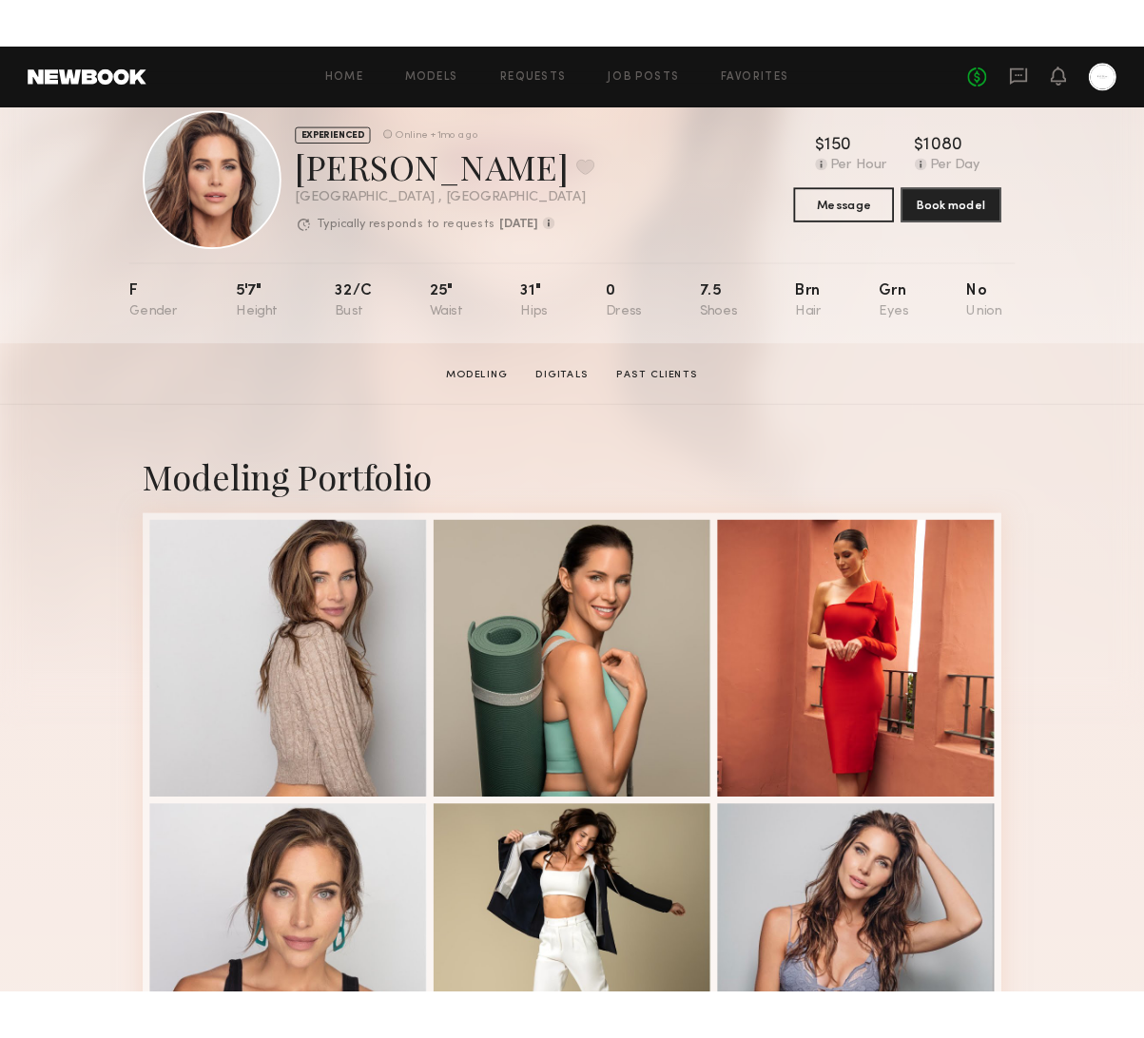
scroll to position [34, 0]
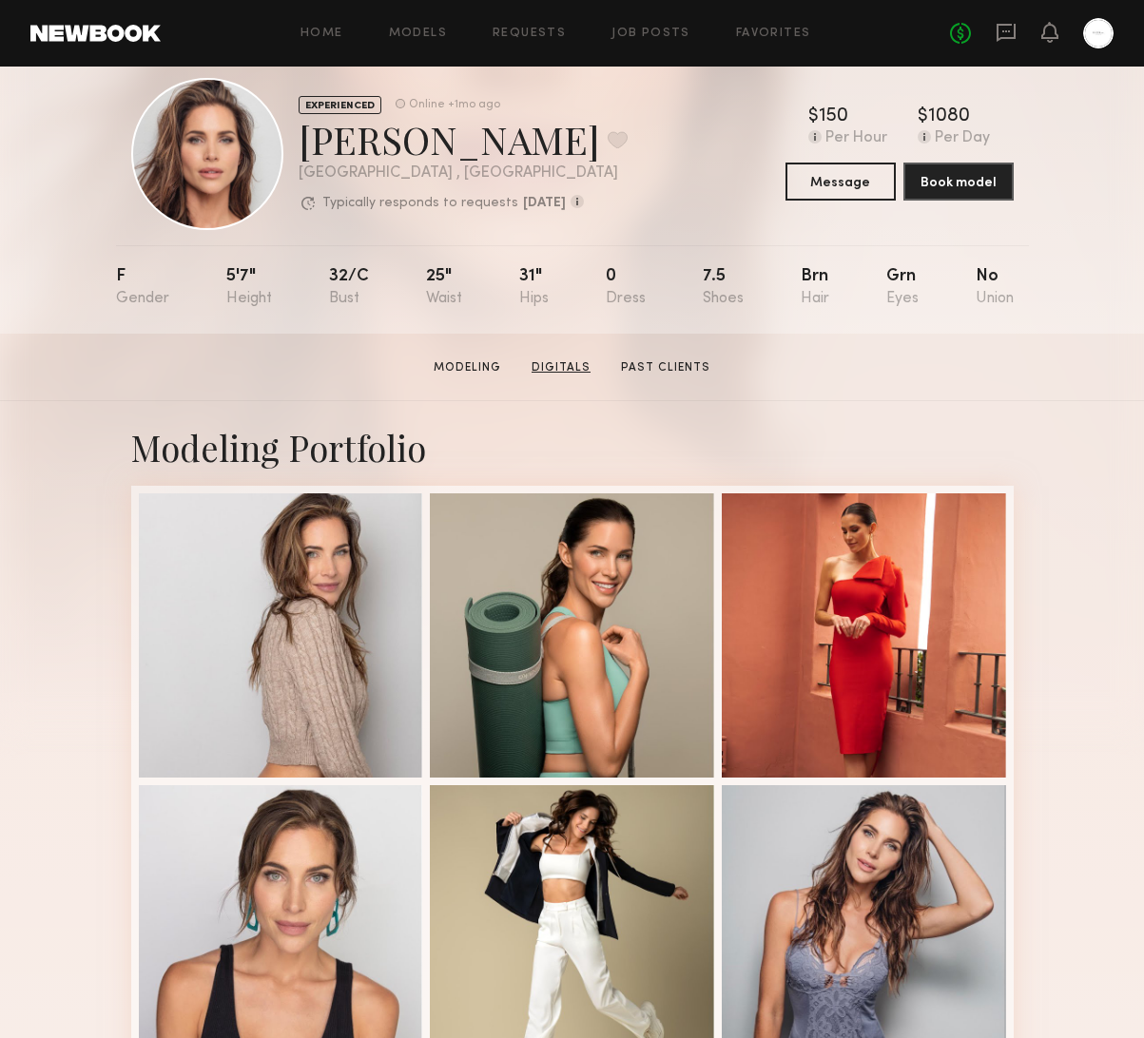
click at [568, 365] on link "Digitals" at bounding box center [561, 367] width 74 height 17
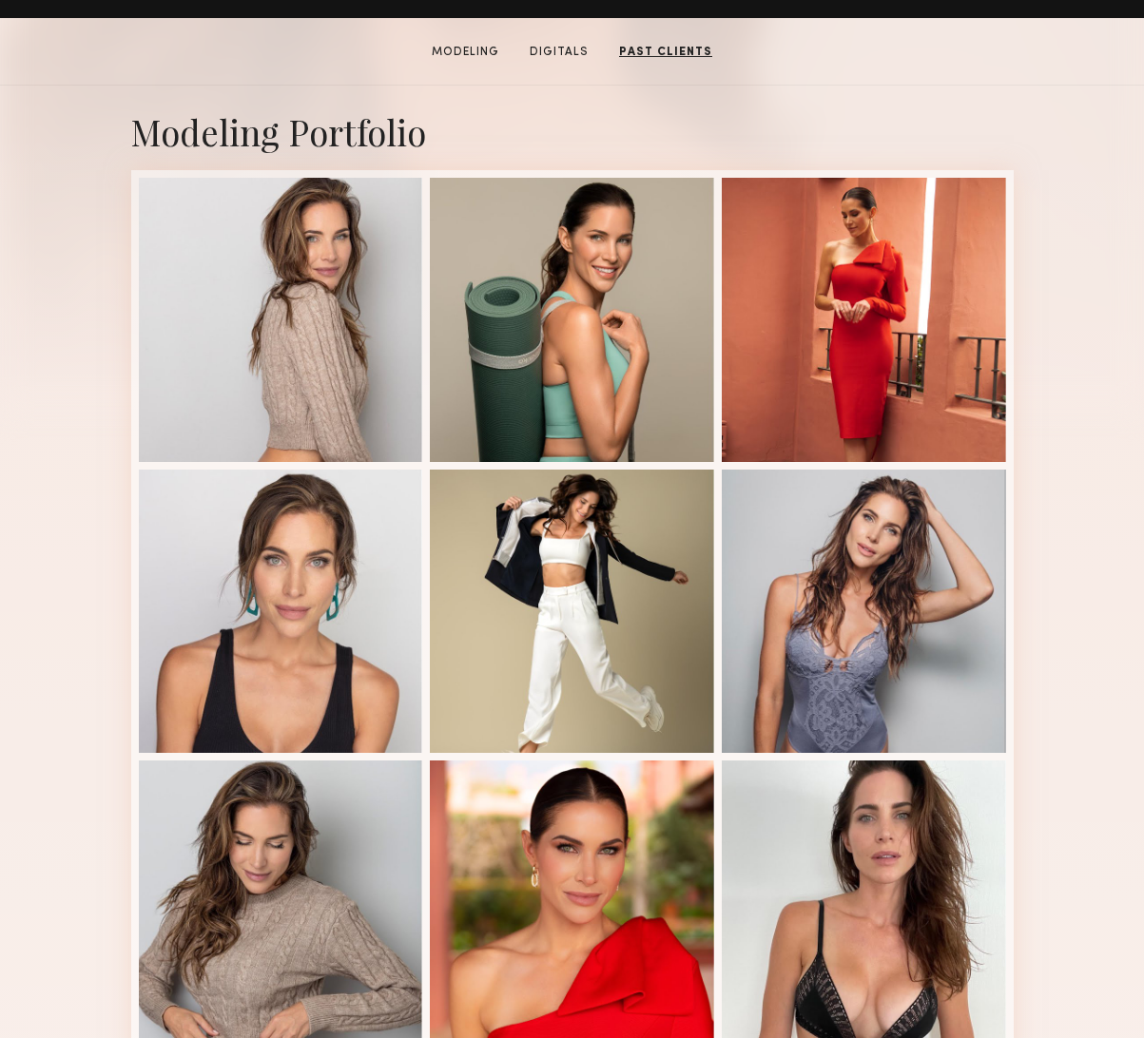
scroll to position [0, 0]
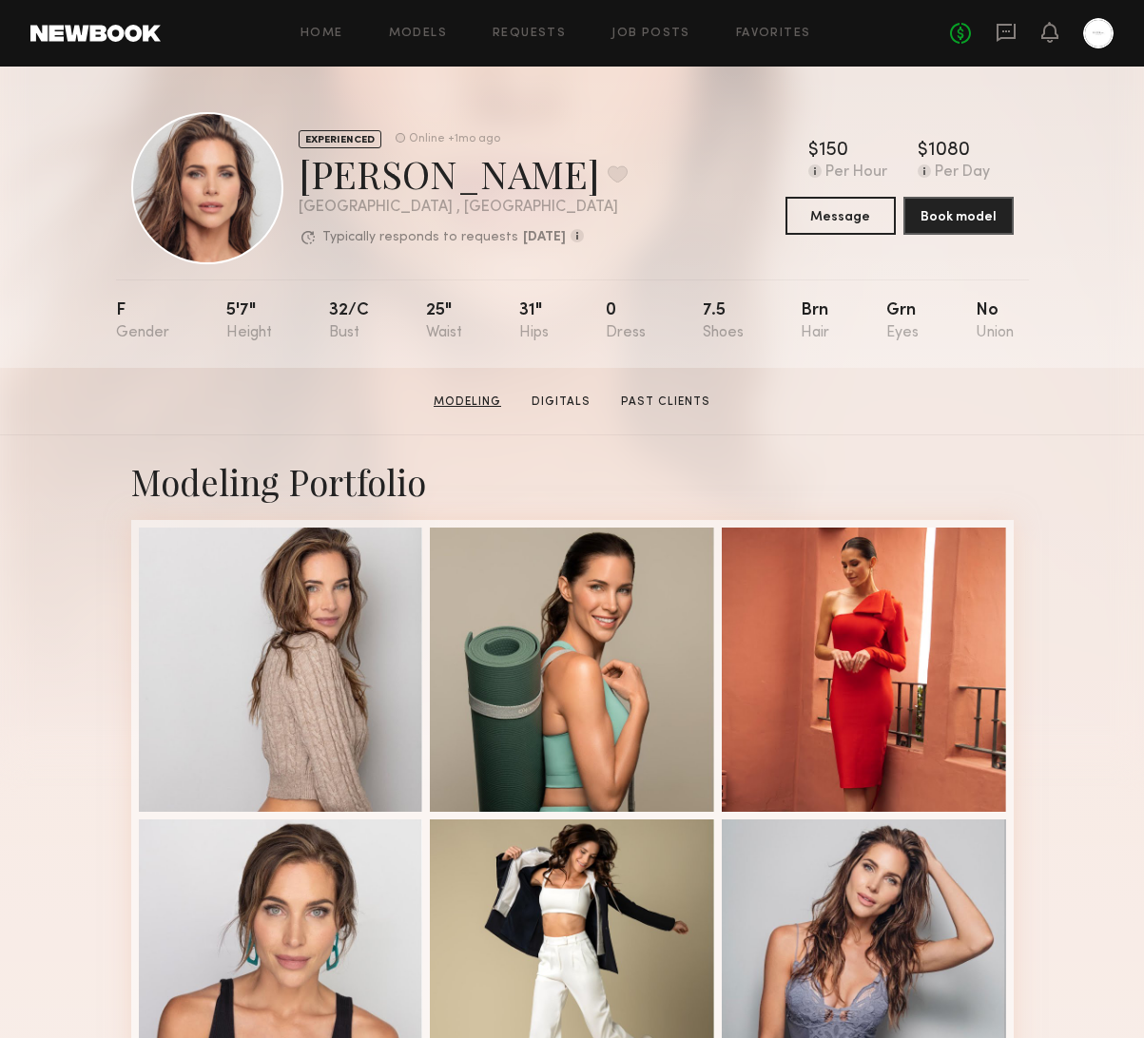
click at [459, 403] on link "Modeling" at bounding box center [467, 402] width 83 height 17
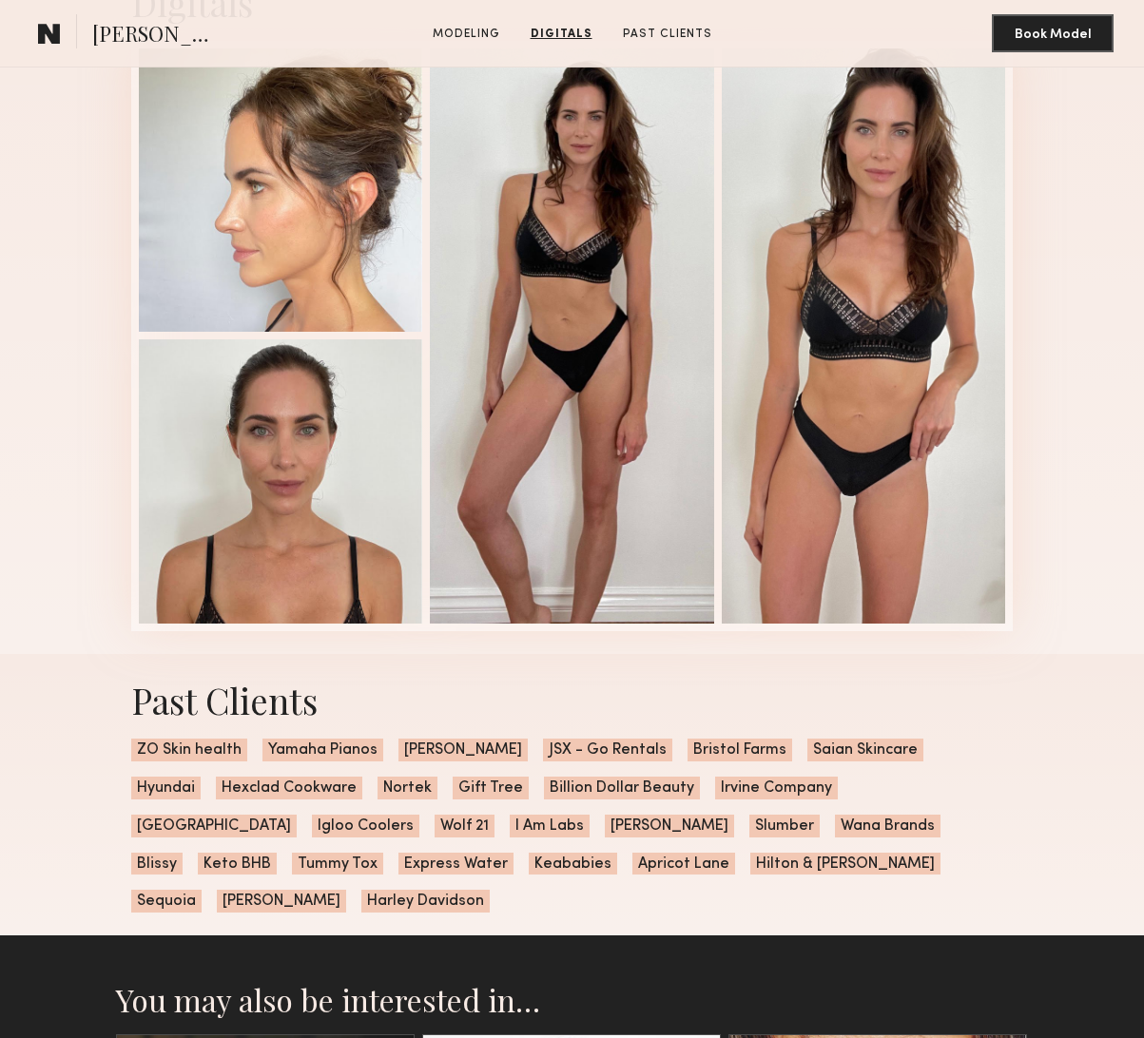
scroll to position [1746, 0]
